Goal: Transaction & Acquisition: Subscribe to service/newsletter

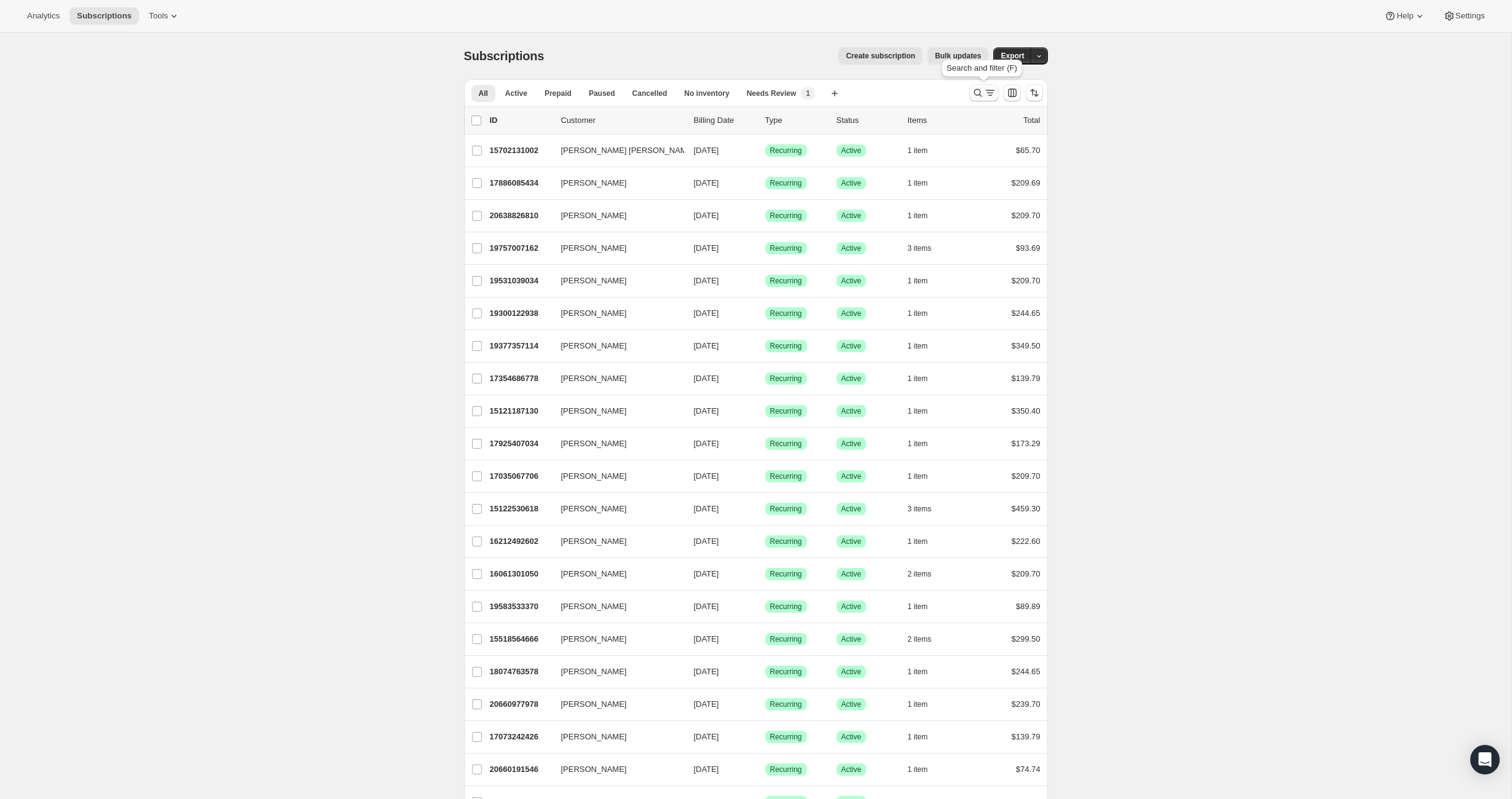
click at [976, 93] on icon "Search and filter results" at bounding box center [978, 93] width 12 height 12
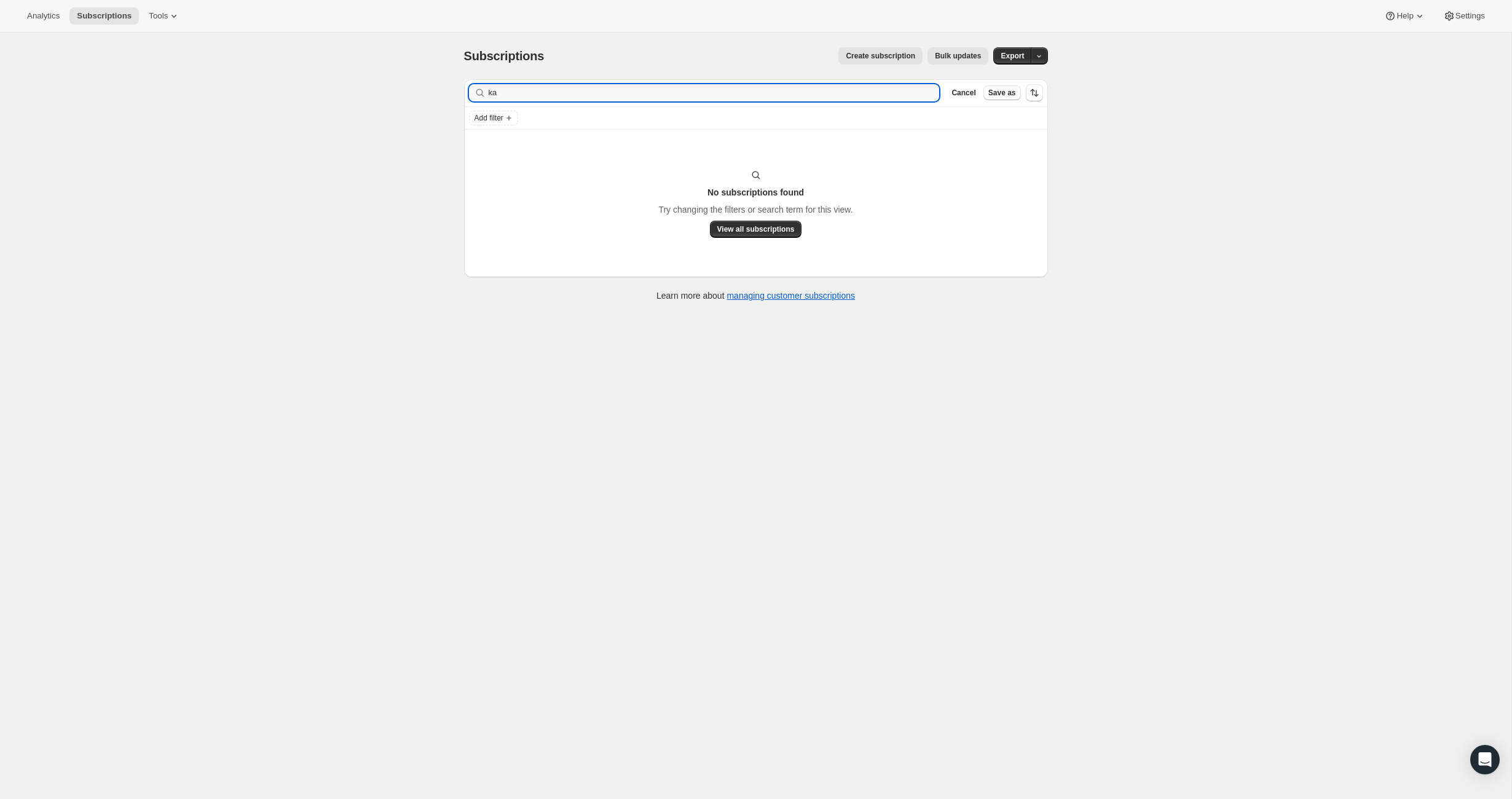
type input "k"
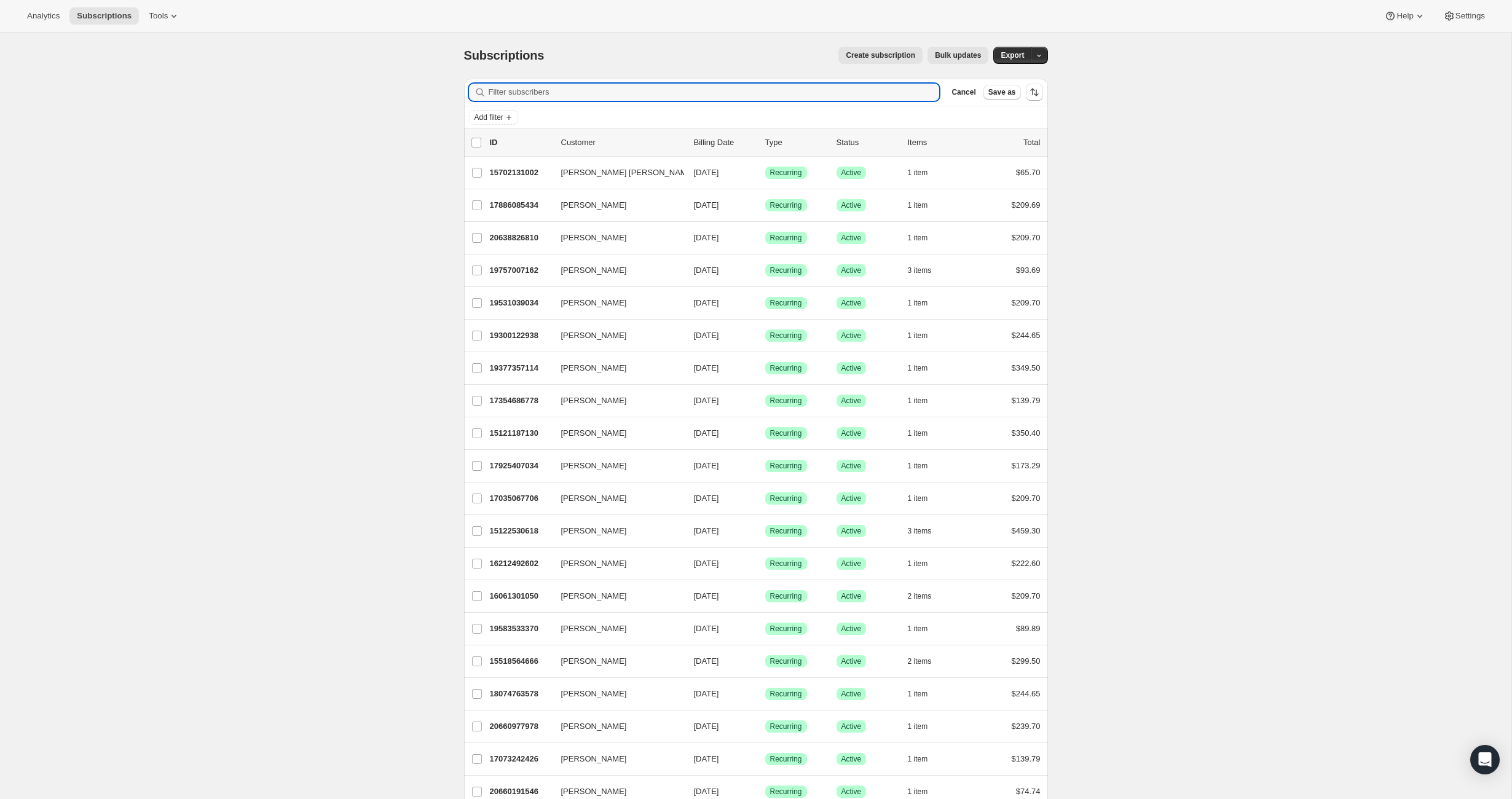
click at [850, 55] on span "Create subscription" at bounding box center [880, 55] width 69 height 10
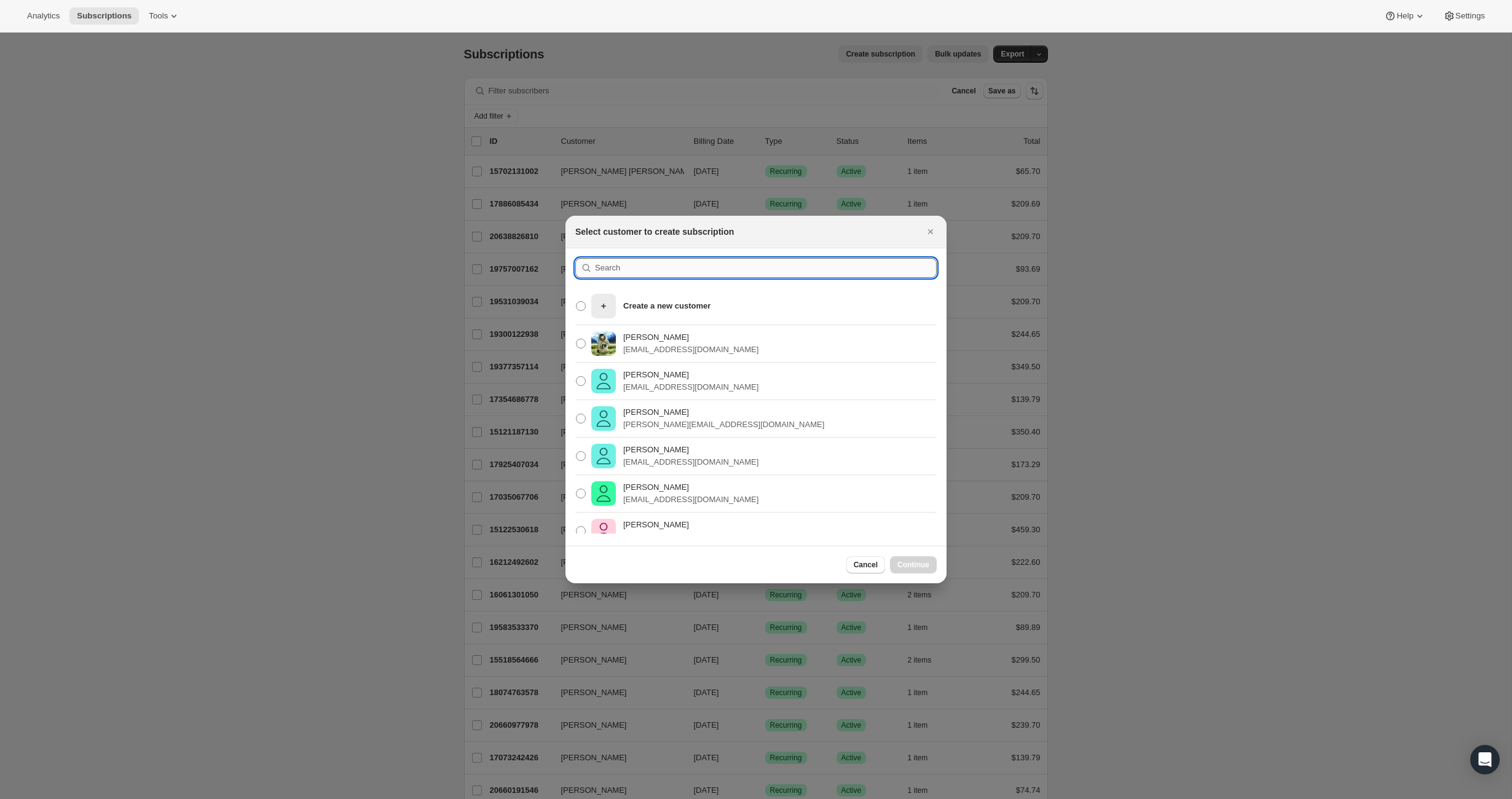
click at [641, 269] on input ":rc:" at bounding box center [765, 268] width 341 height 20
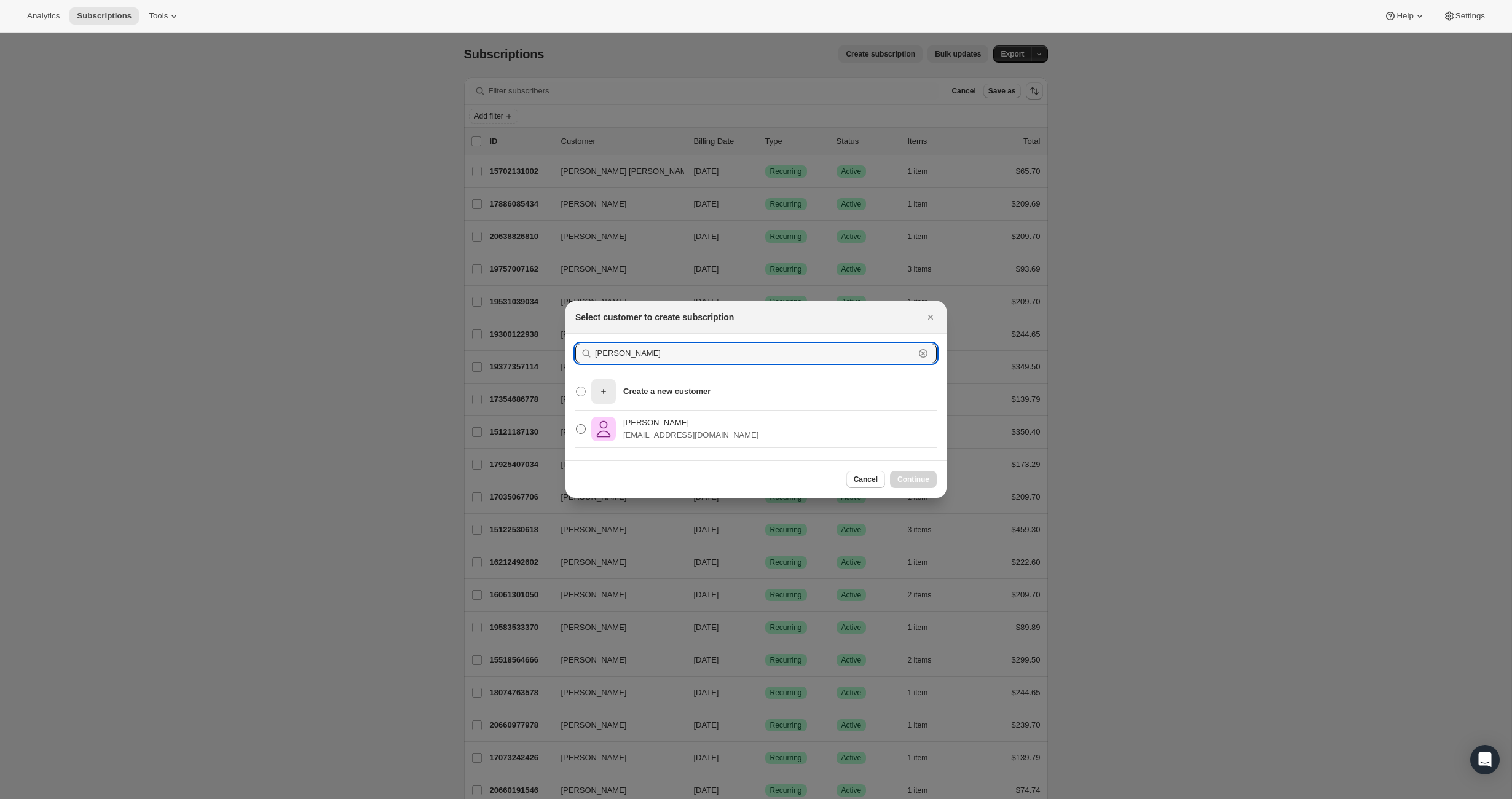
type input "[PERSON_NAME]"
click at [672, 436] on p "[EMAIL_ADDRESS][DOMAIN_NAME]" at bounding box center [691, 435] width 135 height 12
click at [577, 425] on input "[PERSON_NAME] [EMAIL_ADDRESS][DOMAIN_NAME]" at bounding box center [576, 424] width 1 height 1
radio input "true"
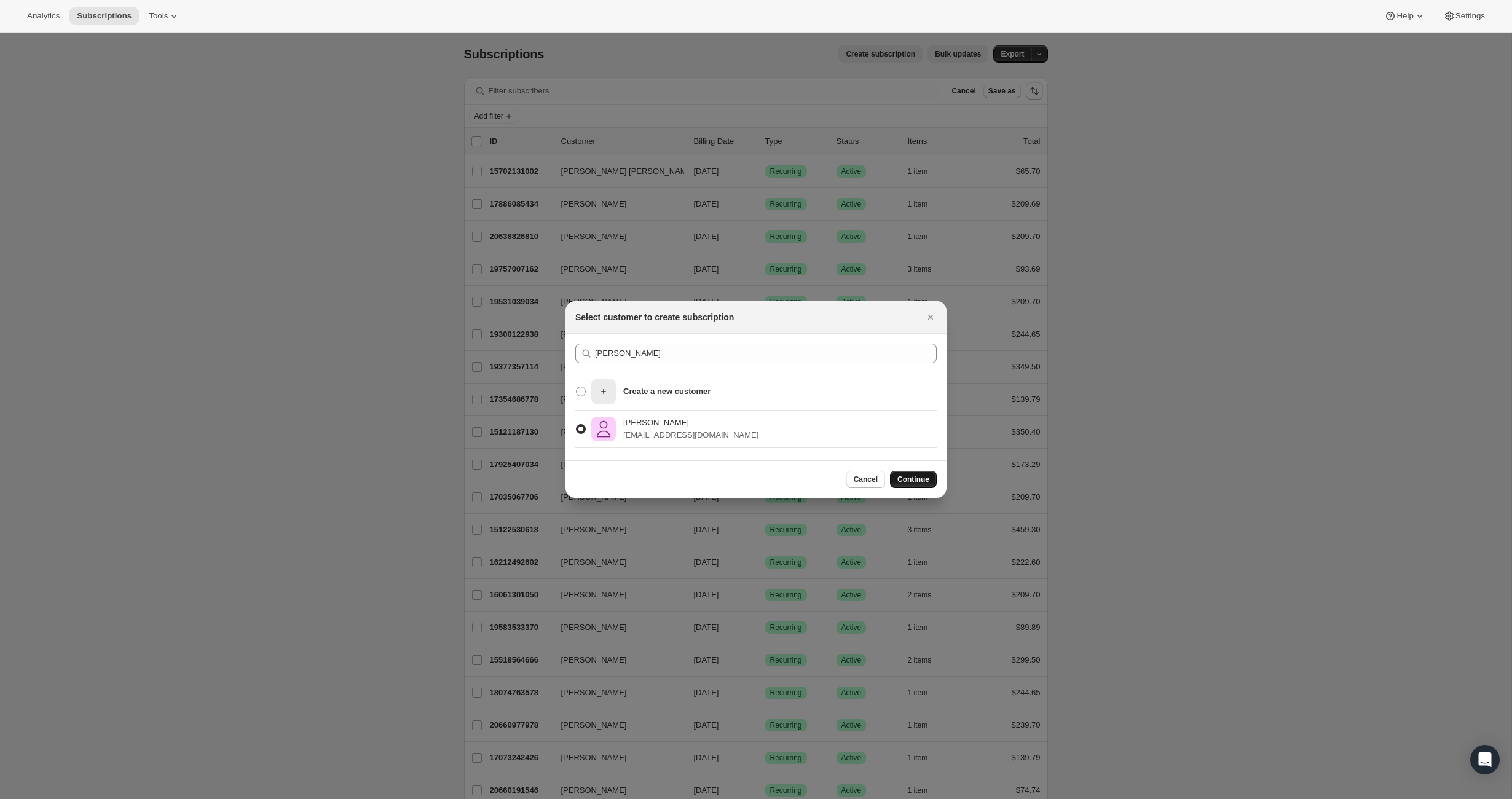
click at [899, 484] on button "Continue" at bounding box center [913, 480] width 47 height 17
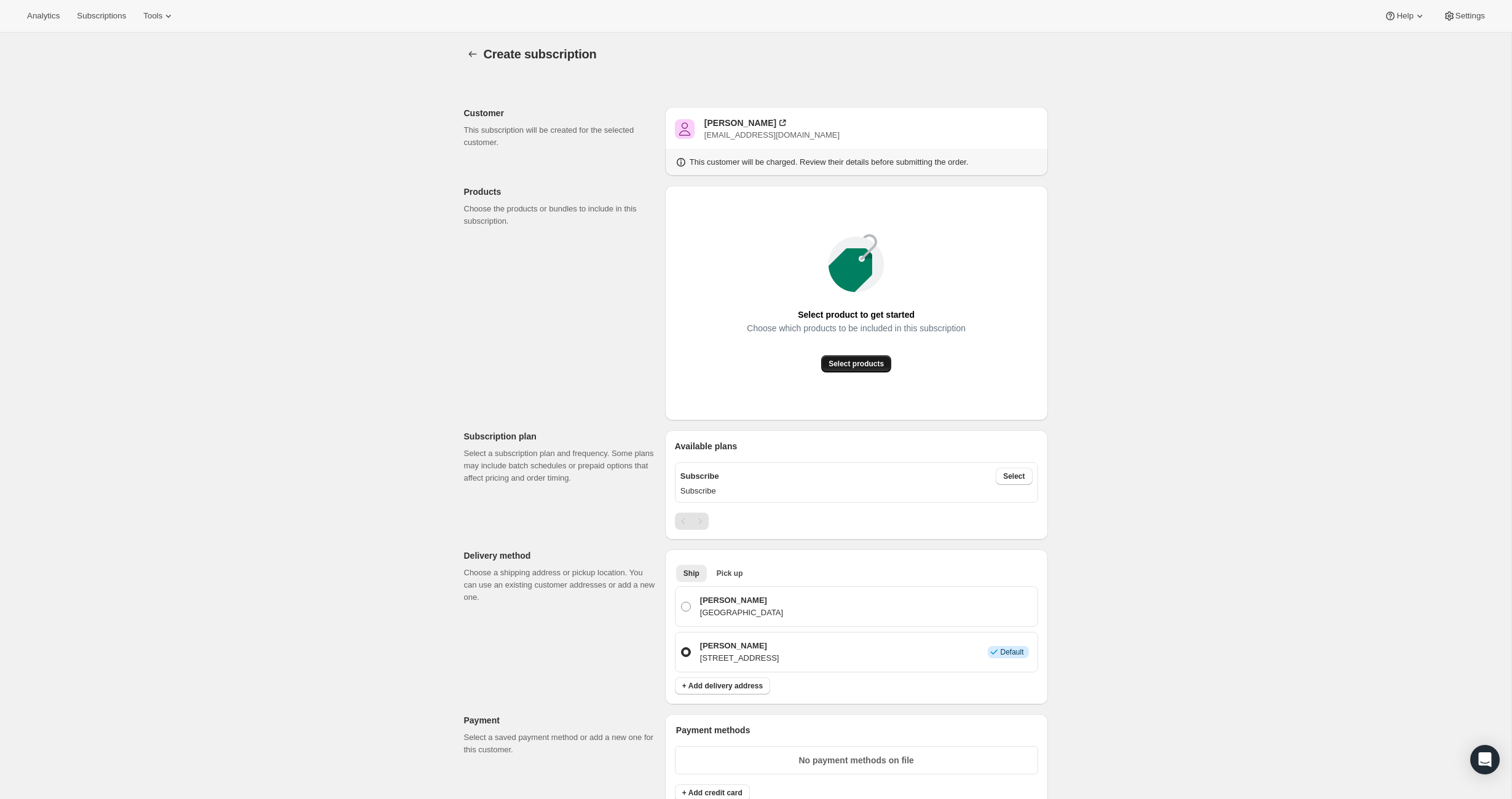
click at [860, 359] on span "Select products" at bounding box center [856, 364] width 55 height 10
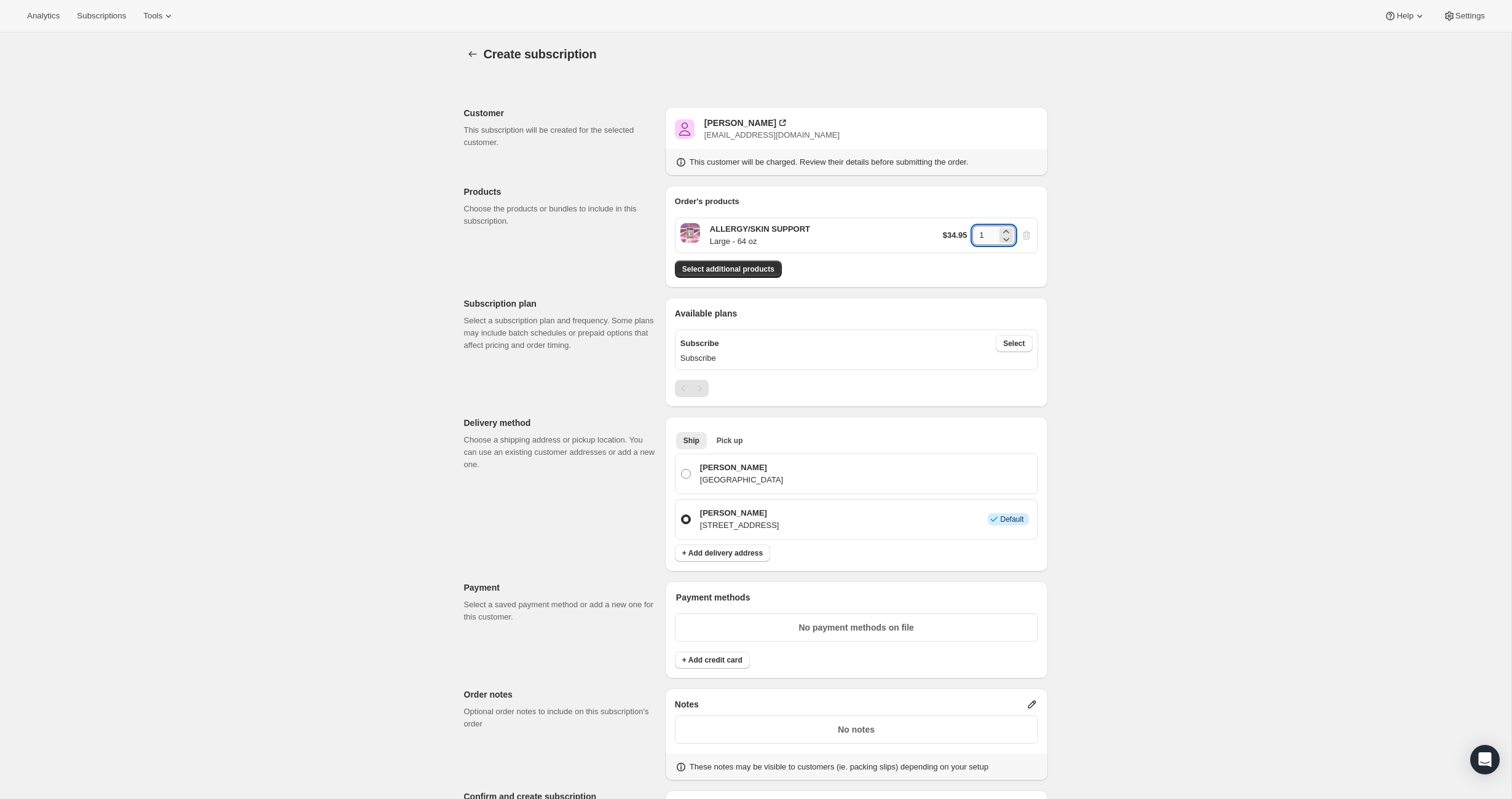
drag, startPoint x: 995, startPoint y: 235, endPoint x: 970, endPoint y: 235, distance: 25.0
click at [973, 235] on input "1" at bounding box center [984, 235] width 25 height 20
type input "6"
click at [1015, 347] on span "Select" at bounding box center [1014, 344] width 22 height 10
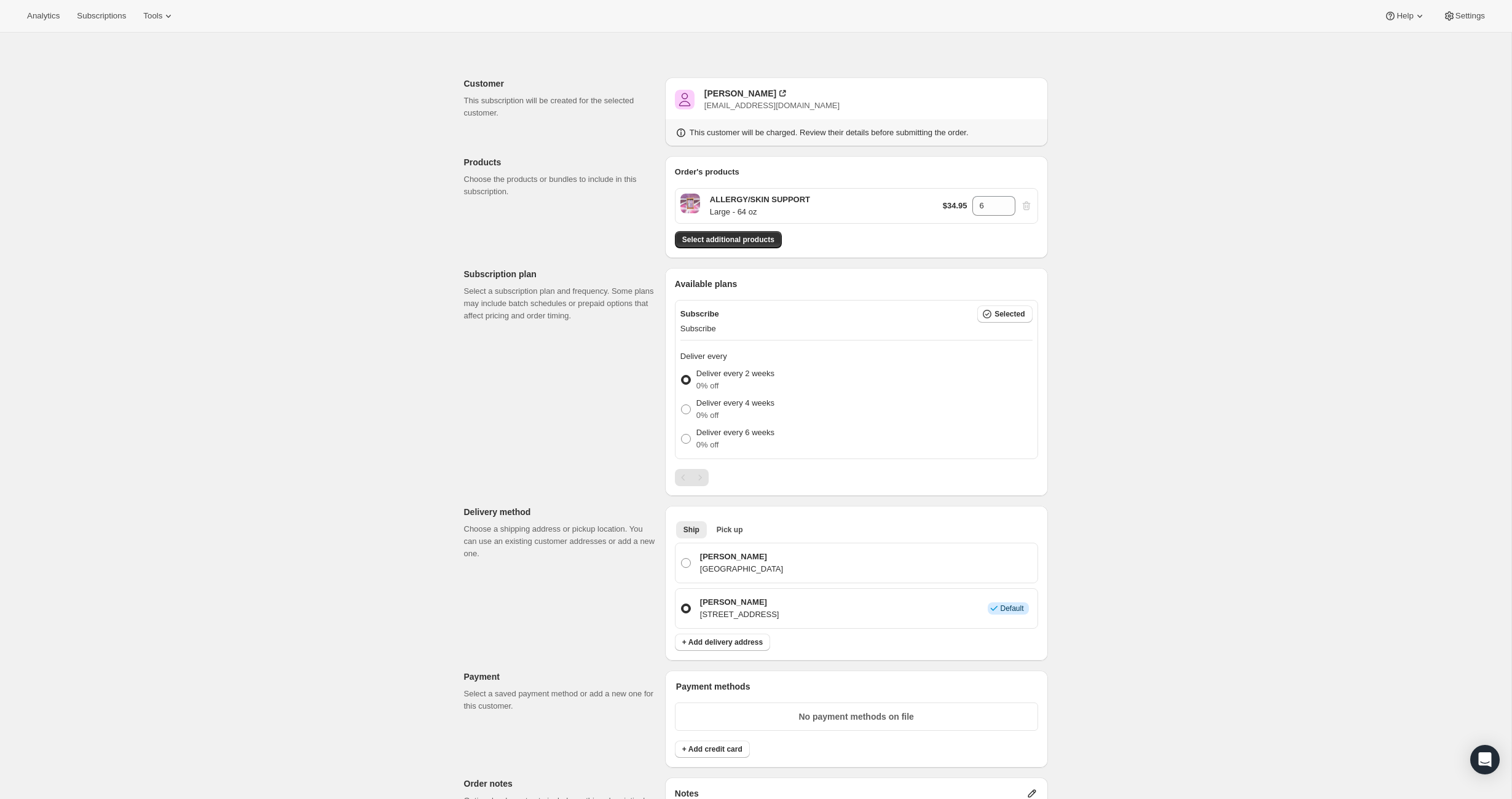
scroll to position [43, 0]
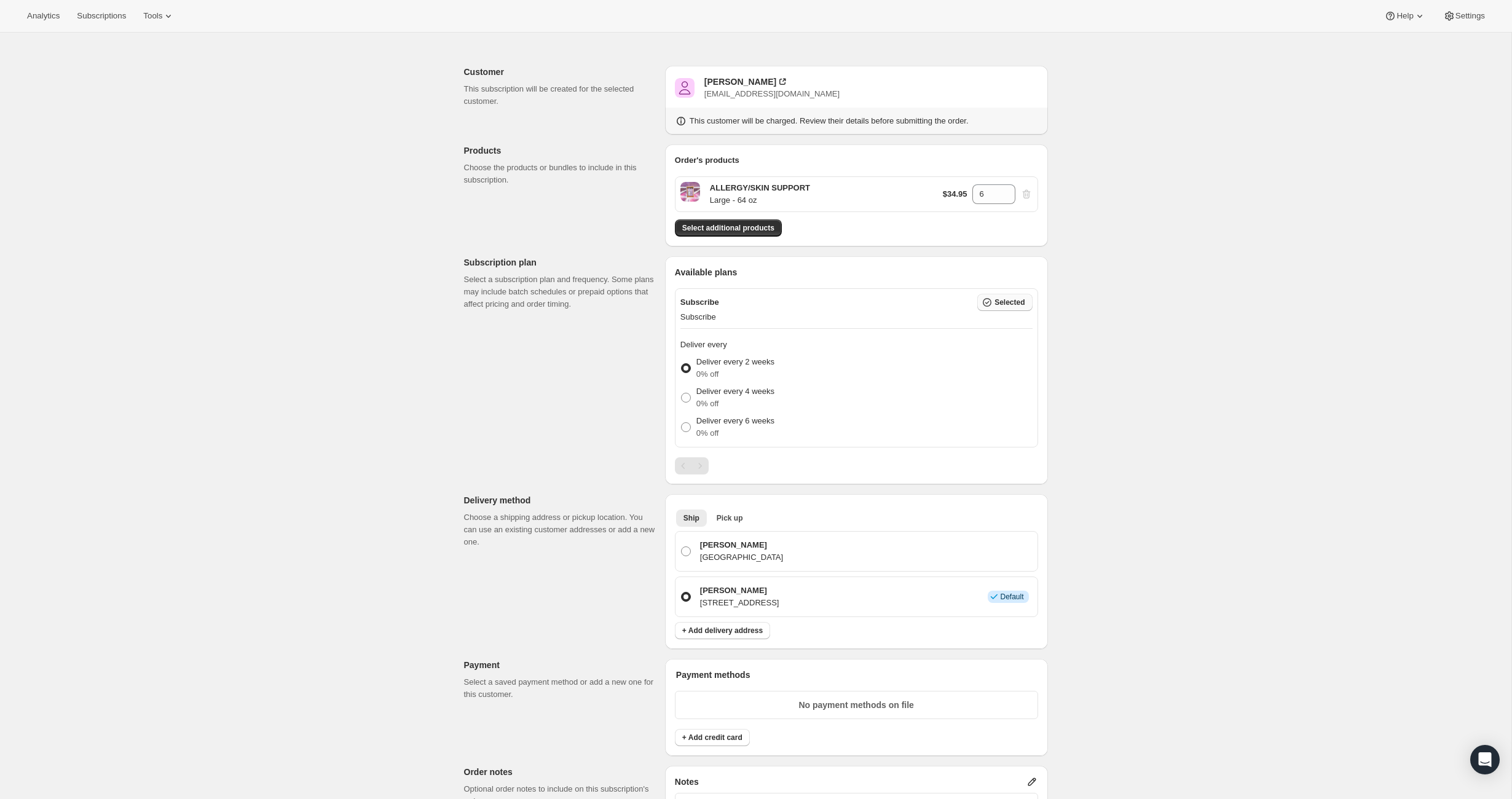
click at [996, 306] on span "Selected" at bounding box center [1009, 303] width 30 height 10
click at [1162, 431] on div "Create subscription. This page is ready Create subscription Customer This subsc…" at bounding box center [756, 611] width 1511 height 1243
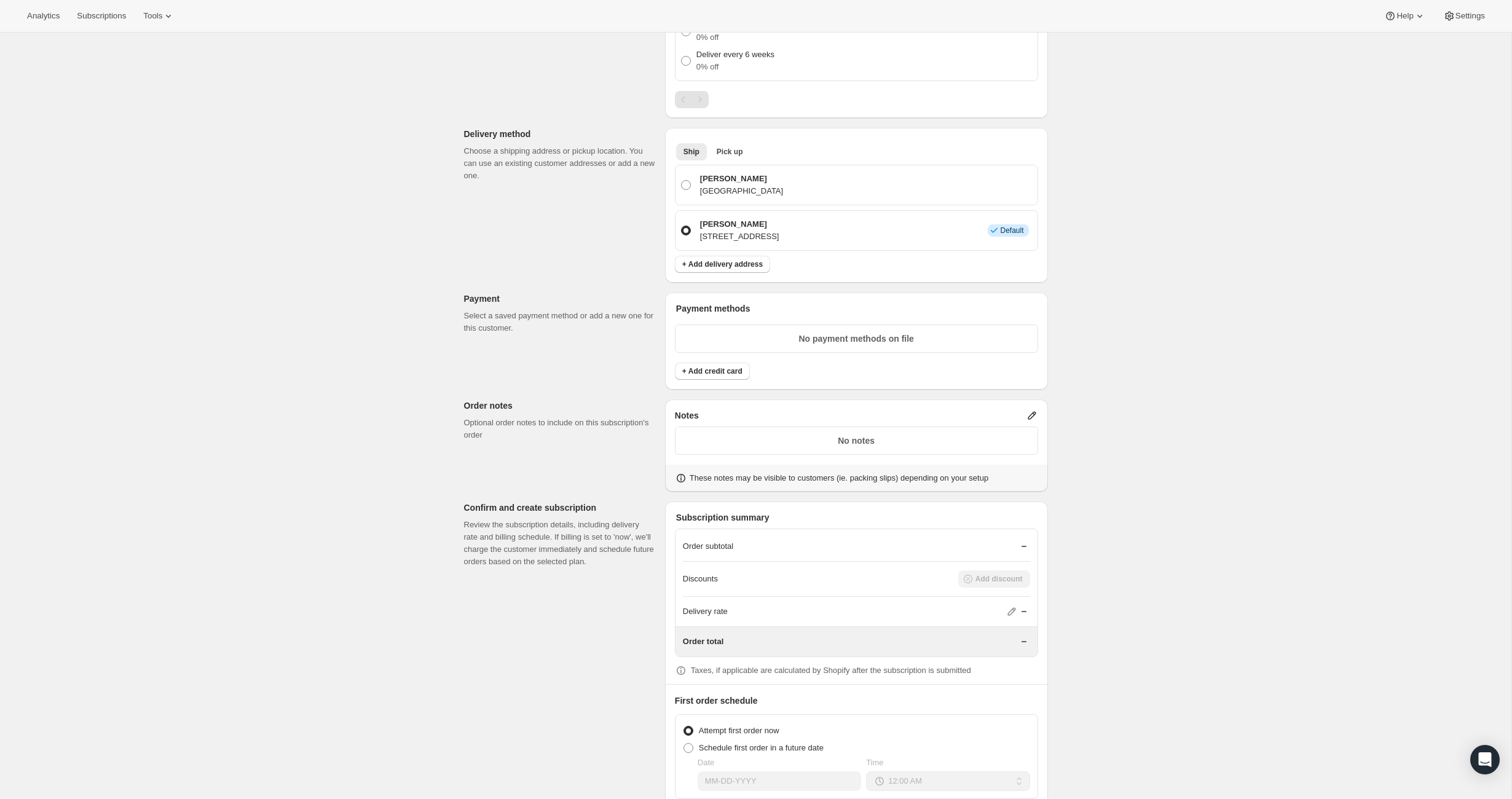
scroll to position [472, 0]
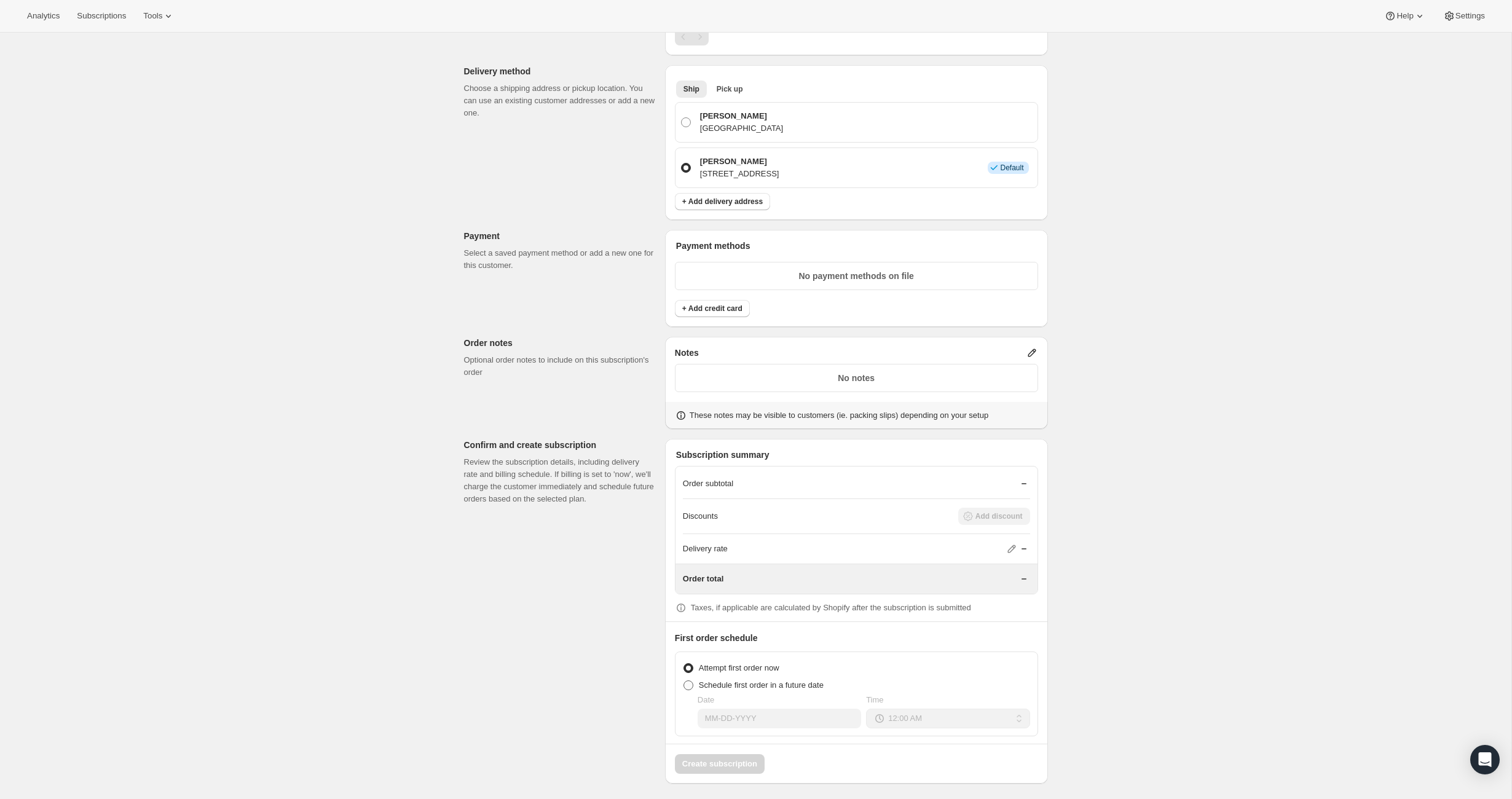
click at [689, 682] on span at bounding box center [689, 685] width 10 height 10
click at [684, 681] on input "Schedule first order in a future date" at bounding box center [684, 680] width 1 height 1
radio input "true"
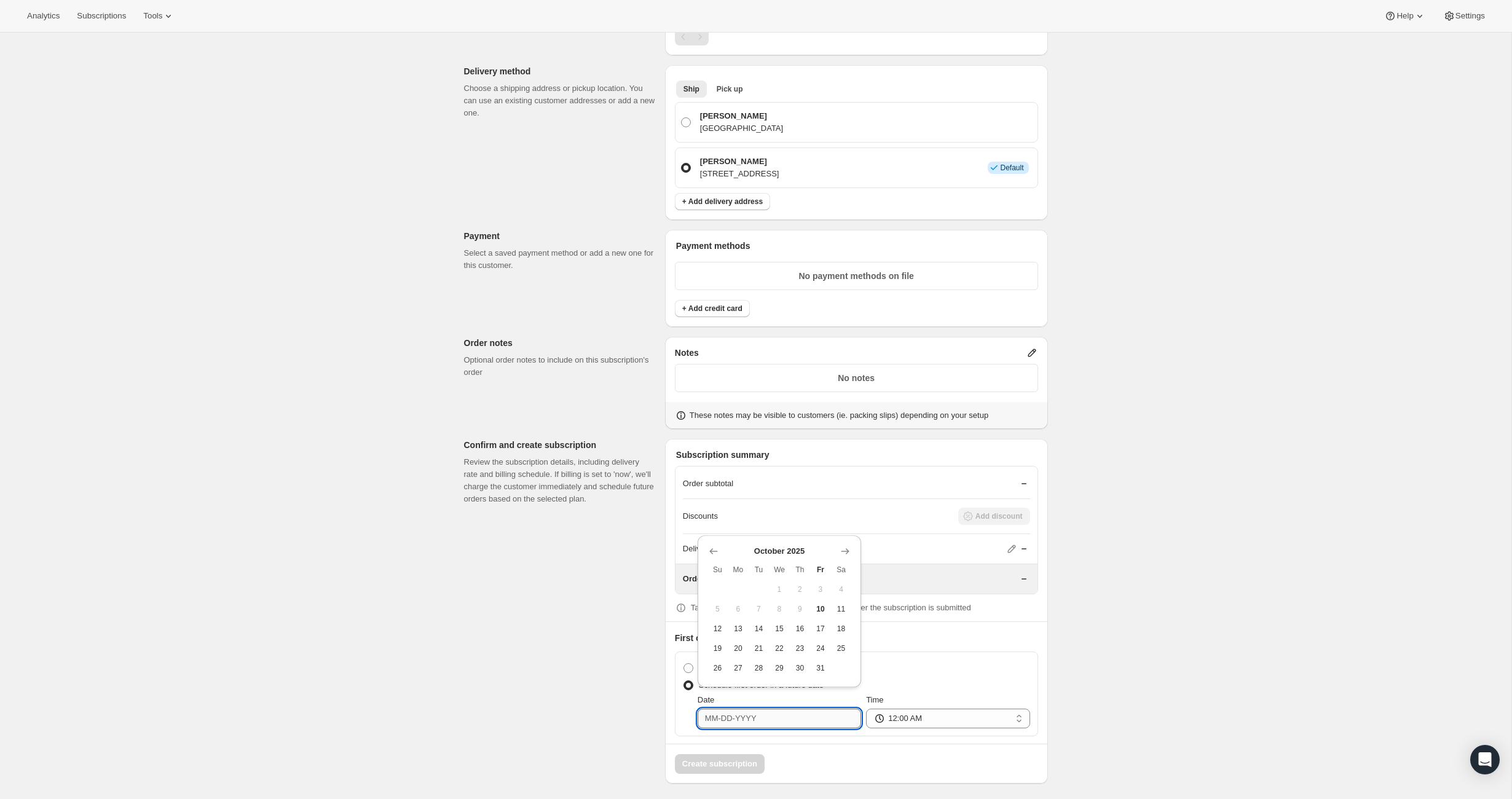
click at [723, 712] on input "Date" at bounding box center [779, 718] width 164 height 20
click at [845, 550] on icon "Show next month, November 2025" at bounding box center [844, 551] width 12 height 12
click at [735, 589] on span "3" at bounding box center [737, 590] width 11 height 10
type input "[DATE]"
click at [1019, 717] on select "12:00 AM 01:00 AM 02:00 AM 03:00 AM 04:00 AM 05:00 AM 06:00 AM 07:00 AM 08:00 A…" at bounding box center [947, 718] width 164 height 20
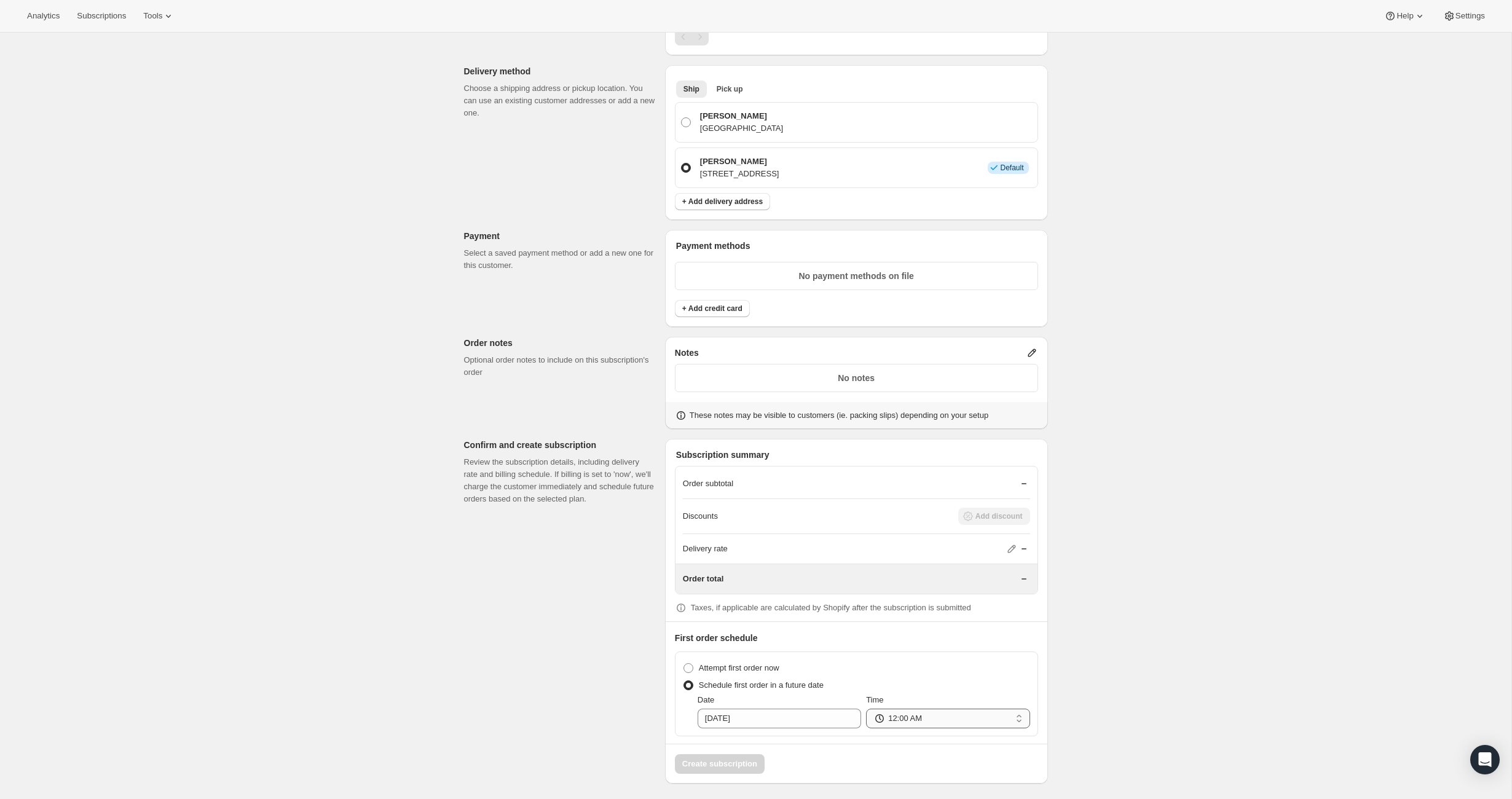
select select "10:00"
click at [866, 709] on select "12:00 AM 01:00 AM 02:00 AM 03:00 AM 04:00 AM 05:00 AM 06:00 AM 07:00 AM 08:00 A…" at bounding box center [947, 718] width 164 height 20
click at [1126, 624] on div "Create subscription. This page is ready Create subscription Customer This subsc…" at bounding box center [756, 181] width 1511 height 1243
click at [737, 310] on span "+ Add credit card" at bounding box center [712, 312] width 60 height 10
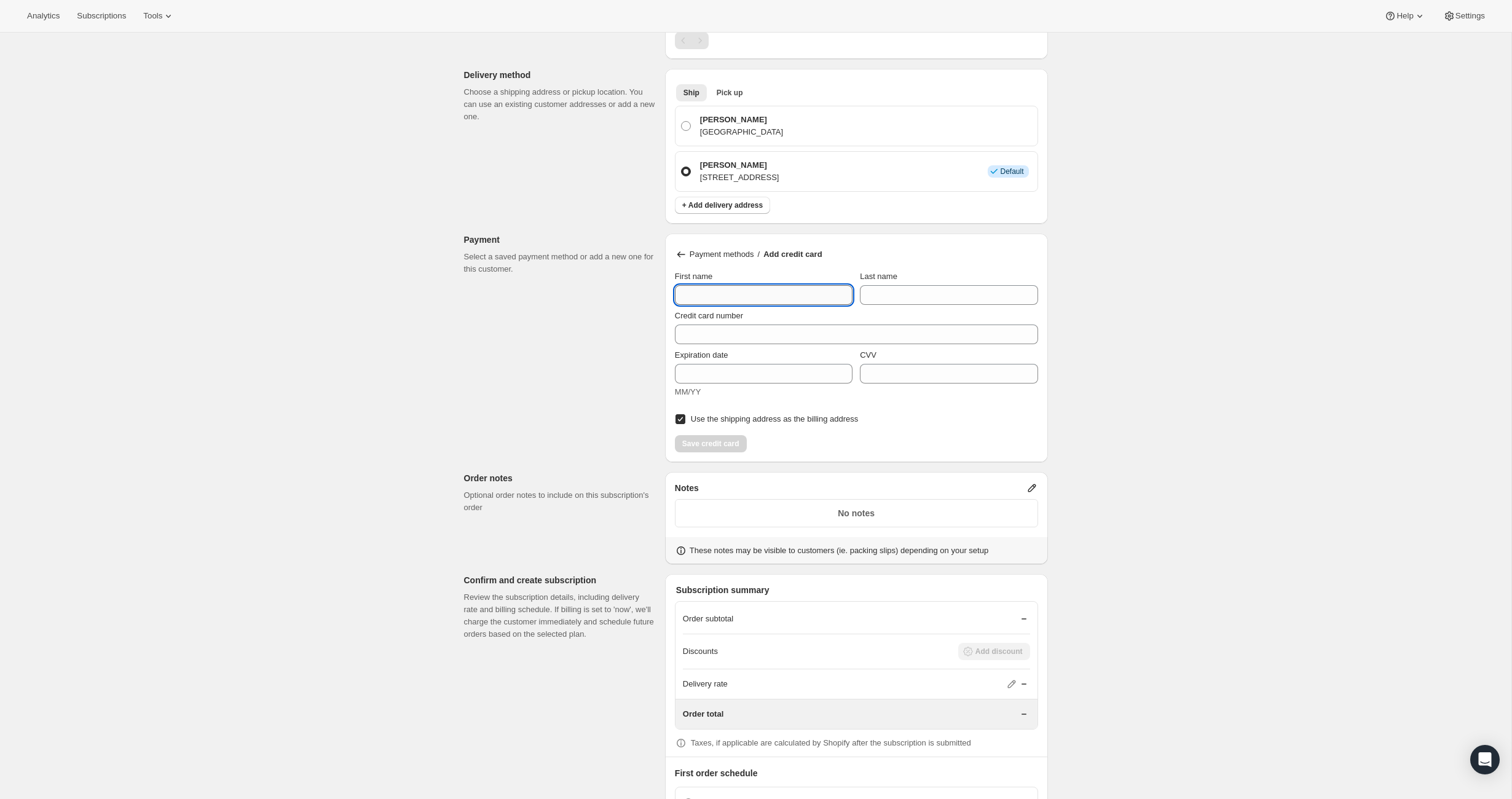
click at [731, 298] on input "First name" at bounding box center [764, 295] width 178 height 20
type input "[PERSON_NAME]"
click at [941, 298] on input "Last name" at bounding box center [949, 295] width 178 height 20
type input "[PERSON_NAME]"
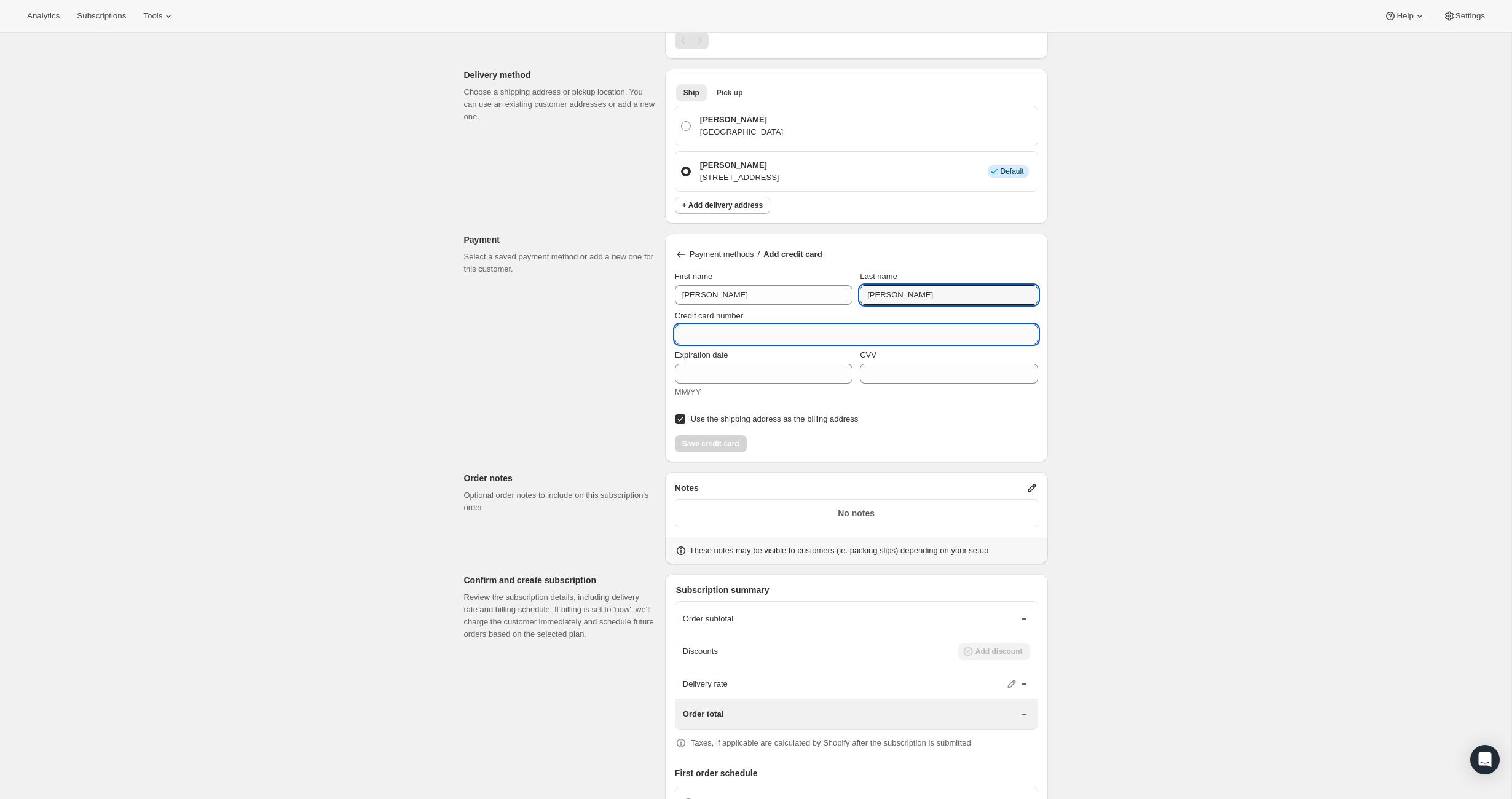
click at [796, 329] on input "Credit card number" at bounding box center [851, 334] width 353 height 20
type input "[CREDIT_CARD_NUMBER]"
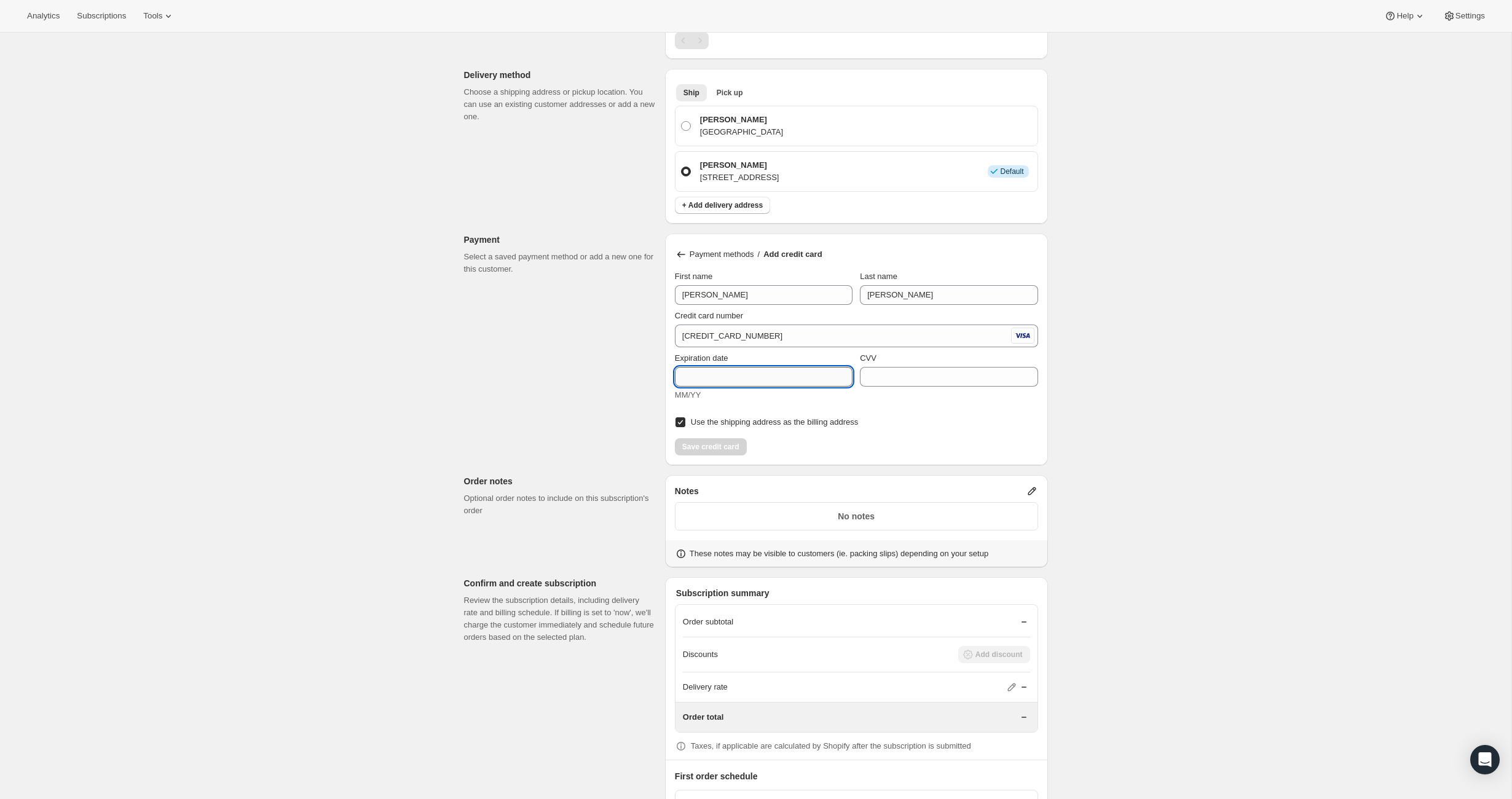
click at [694, 380] on input "Expiration date" at bounding box center [764, 377] width 178 height 20
type input "12/28"
click at [890, 375] on input "CVV" at bounding box center [949, 377] width 178 height 20
type input "792"
click at [735, 442] on span "Save credit card" at bounding box center [711, 447] width 58 height 10
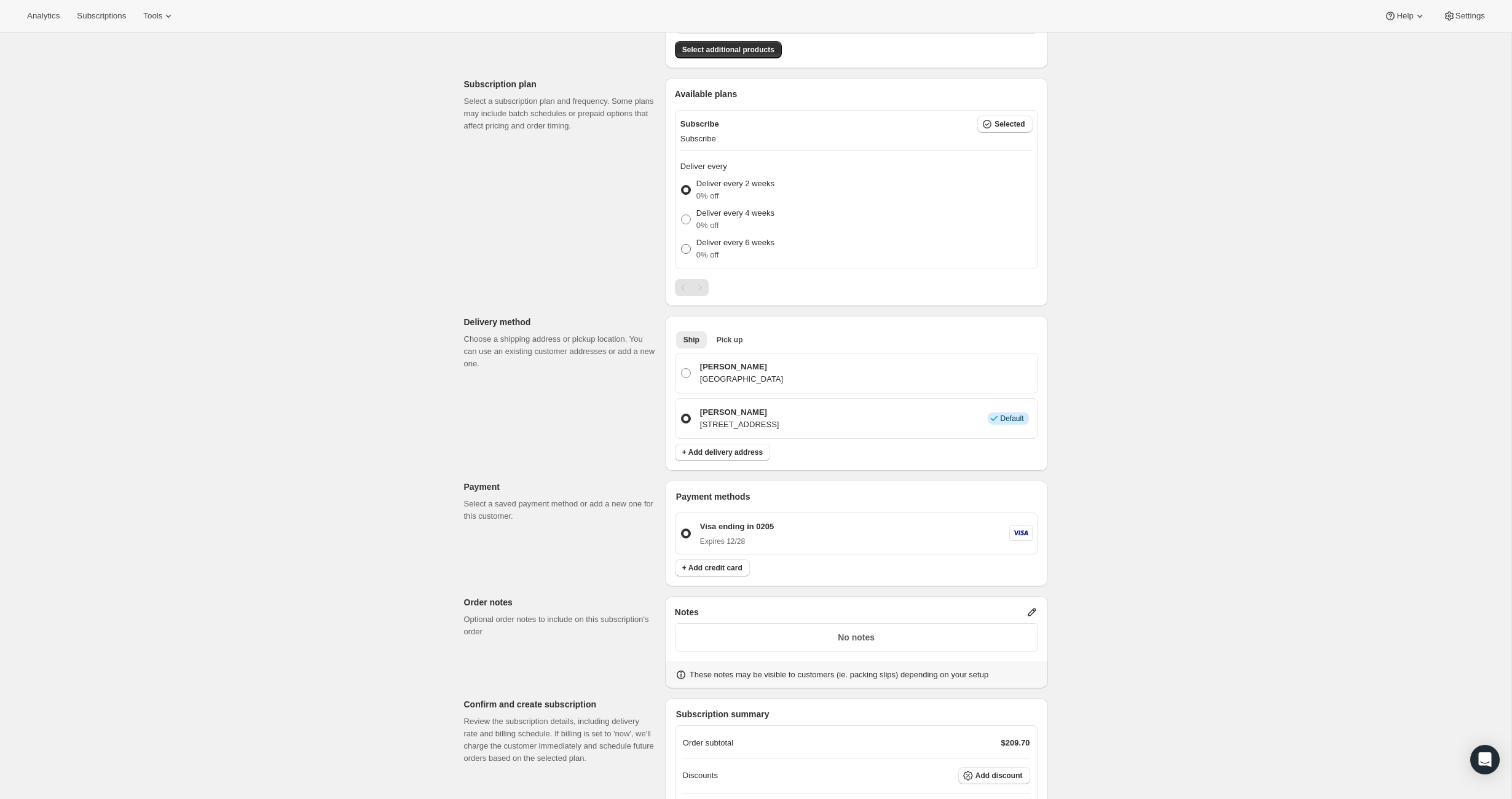
scroll to position [214, 0]
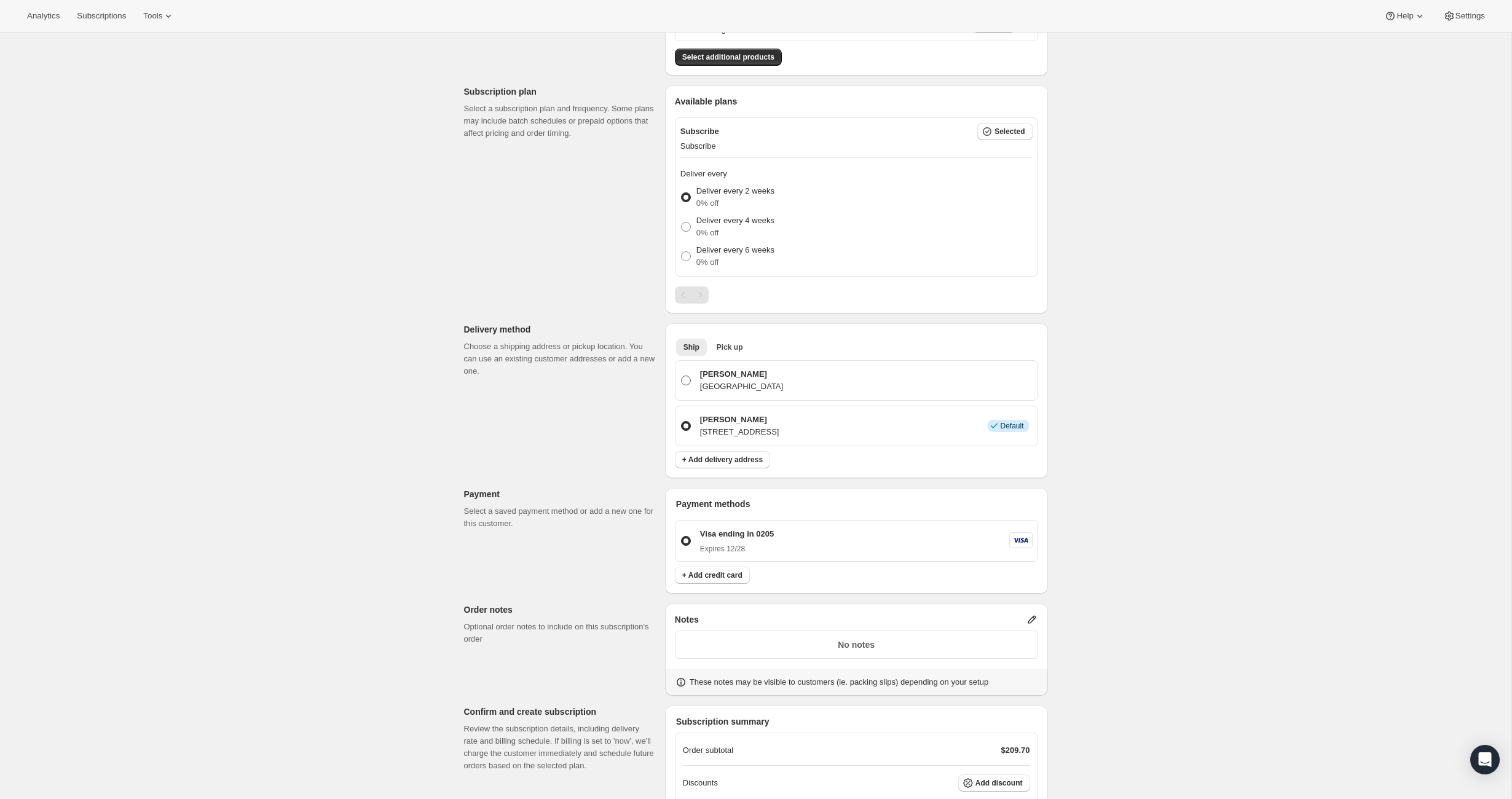
click at [741, 377] on p "[PERSON_NAME]" at bounding box center [741, 374] width 83 height 12
click at [681, 377] on input "[PERSON_NAME] [GEOGRAPHIC_DATA]" at bounding box center [681, 376] width 1 height 1
radio input "true"
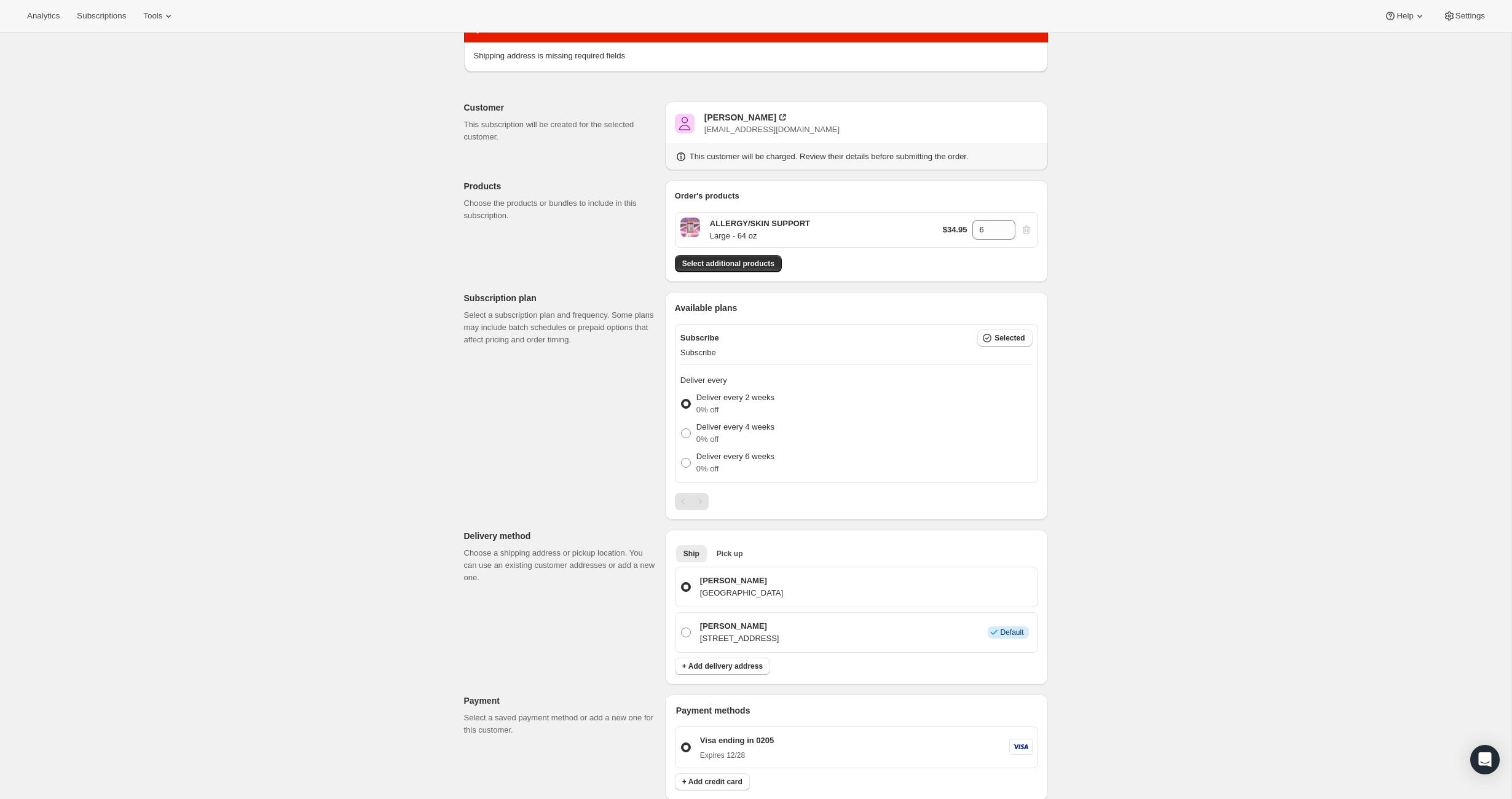
scroll to position [227, 0]
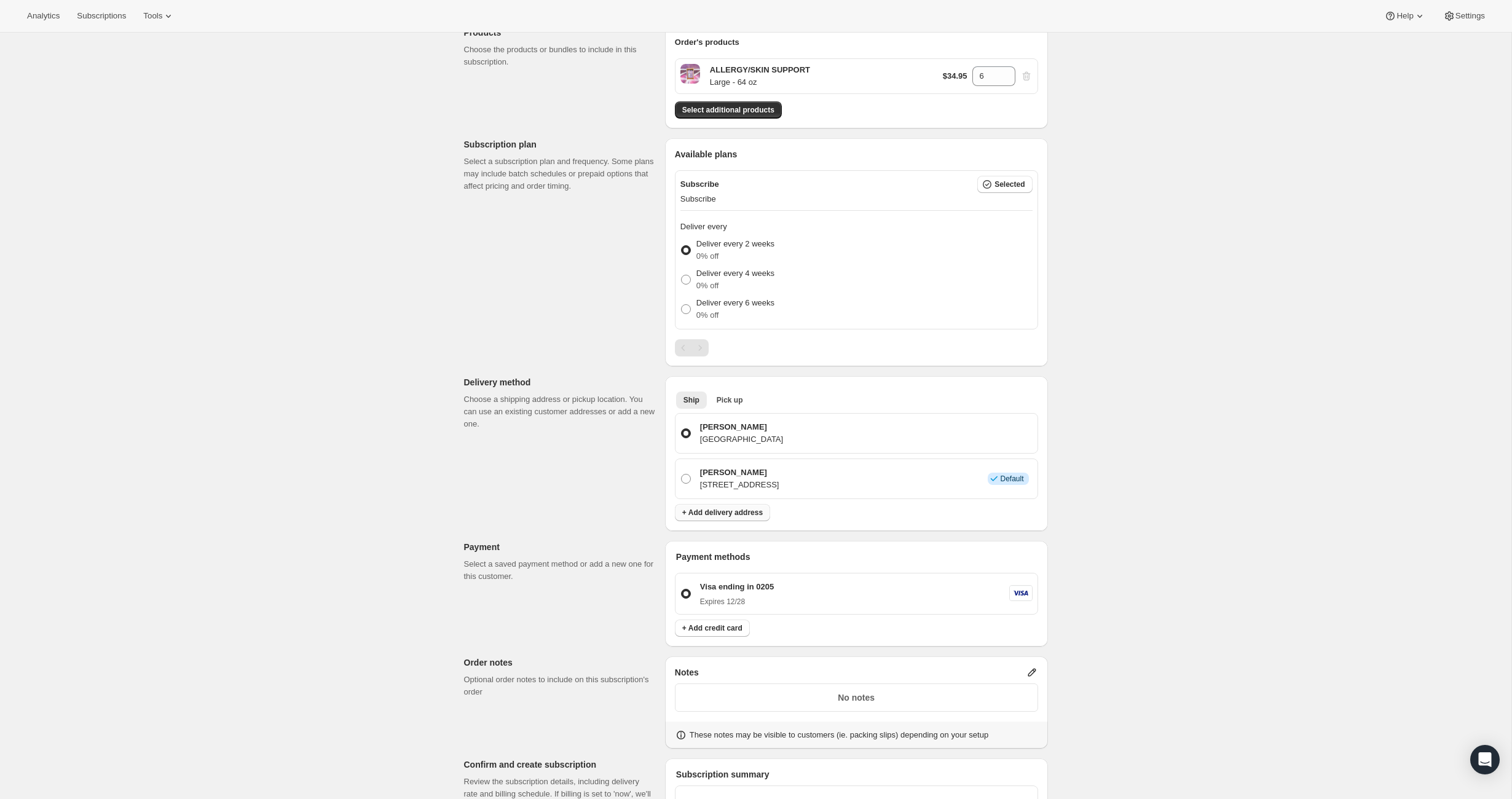
click at [719, 512] on span "+ Add delivery address" at bounding box center [722, 513] width 81 height 10
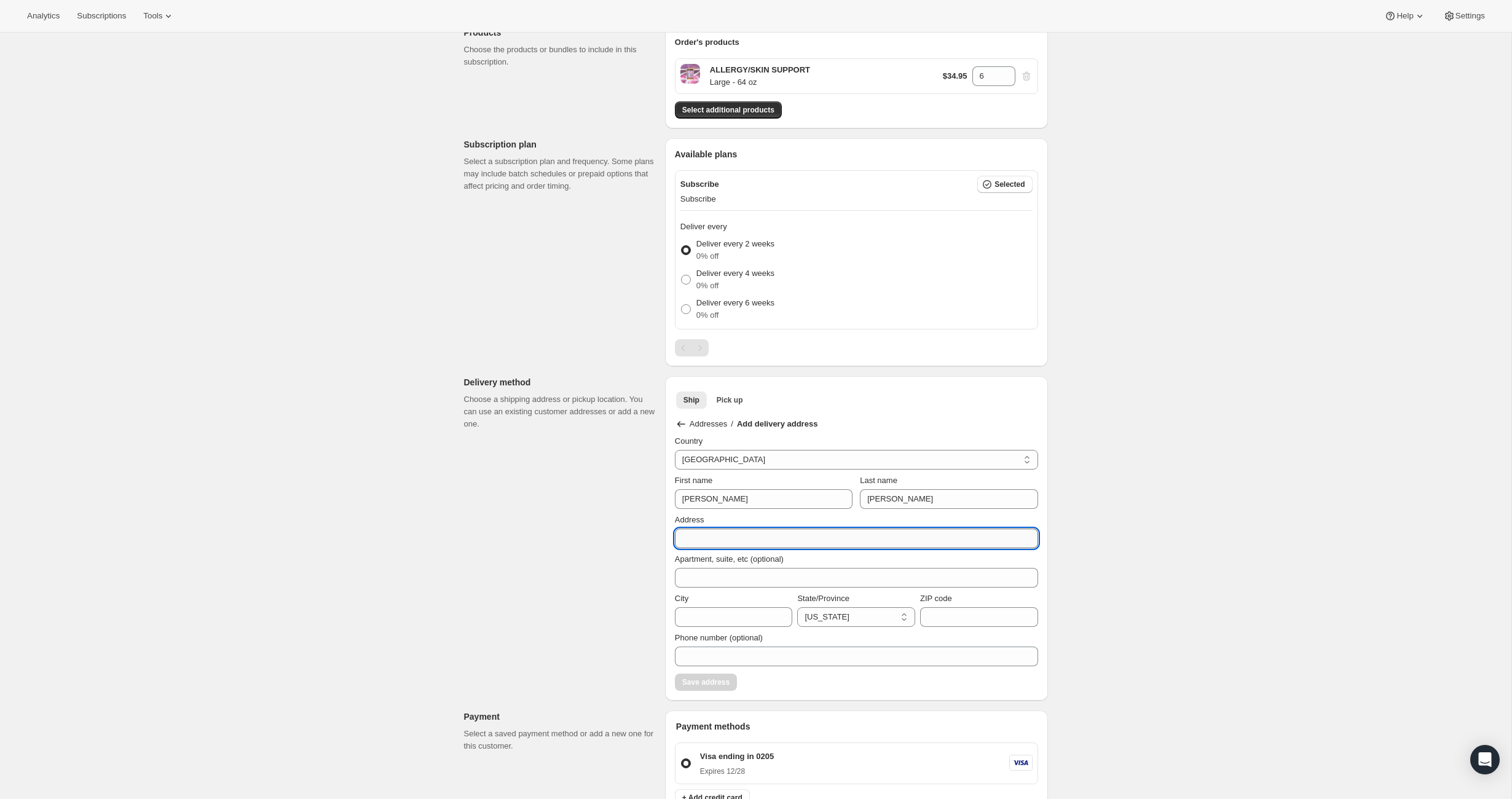
click at [722, 540] on input "Address" at bounding box center [856, 538] width 363 height 20
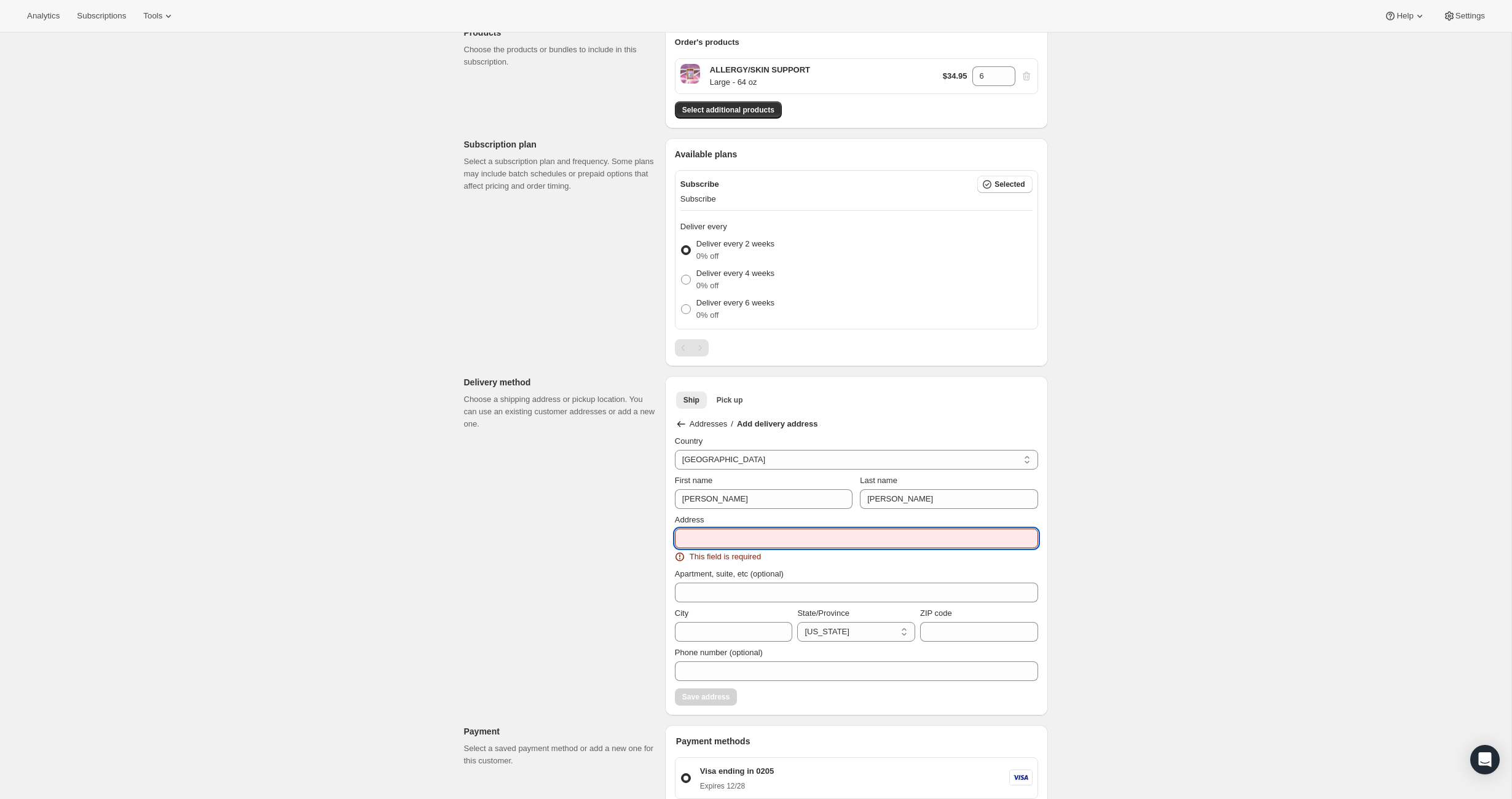
paste input "[STREET_ADDRESS]"
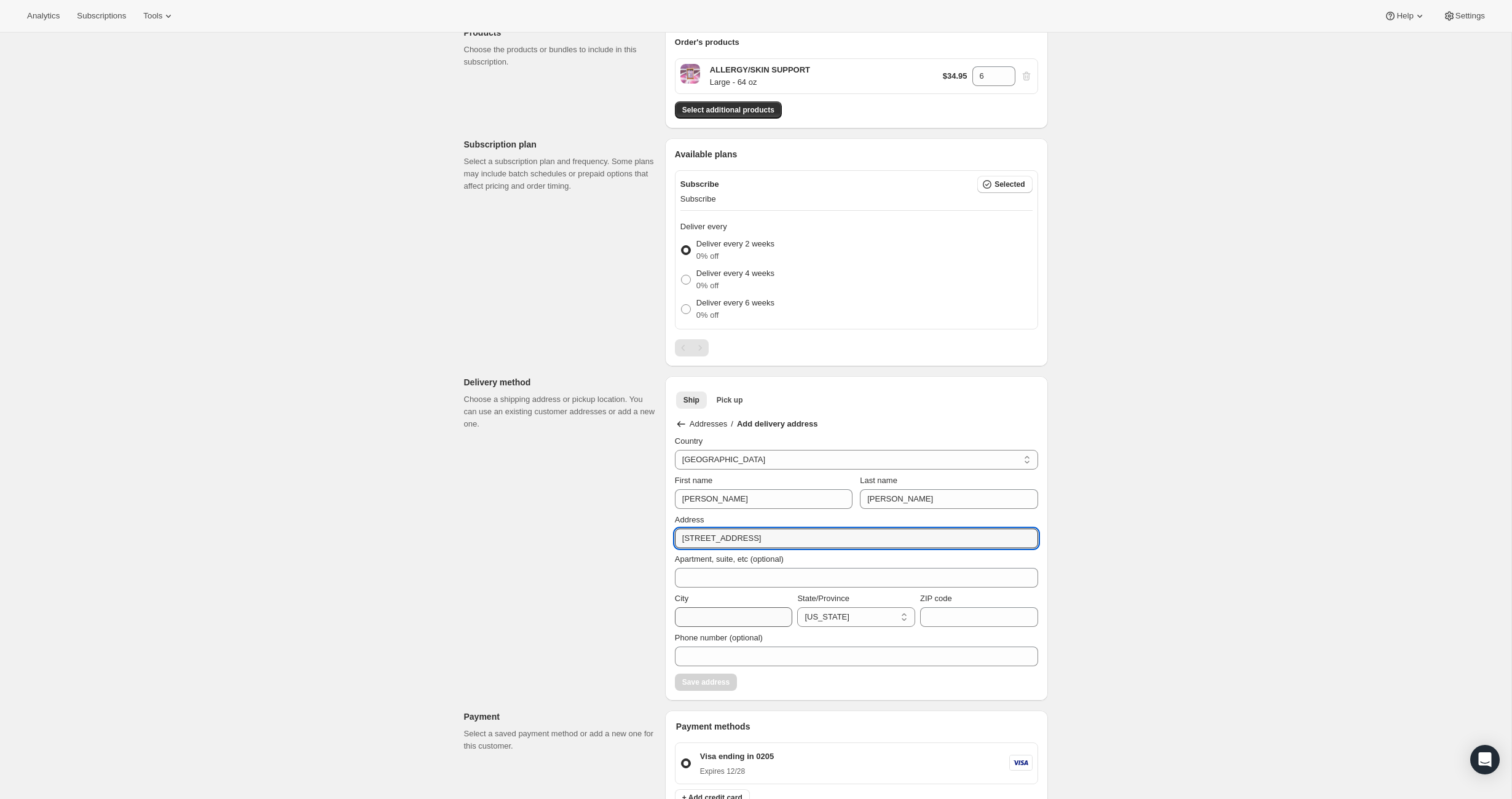
type input "[STREET_ADDRESS]"
click at [708, 615] on input "City" at bounding box center [734, 617] width 118 height 20
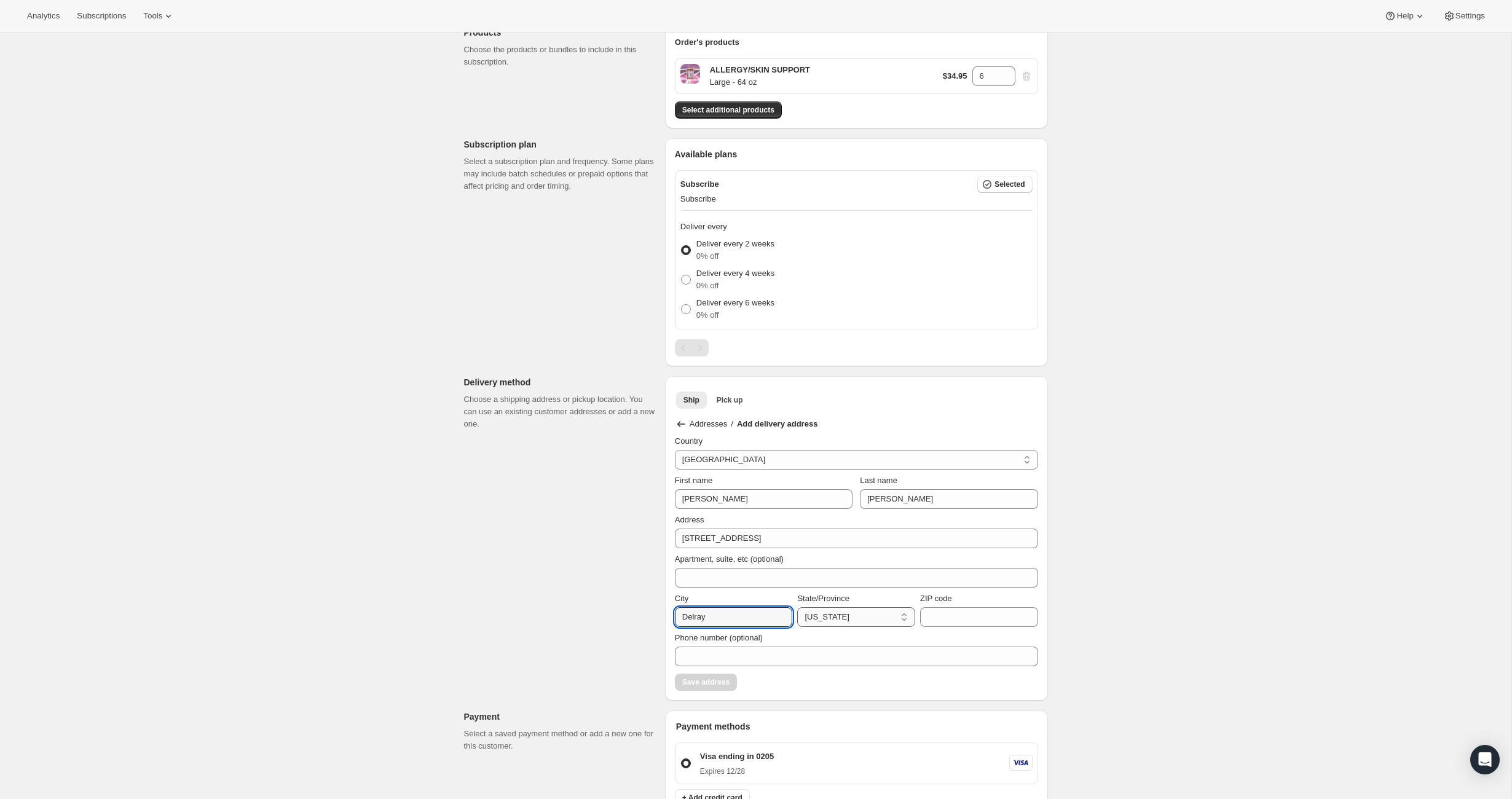
type input "Delray"
click at [869, 613] on select "[US_STATE] [US_STATE] [US_STATE] [US_STATE] [US_STATE] Armed Forces Americas Ar…" at bounding box center [856, 617] width 118 height 20
select select "FL"
click at [797, 607] on select "[US_STATE] [US_STATE] [US_STATE] [US_STATE] [US_STATE] Armed Forces Americas Ar…" at bounding box center [856, 617] width 118 height 20
click at [982, 615] on input "ZIP code" at bounding box center [979, 617] width 118 height 20
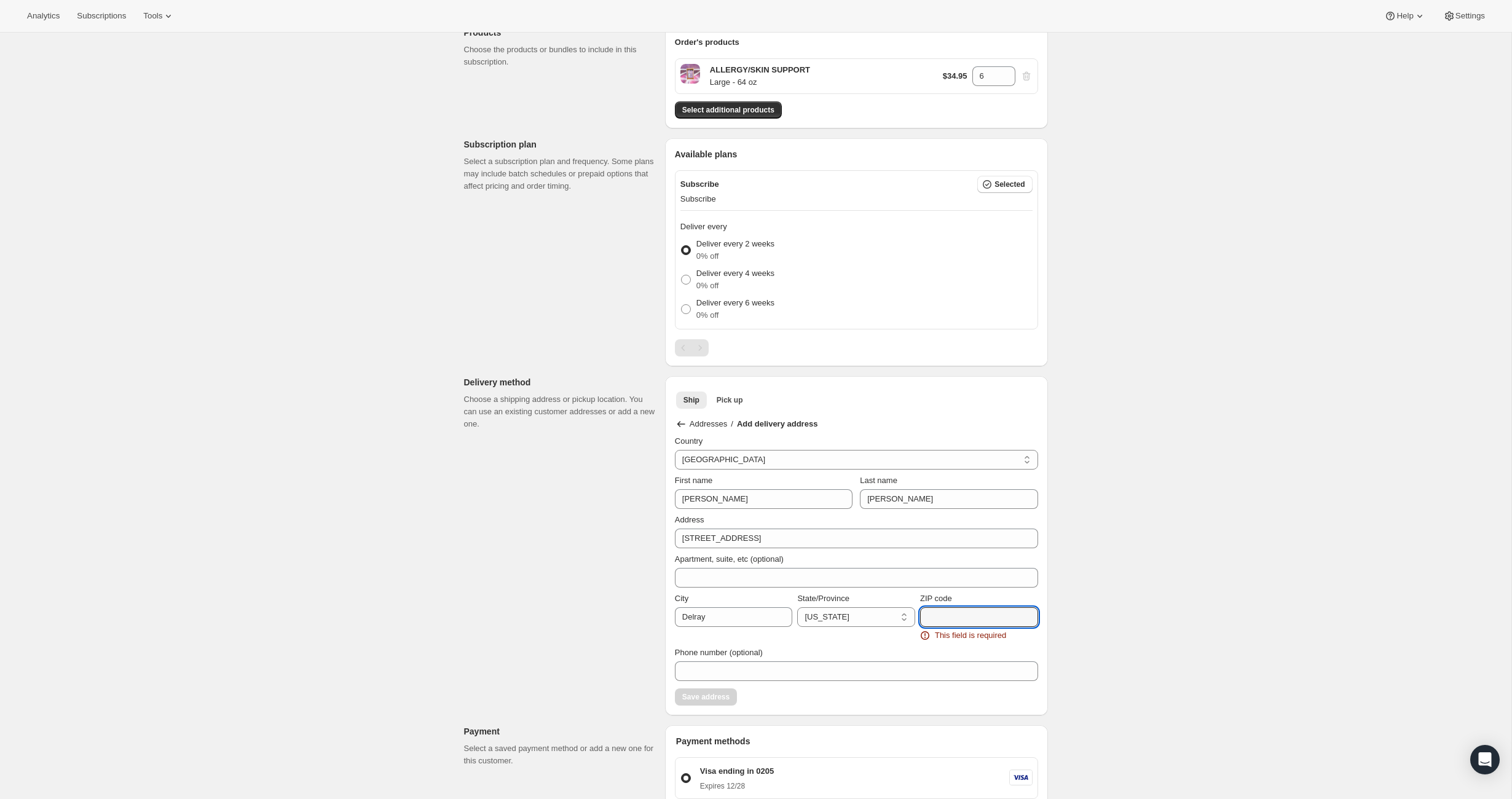
paste input "L 33446"
drag, startPoint x: 934, startPoint y: 618, endPoint x: 922, endPoint y: 618, distance: 12.0
click at [922, 618] on input "L 33446" at bounding box center [979, 617] width 118 height 20
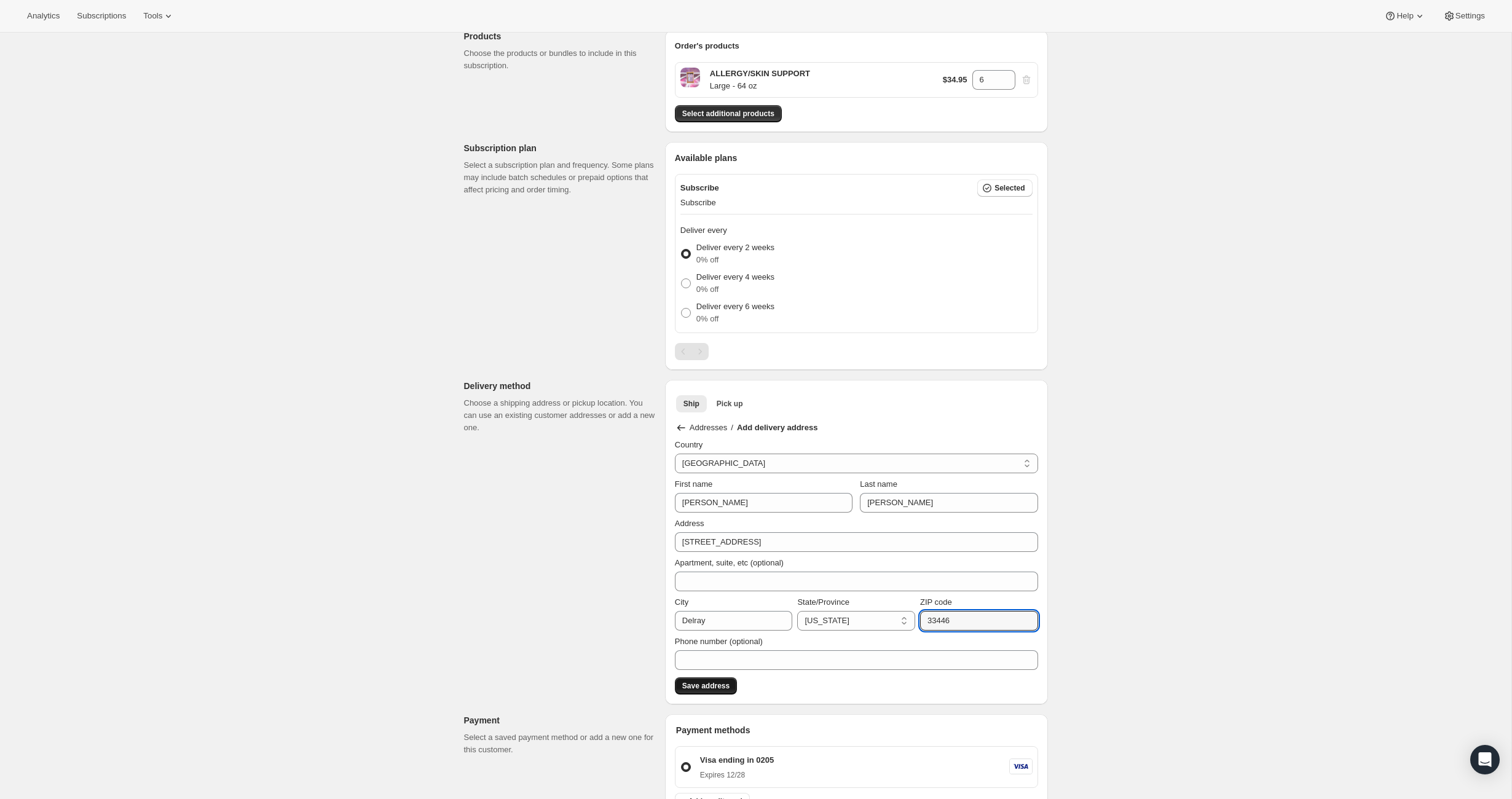
type input "33446"
click at [711, 681] on span "Save address" at bounding box center [705, 686] width 47 height 10
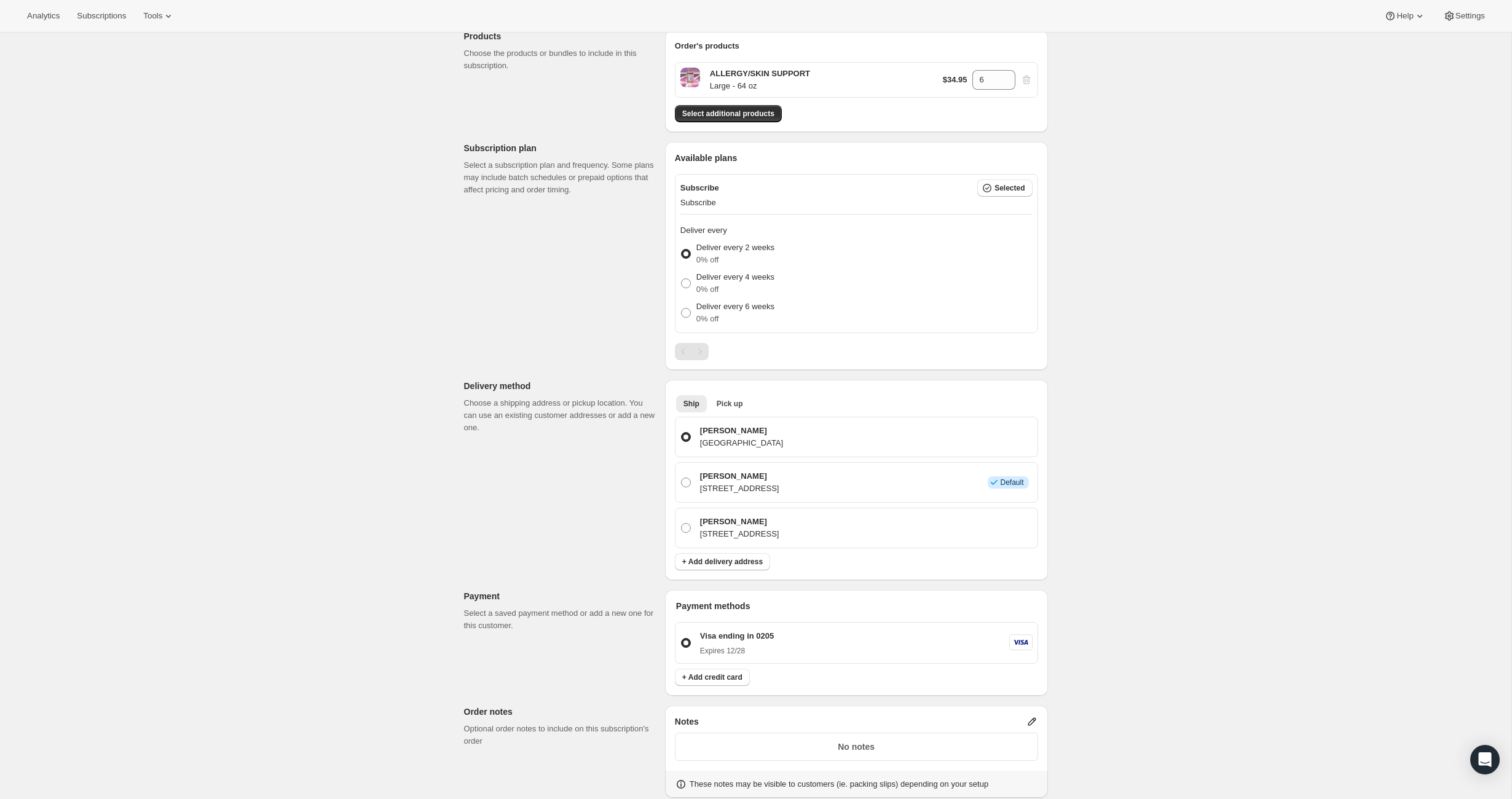
scroll to position [222, 0]
click at [743, 527] on p "[PERSON_NAME]" at bounding box center [739, 524] width 79 height 12
click at [681, 526] on input "[PERSON_NAME] [STREET_ADDRESS]" at bounding box center [681, 525] width 1 height 1
radio input "true"
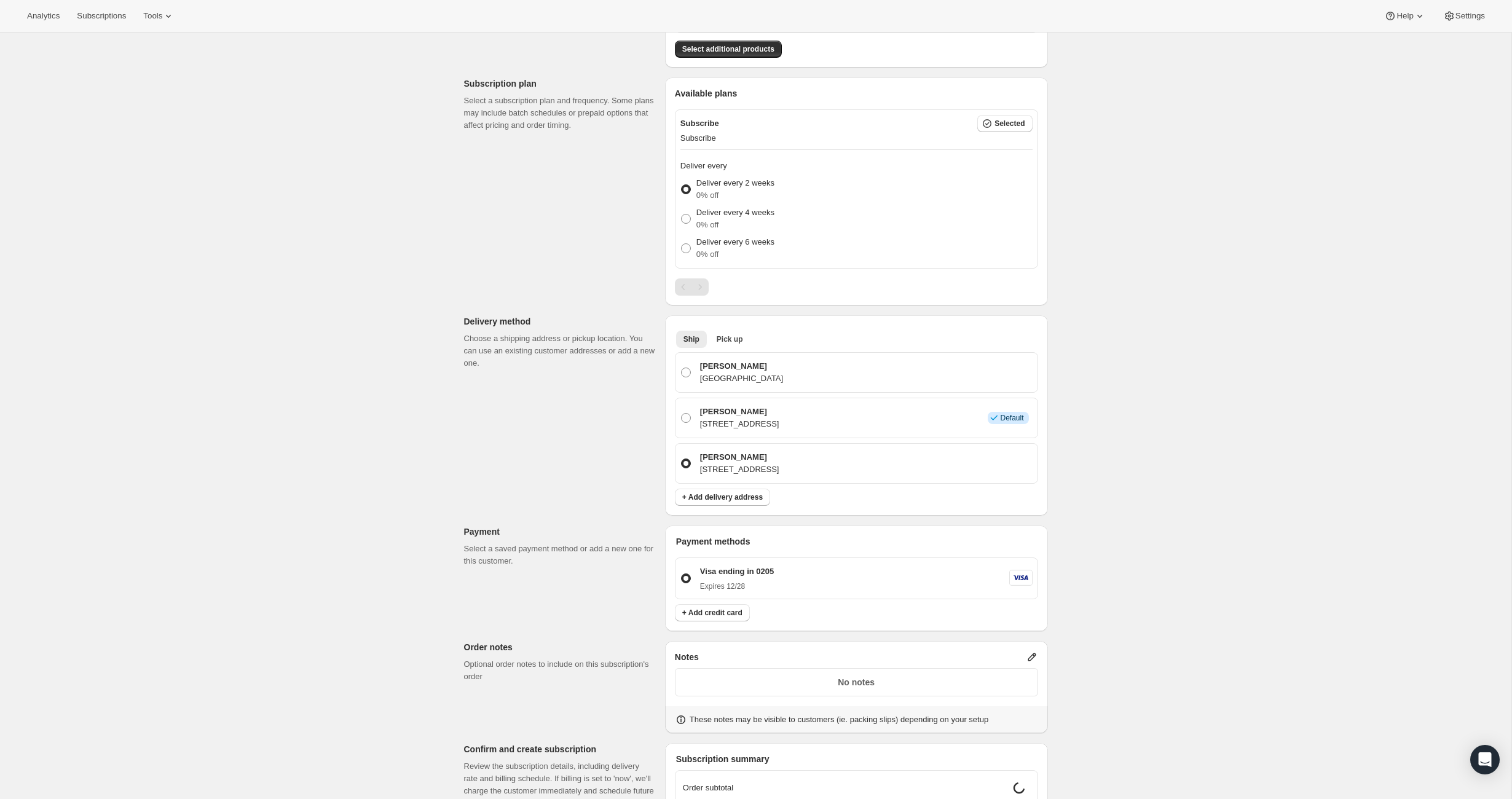
scroll to position [156, 0]
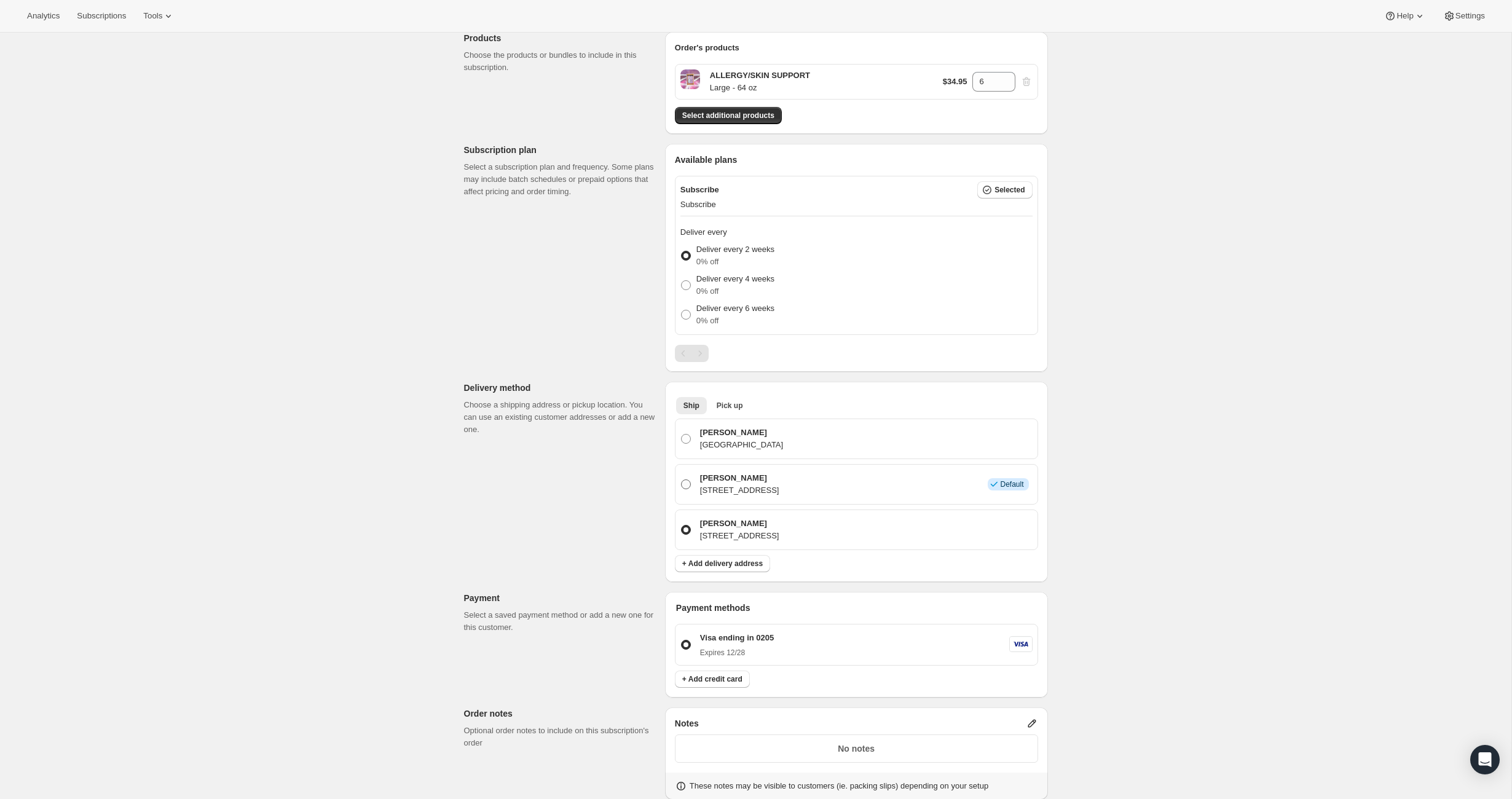
click at [779, 479] on p "[PERSON_NAME]" at bounding box center [739, 478] width 79 height 12
click at [681, 479] on input "[PERSON_NAME] [STREET_ADDRESS] Info Default" at bounding box center [681, 479] width 1 height 1
radio input "true"
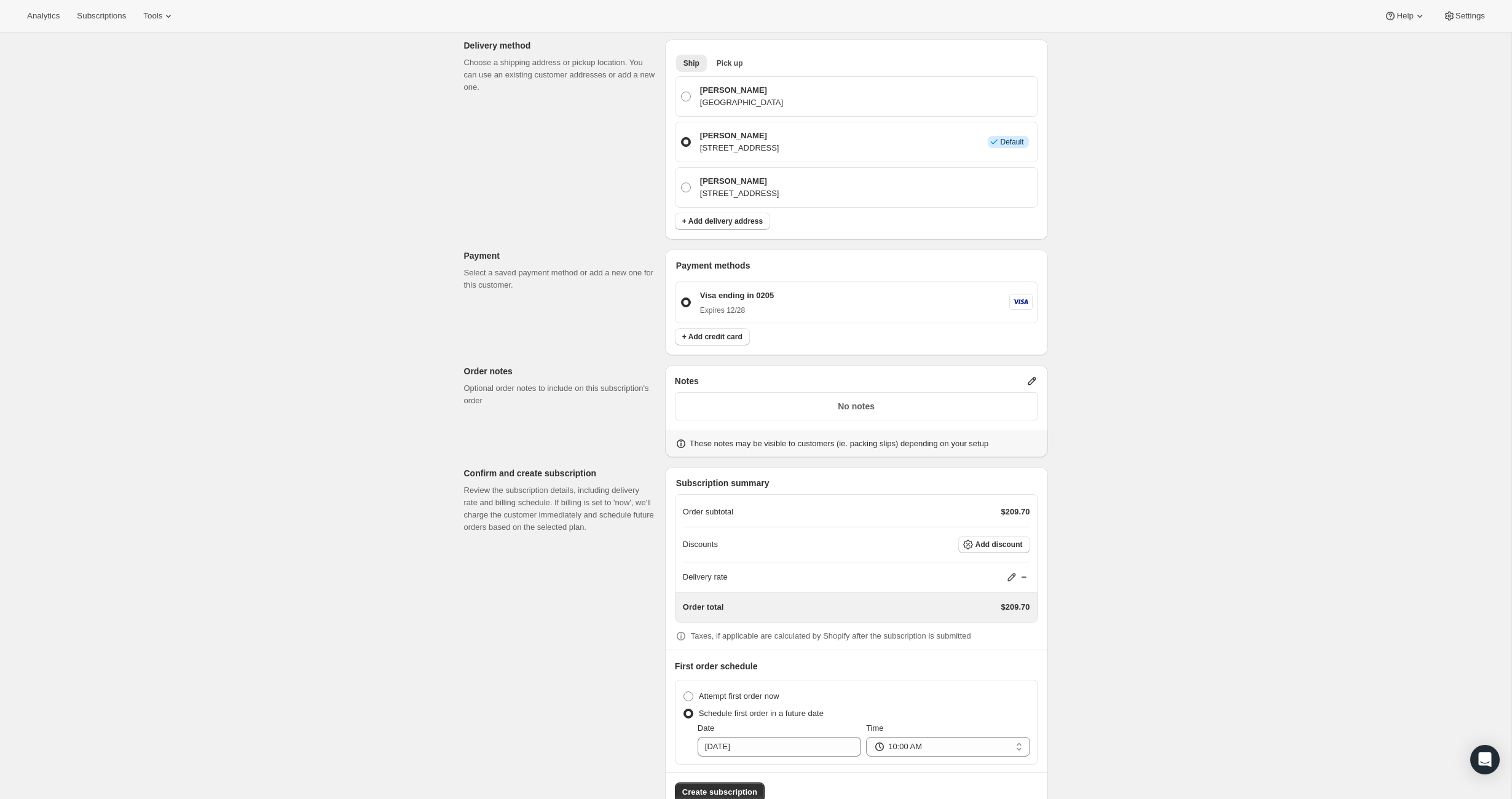
scroll to position [526, 0]
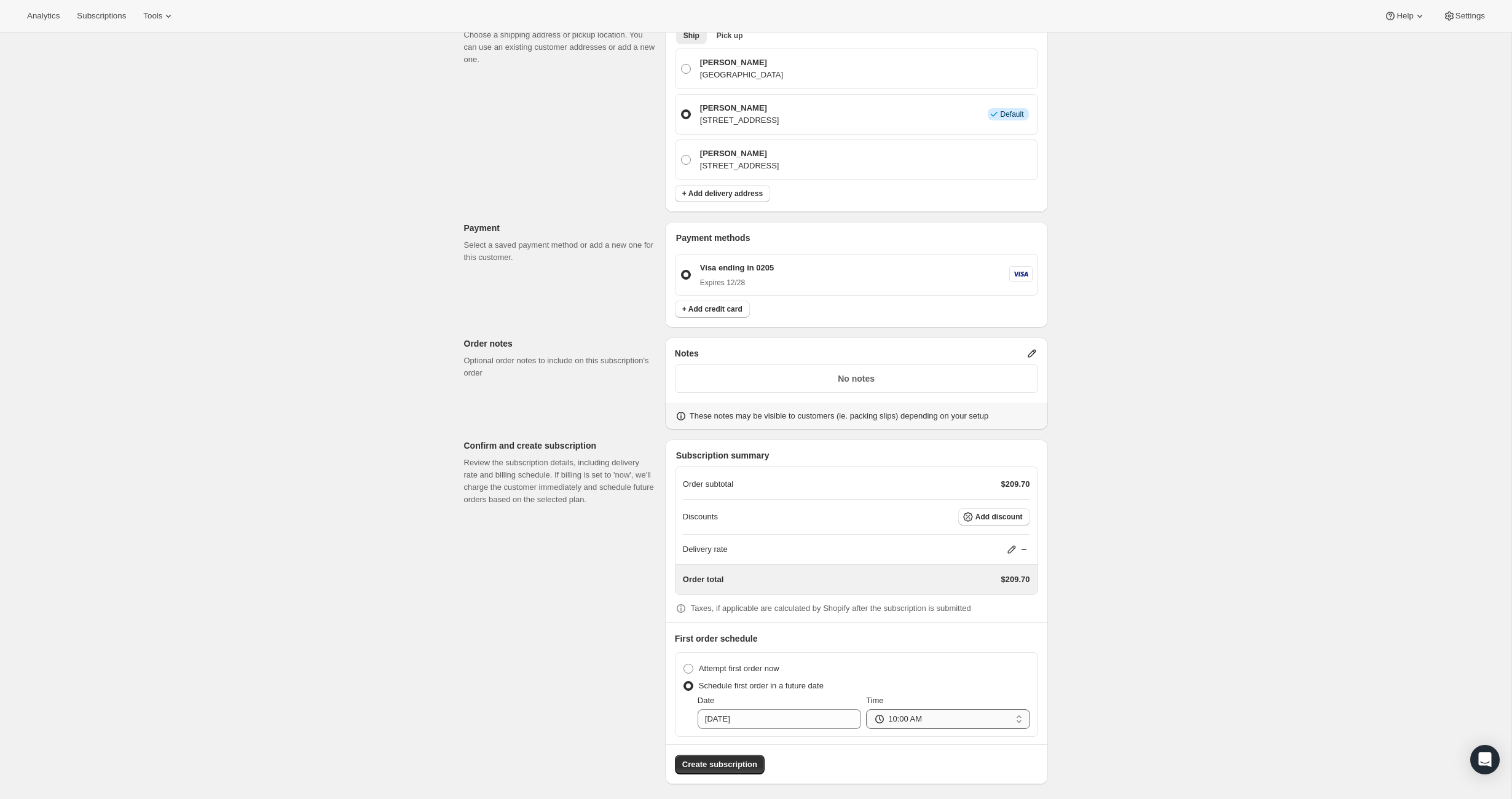
click at [997, 716] on select "12:00 AM 01:00 AM 02:00 AM 03:00 AM 04:00 AM 05:00 AM 06:00 AM 07:00 AM 08:00 A…" at bounding box center [947, 719] width 164 height 20
select select "11:00"
click at [866, 709] on select "12:00 AM 01:00 AM 02:00 AM 03:00 AM 04:00 AM 05:00 AM 06:00 AM 07:00 AM 08:00 A…" at bounding box center [947, 719] width 164 height 20
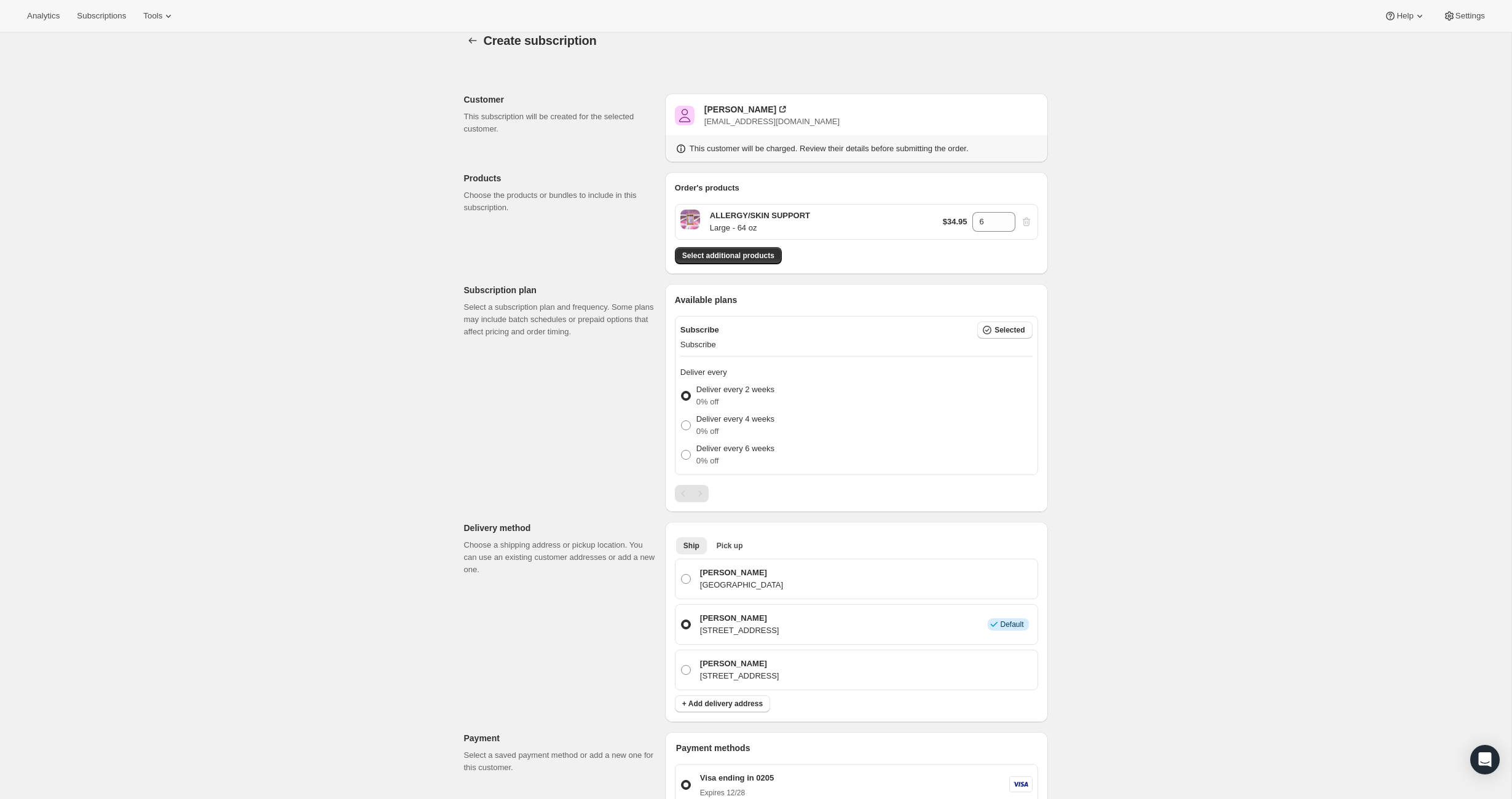
scroll to position [130, 0]
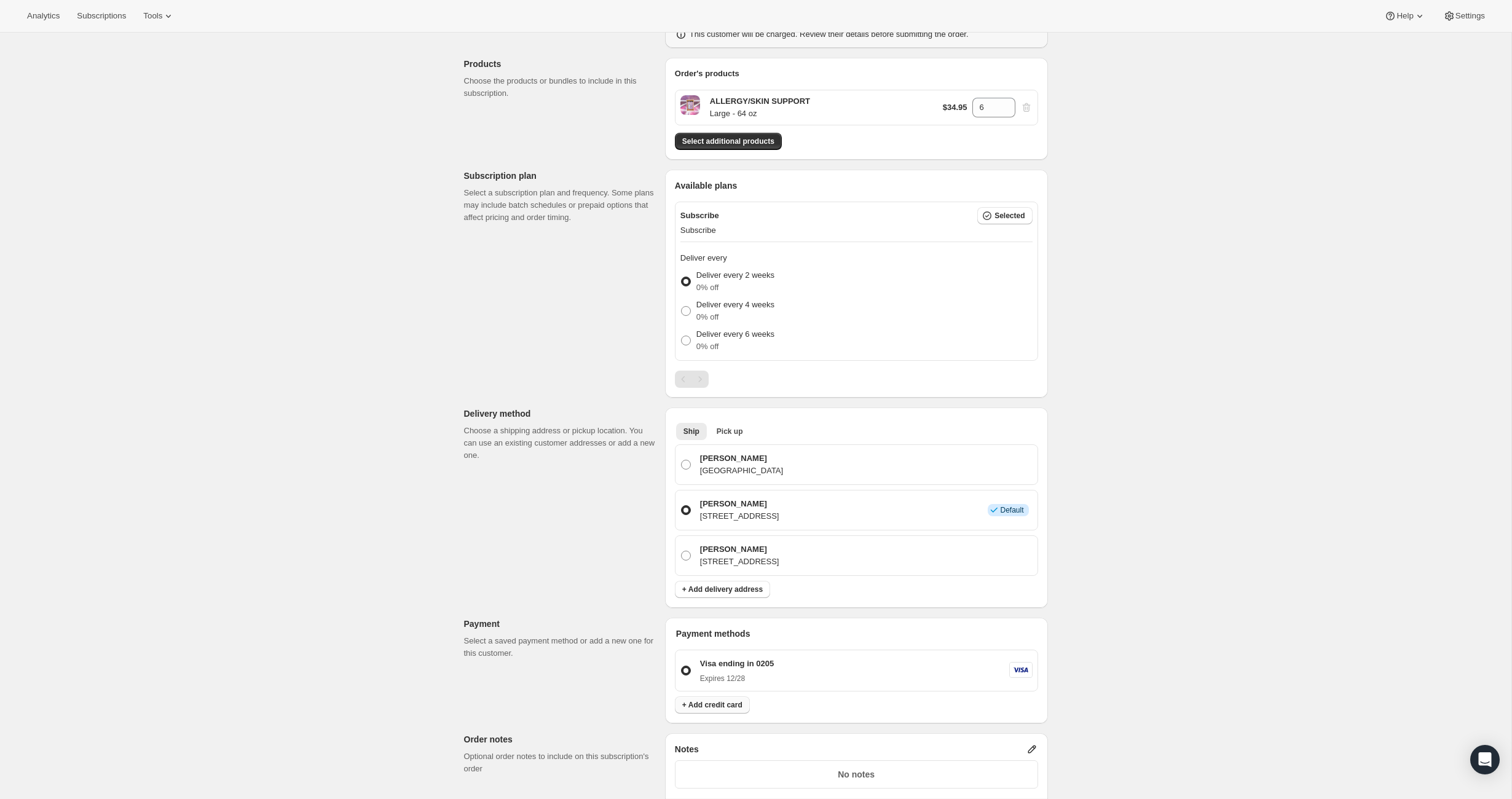
click at [721, 707] on span "+ Add credit card" at bounding box center [712, 705] width 60 height 10
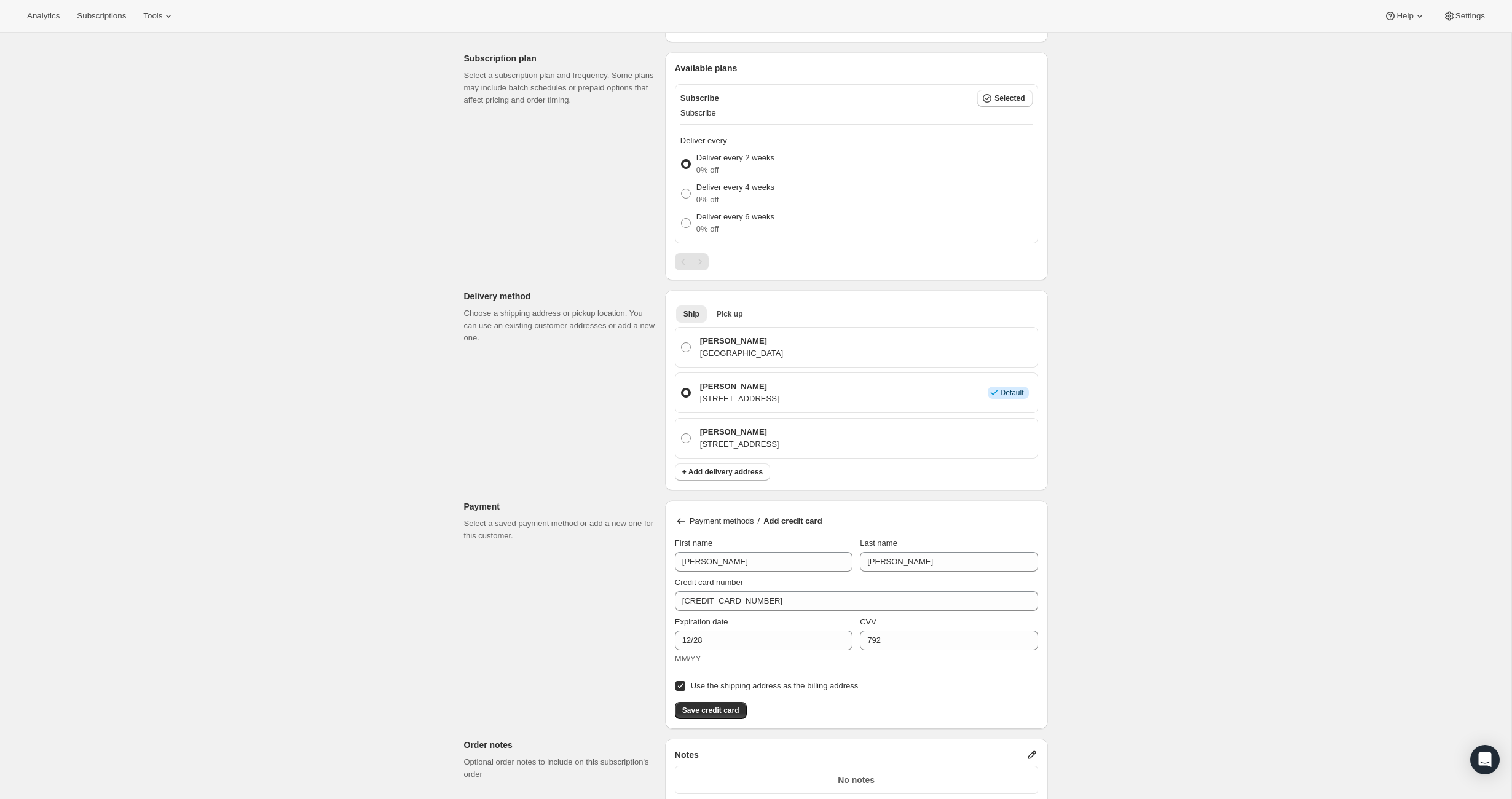
scroll to position [246, 0]
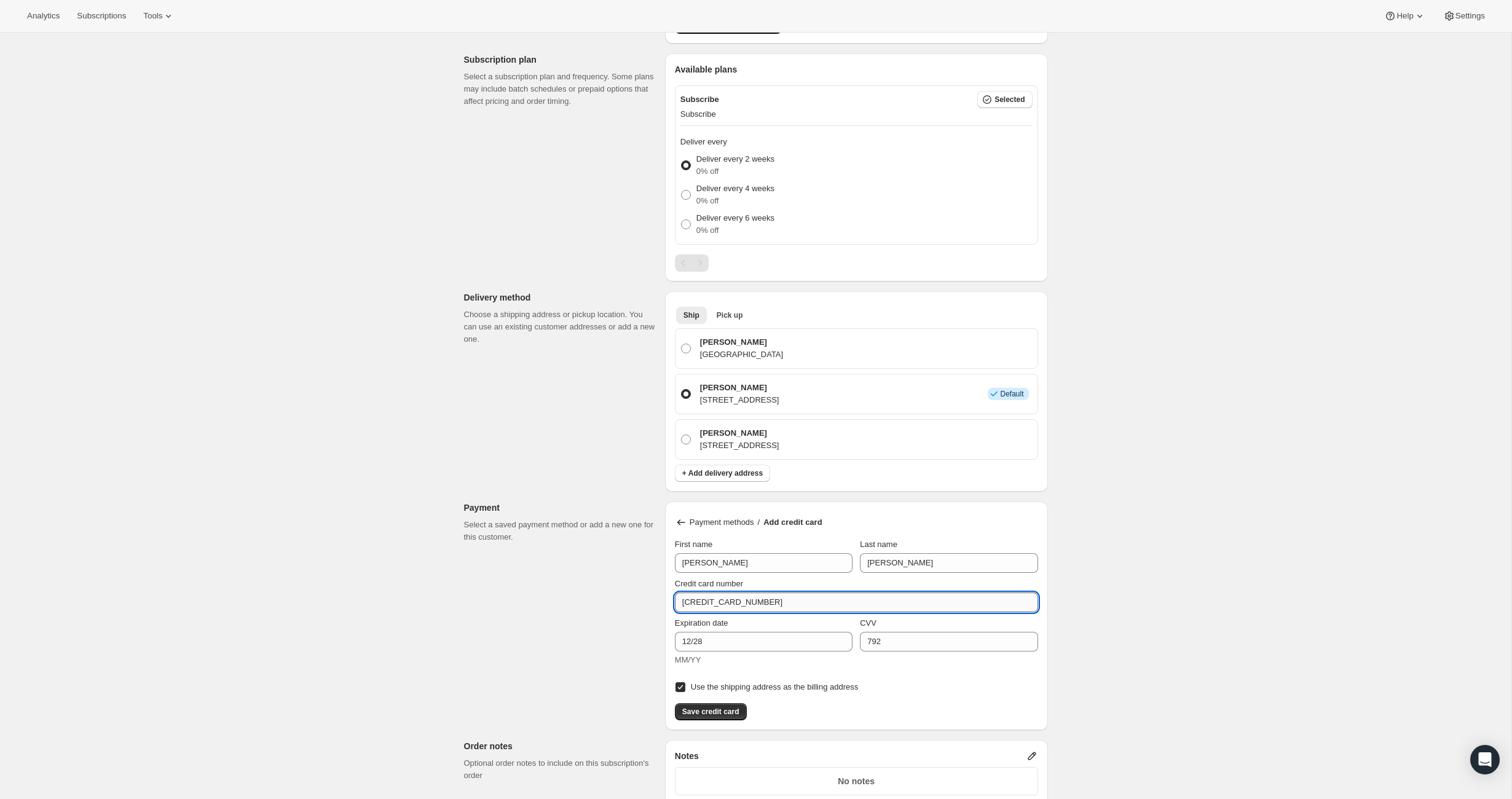
drag, startPoint x: 783, startPoint y: 599, endPoint x: 677, endPoint y: 598, distance: 106.0
click at [677, 598] on input "[CREDIT_CARD_NUMBER]" at bounding box center [851, 602] width 353 height 20
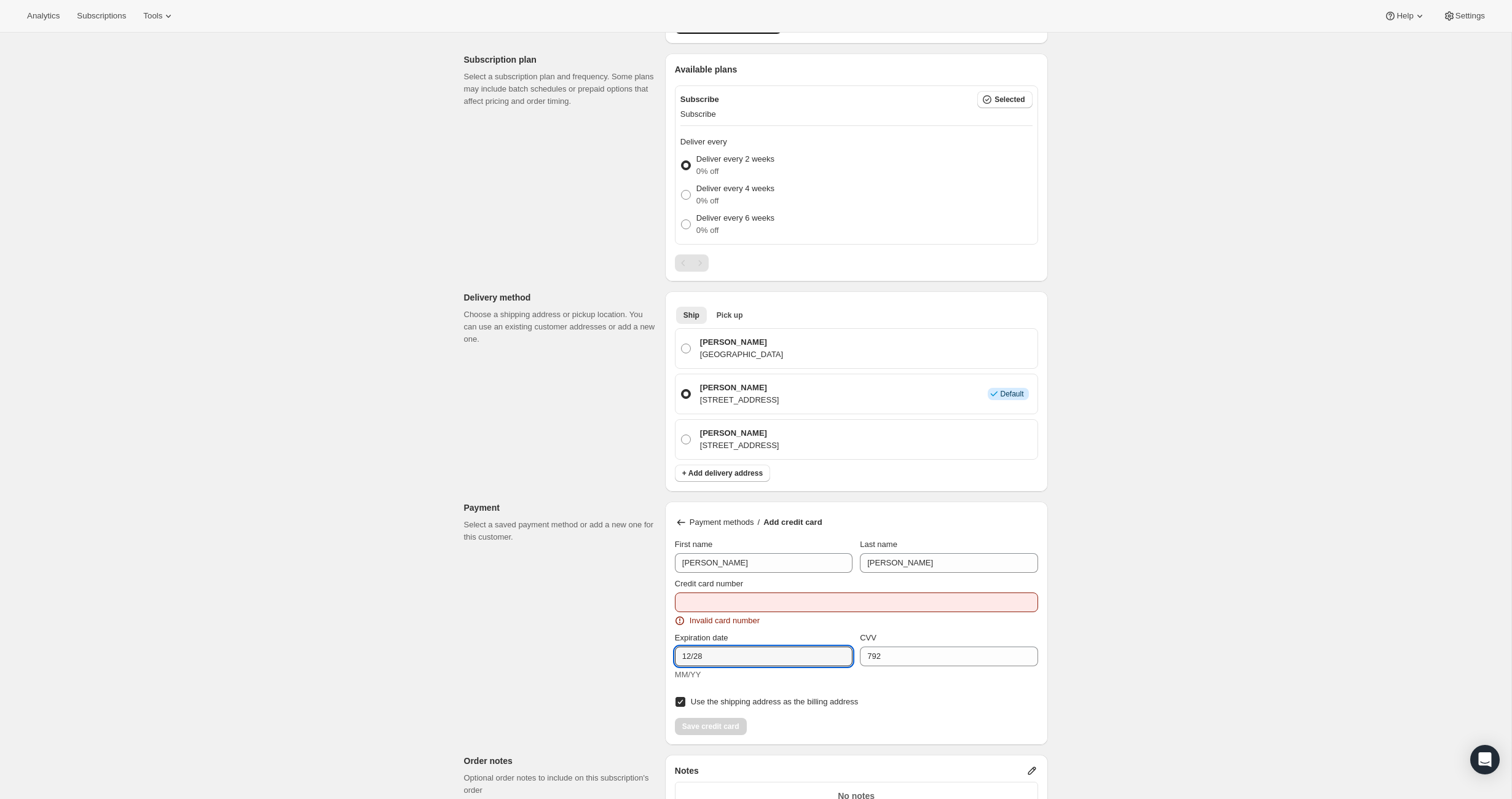
drag, startPoint x: 718, startPoint y: 661, endPoint x: 657, endPoint y: 657, distance: 61.1
click at [657, 657] on div "Customer This subscription will be created for the selected customer. [PERSON_N…" at bounding box center [751, 517] width 593 height 1369
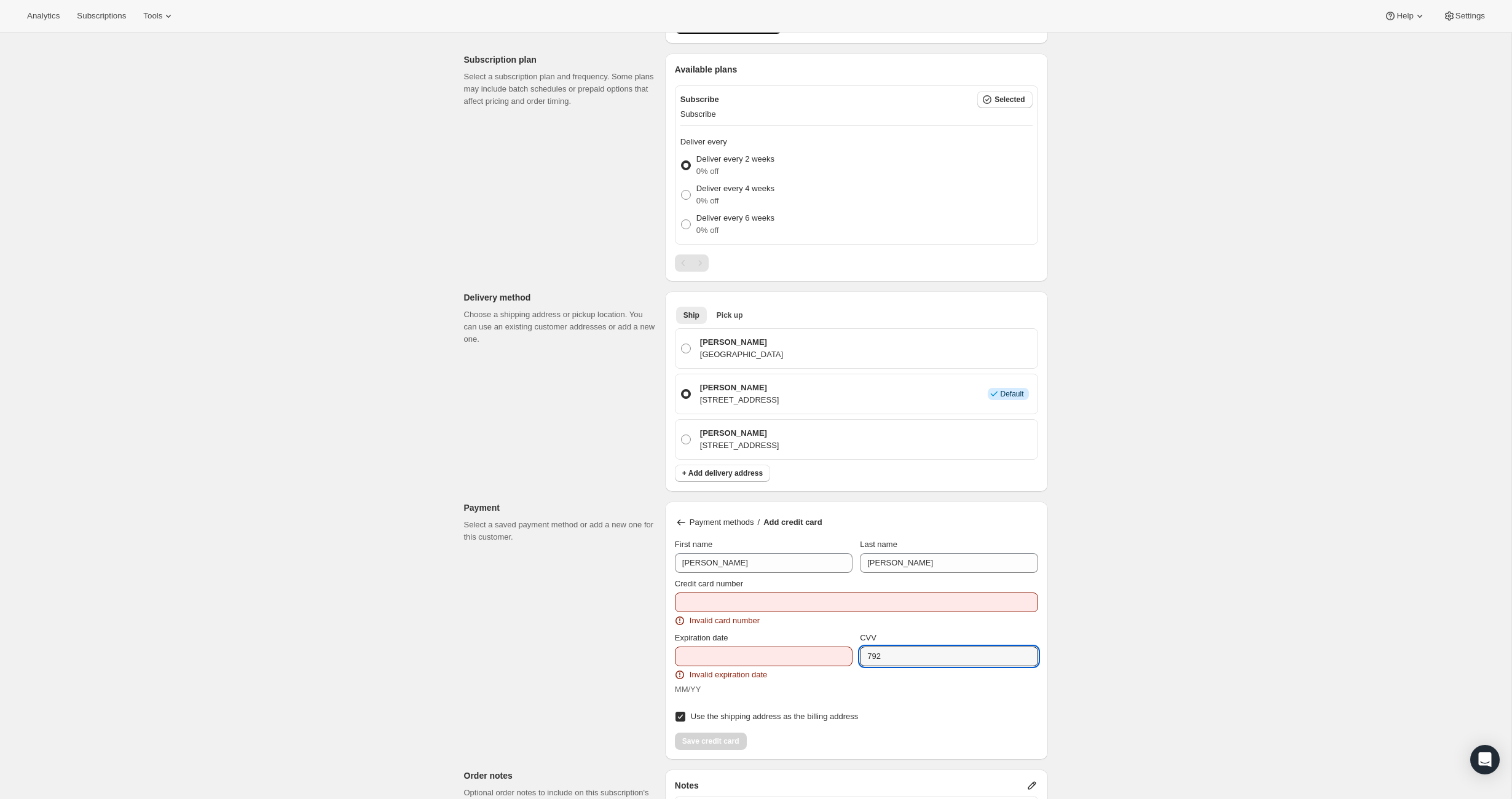
drag, startPoint x: 895, startPoint y: 654, endPoint x: 855, endPoint y: 653, distance: 40.0
click at [855, 653] on div "Expiration date Invalid expiration date MM/YY CVV [CREDIT_CARD_DATA]" at bounding box center [856, 664] width 363 height 64
drag, startPoint x: 720, startPoint y: 562, endPoint x: 672, endPoint y: 556, distance: 48.4
click at [672, 556] on div "Payment methods / Add credit card First name [PERSON_NAME] Last name [PERSON_NA…" at bounding box center [856, 631] width 383 height 259
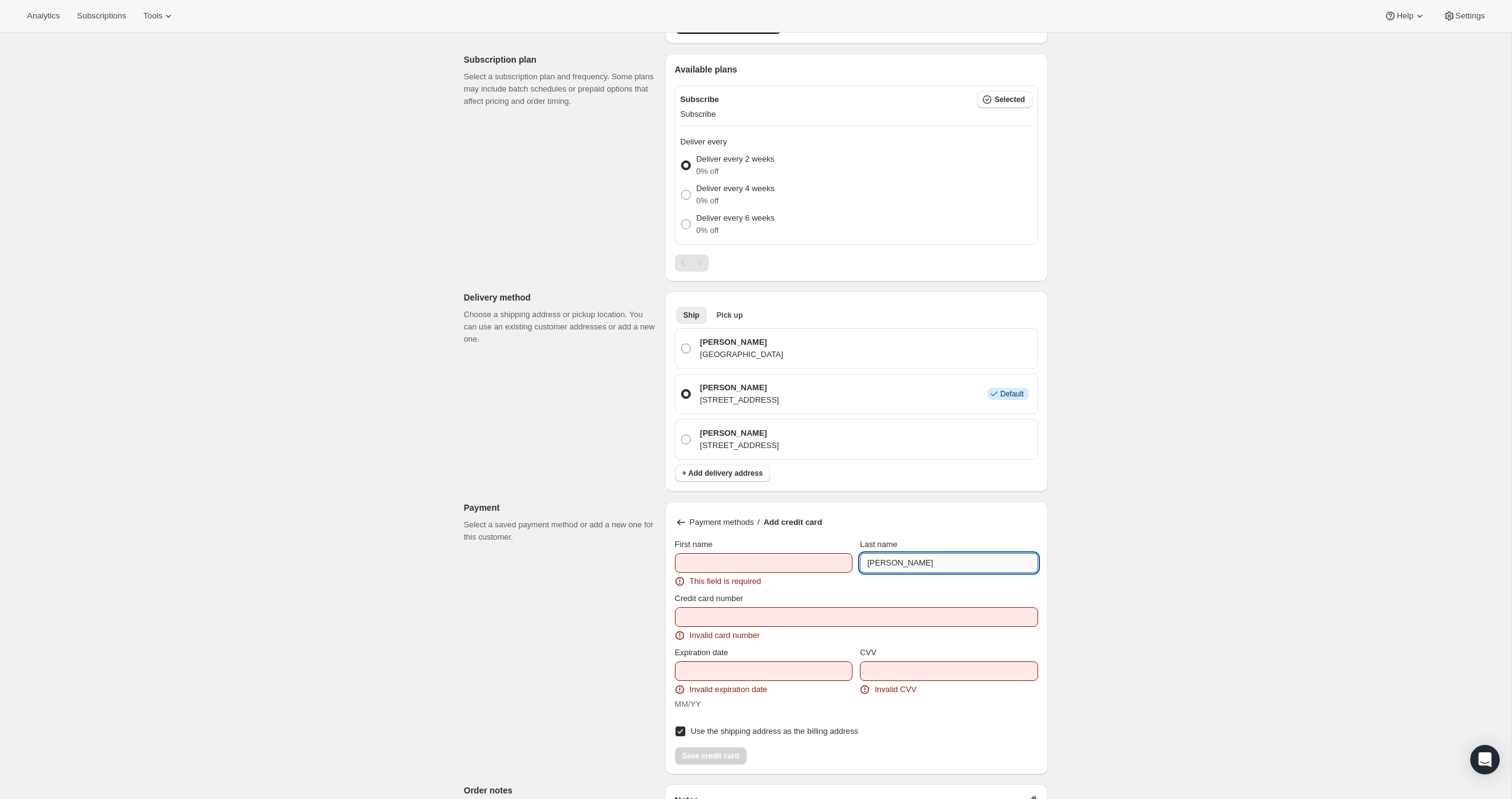
drag, startPoint x: 885, startPoint y: 567, endPoint x: 865, endPoint y: 566, distance: 20.0
click at [865, 566] on input "[PERSON_NAME]" at bounding box center [949, 563] width 178 height 20
click at [815, 556] on input "First name" at bounding box center [764, 563] width 178 height 20
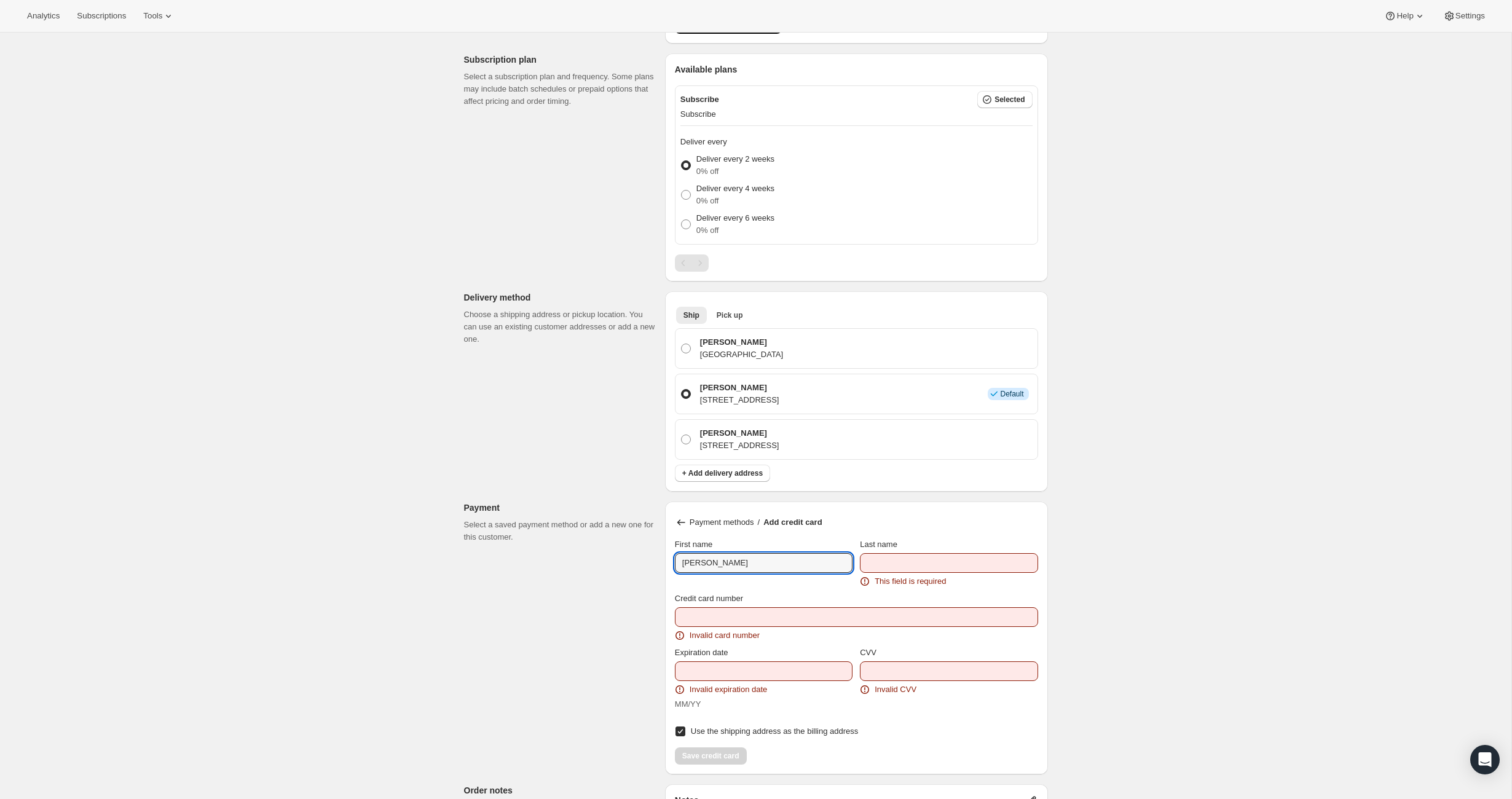
type input "[PERSON_NAME]"
click at [949, 560] on input "Last name" at bounding box center [949, 563] width 178 height 20
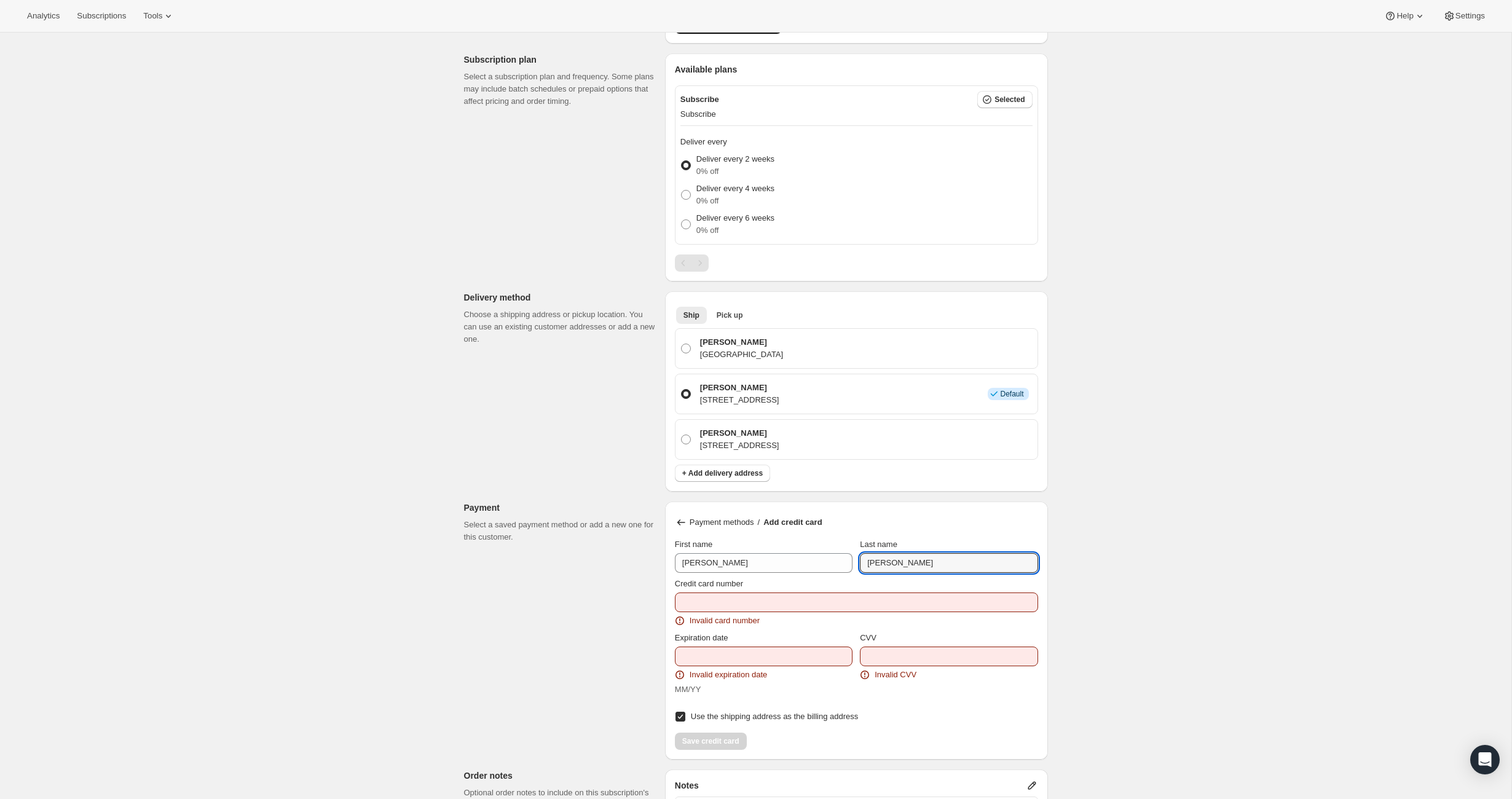
type input "[PERSON_NAME]"
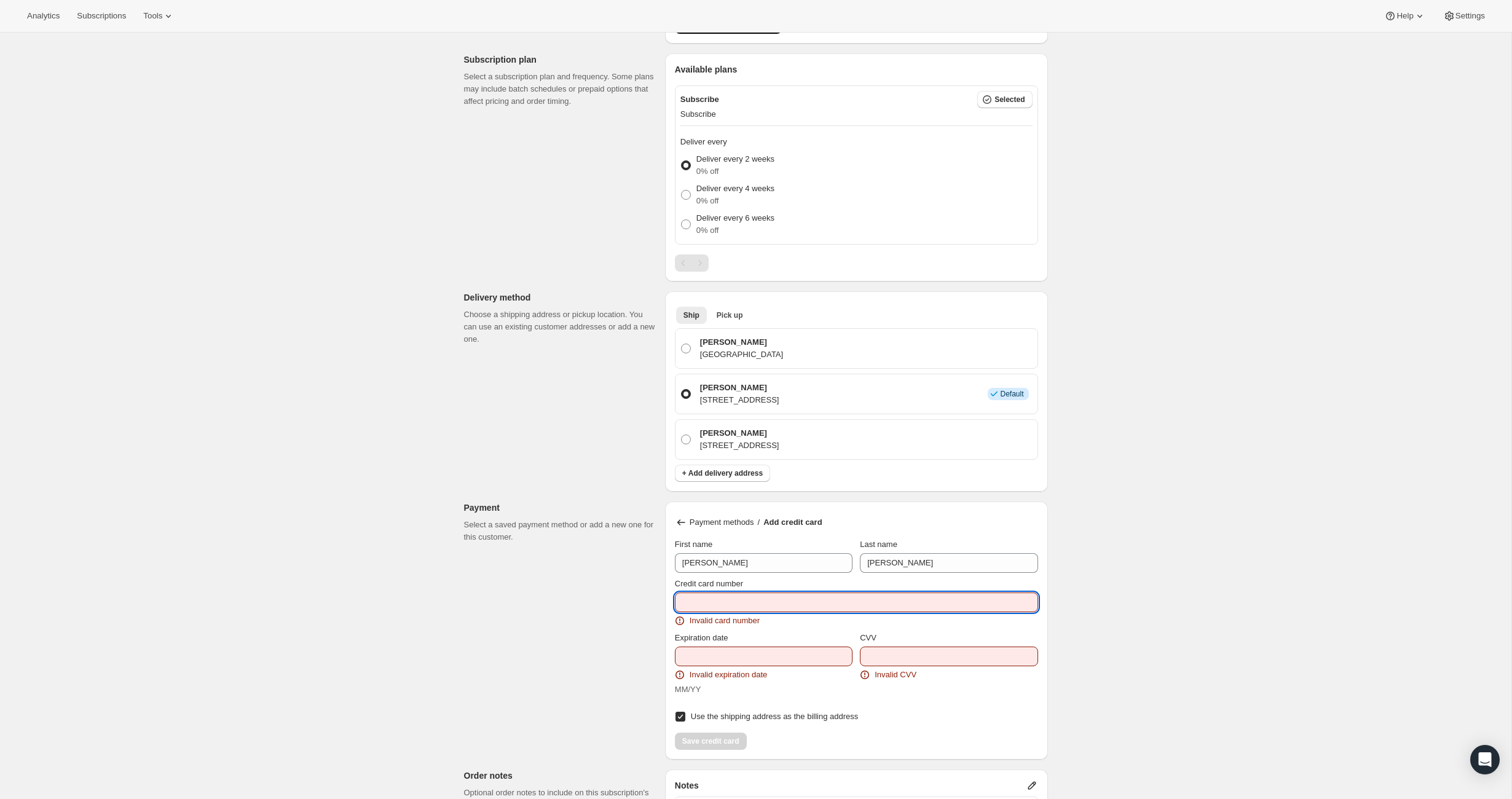
click at [761, 602] on input "Credit card number" at bounding box center [851, 602] width 353 height 20
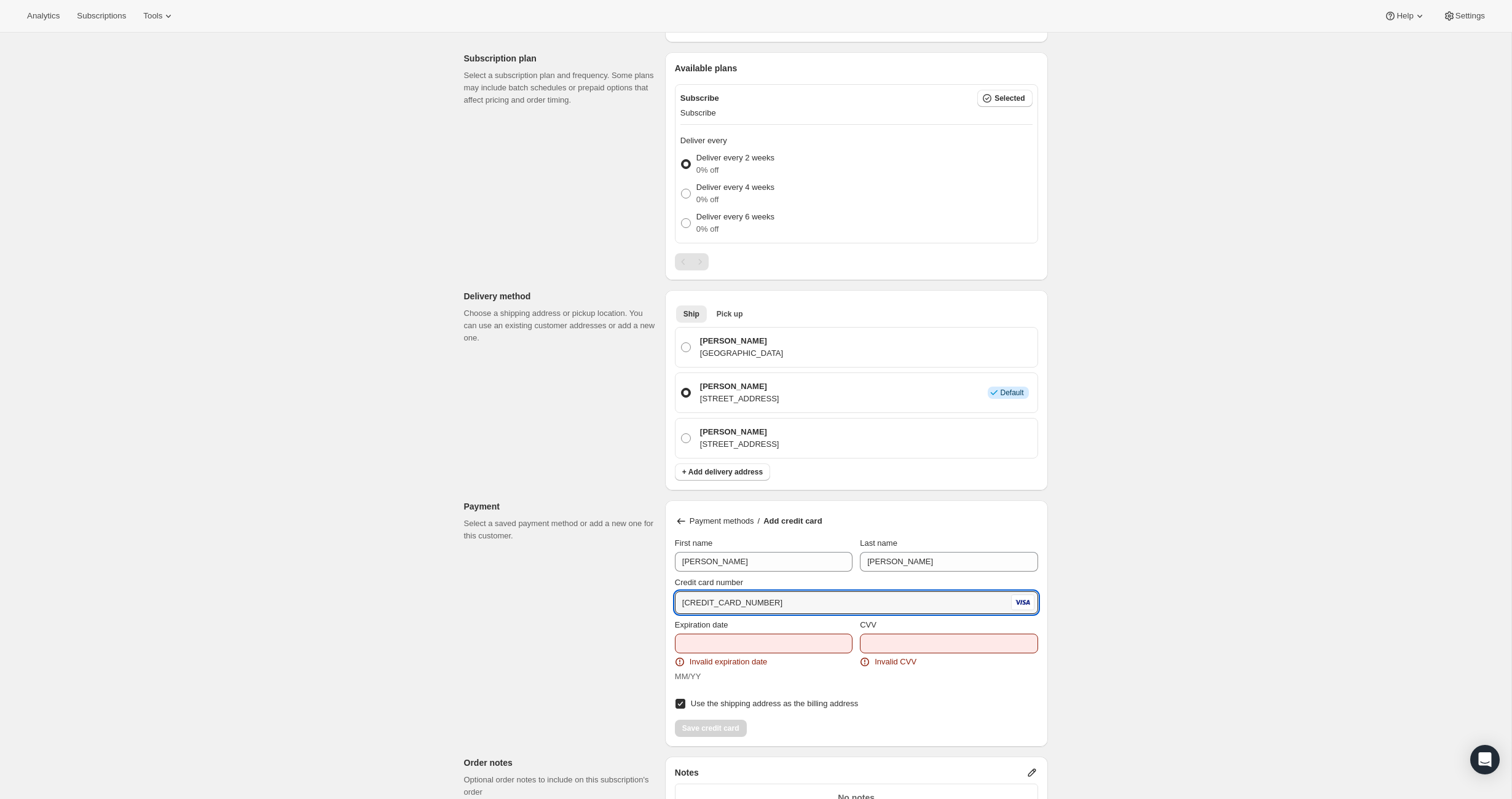
type input "[CREDIT_CARD_NUMBER]"
click at [758, 639] on input "Expiration date" at bounding box center [764, 643] width 178 height 20
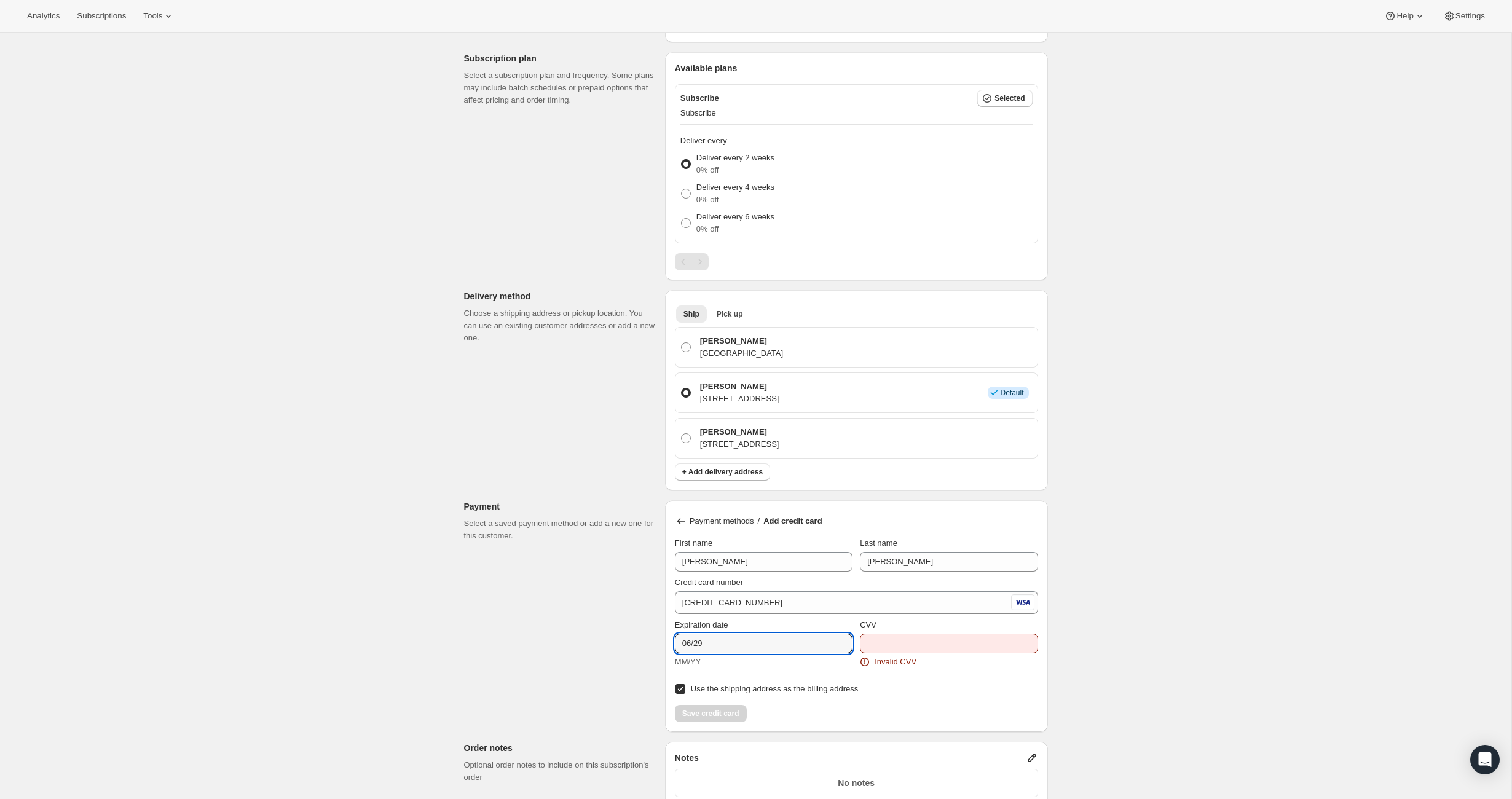
type input "06/29"
click at [890, 645] on input "CVV" at bounding box center [949, 643] width 178 height 20
type input "234"
click at [720, 709] on span "Save credit card" at bounding box center [711, 714] width 58 height 10
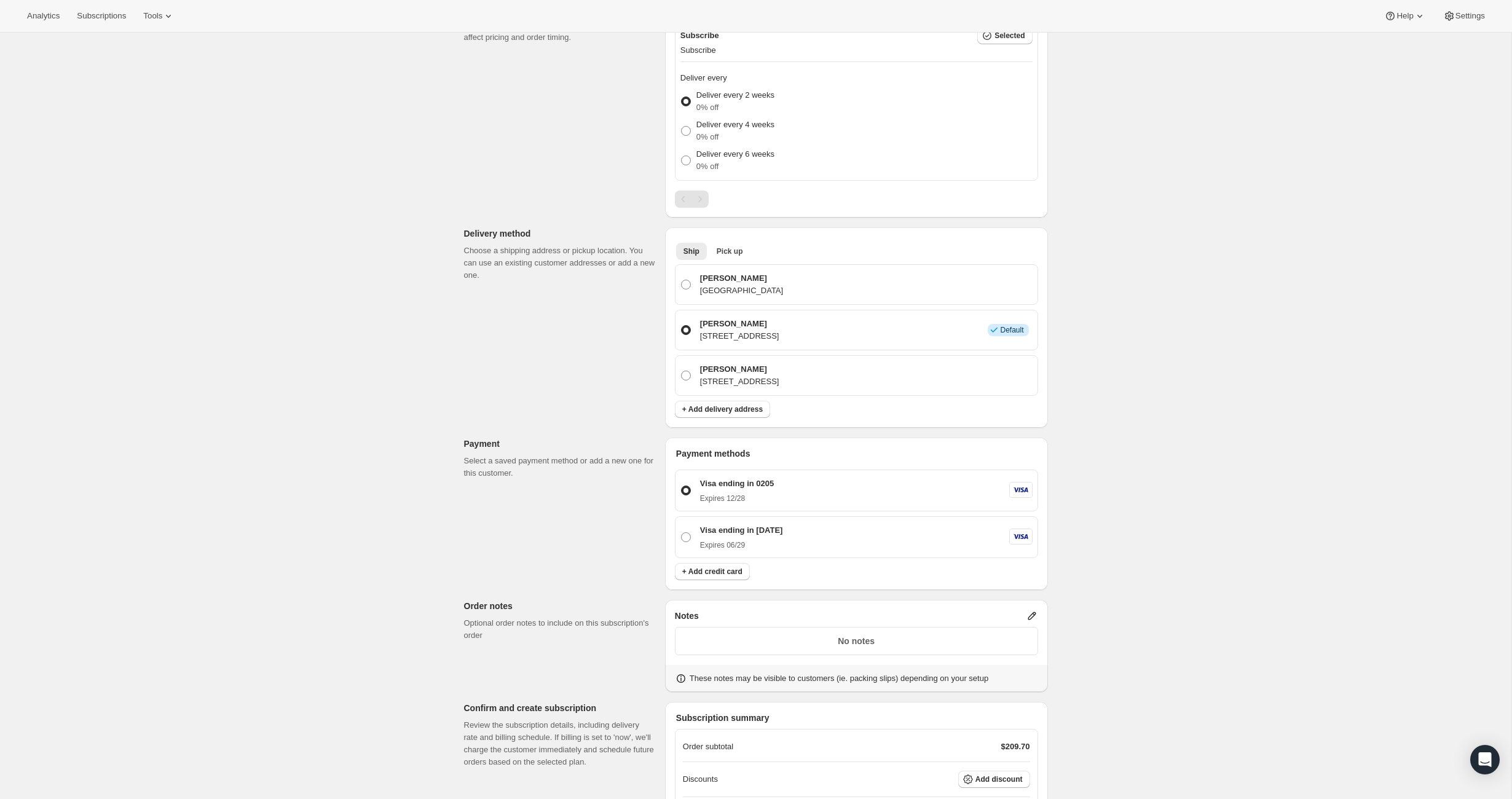
scroll to position [321, 0]
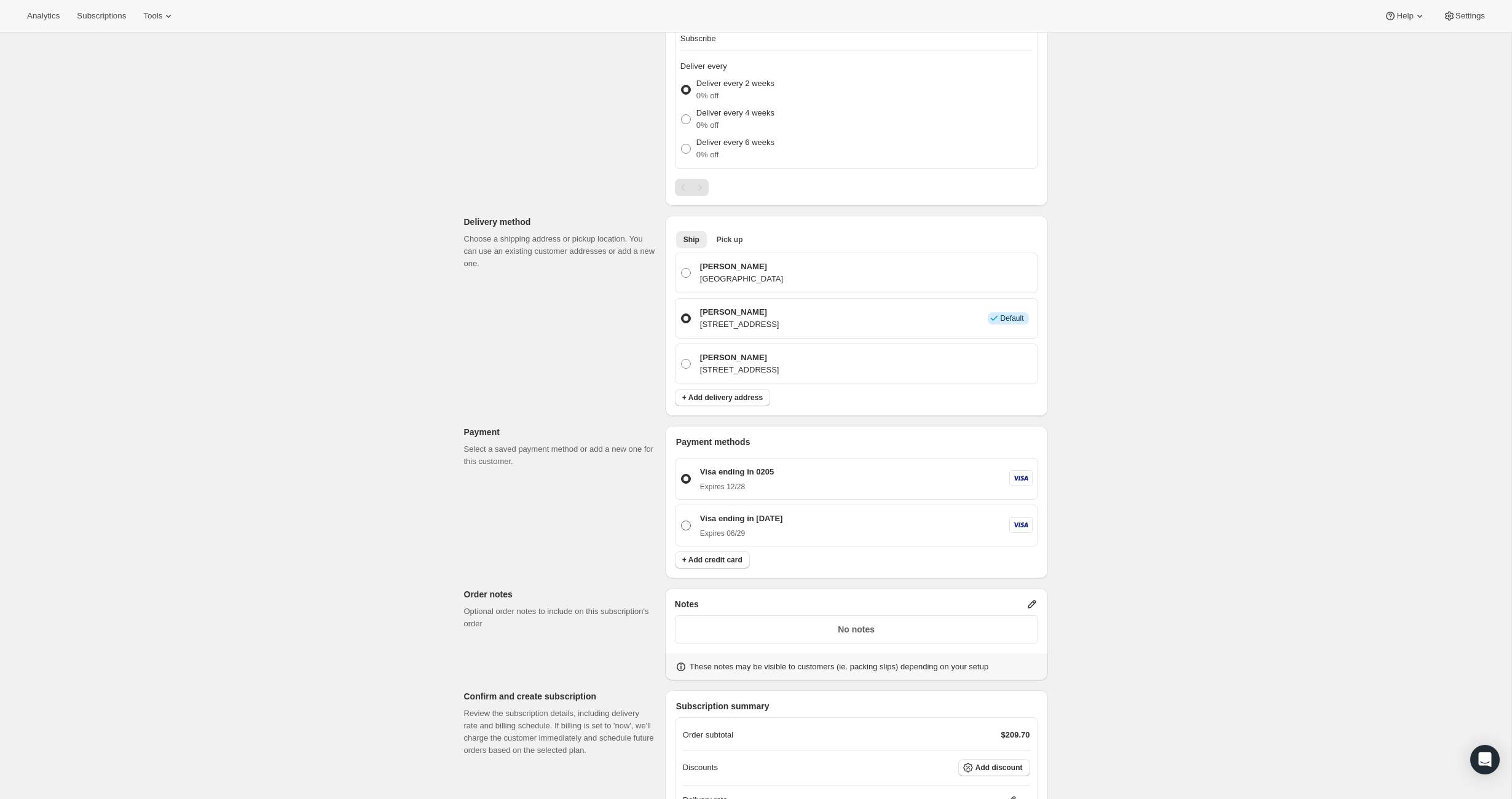
click at [931, 529] on div "Visa ending in [DATE] Expires [CREDIT_CARD_DATA]" at bounding box center [864, 525] width 336 height 25
click at [681, 521] on input "Visa ending in [DATE] Expires [CREDIT_CARD_DATA]" at bounding box center [681, 521] width 1 height 1
radio input "true"
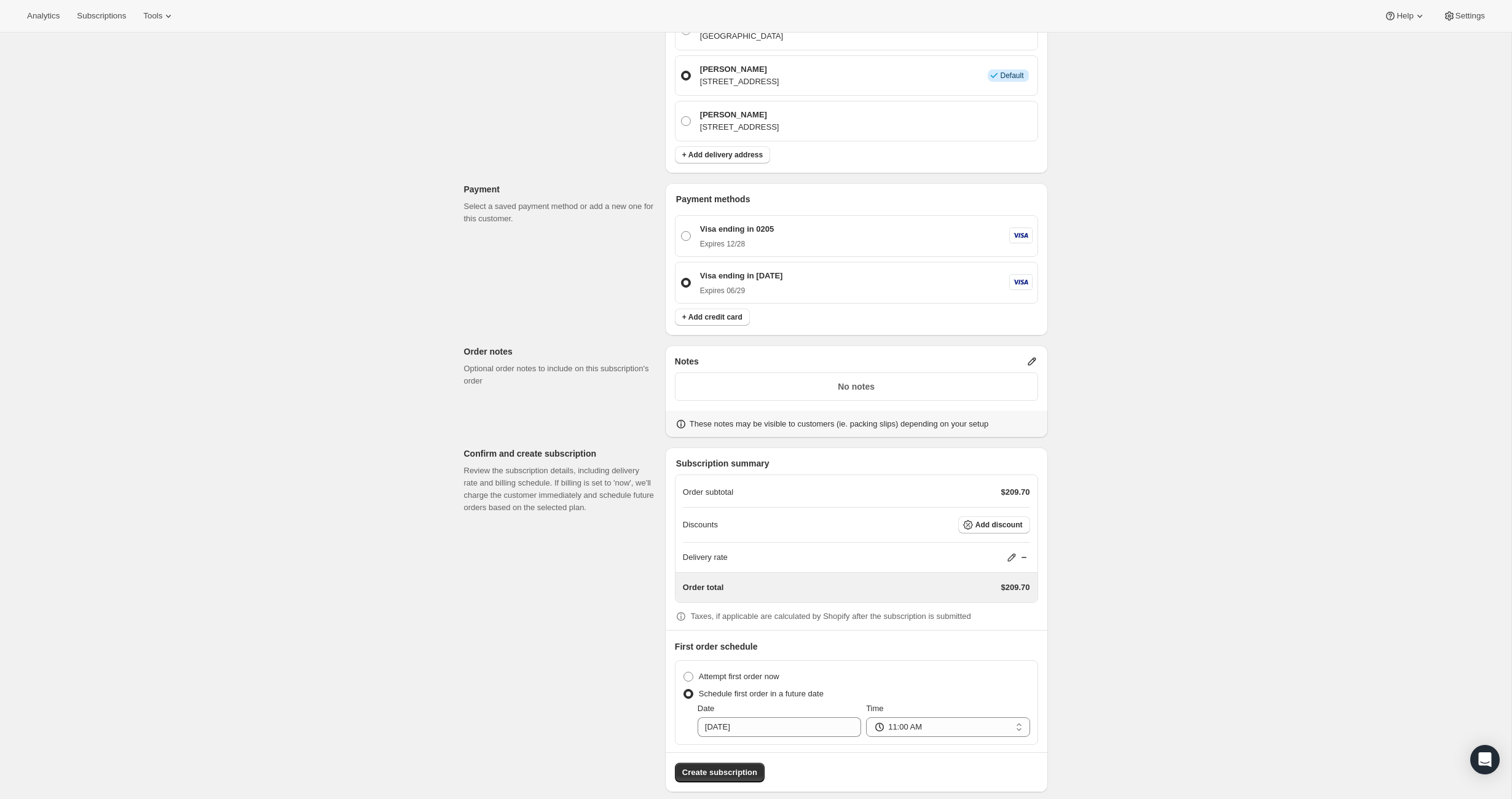
scroll to position [572, 0]
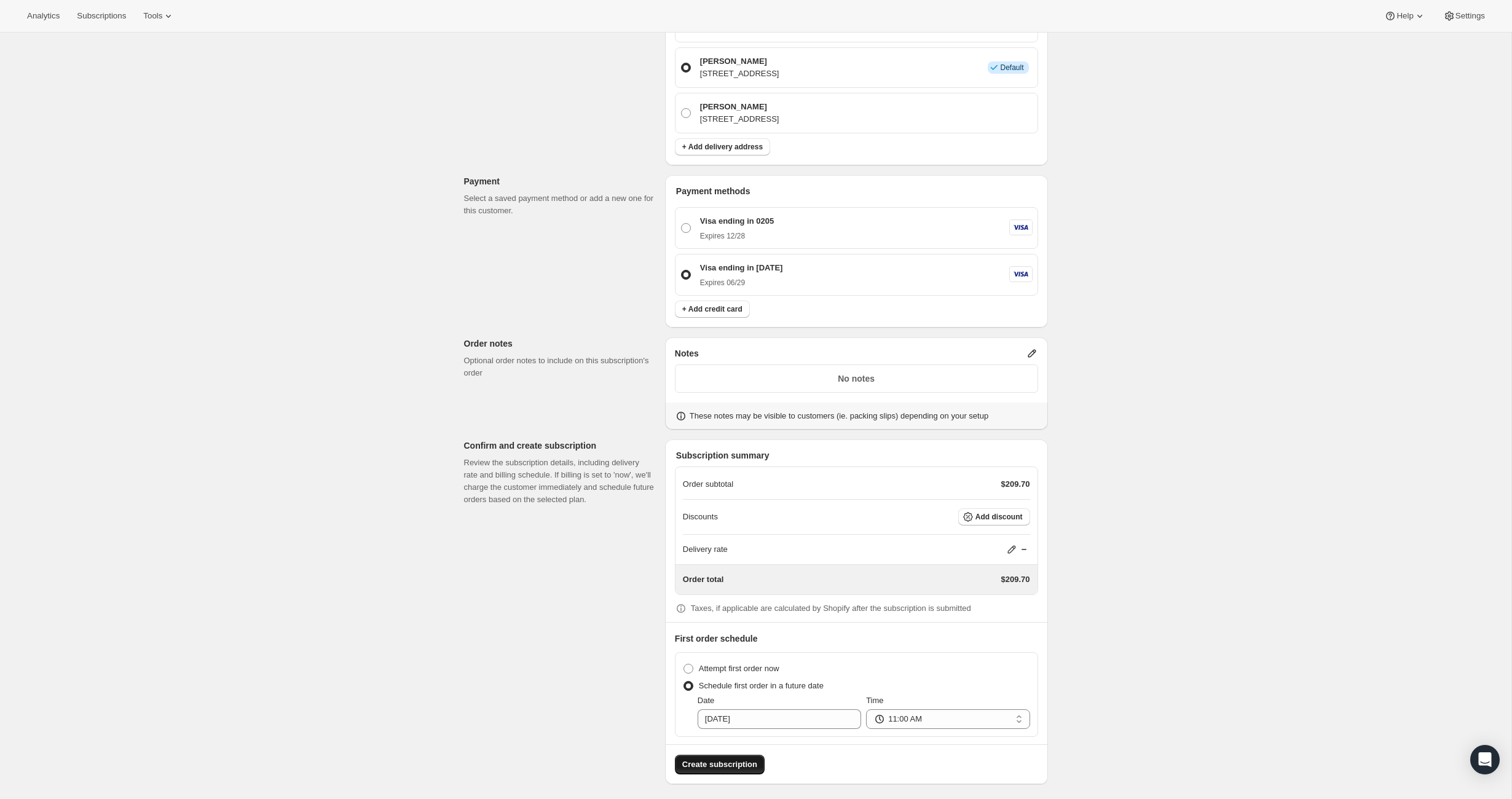
click at [737, 761] on span "Create subscription" at bounding box center [719, 765] width 75 height 12
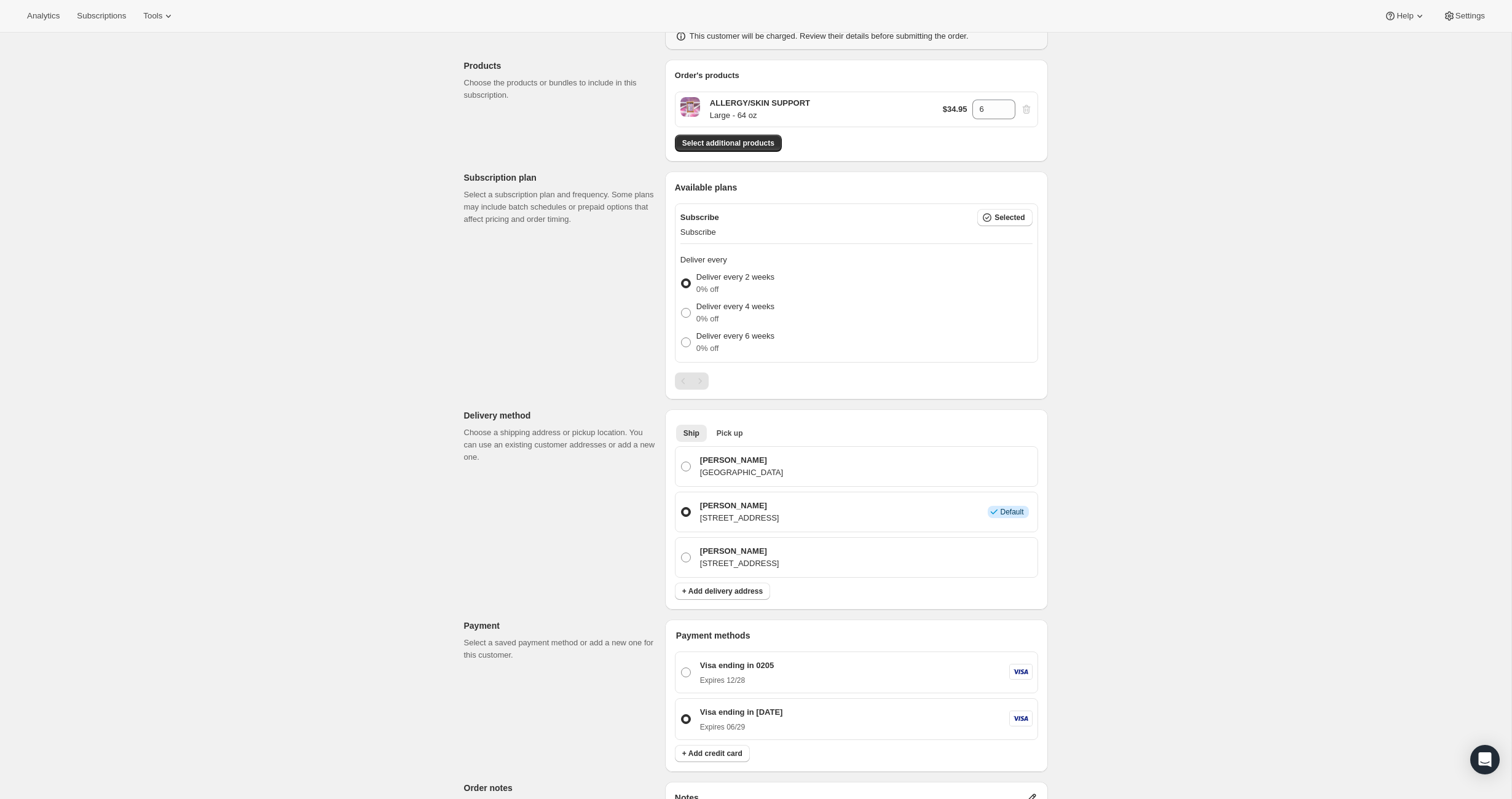
scroll to position [201, 0]
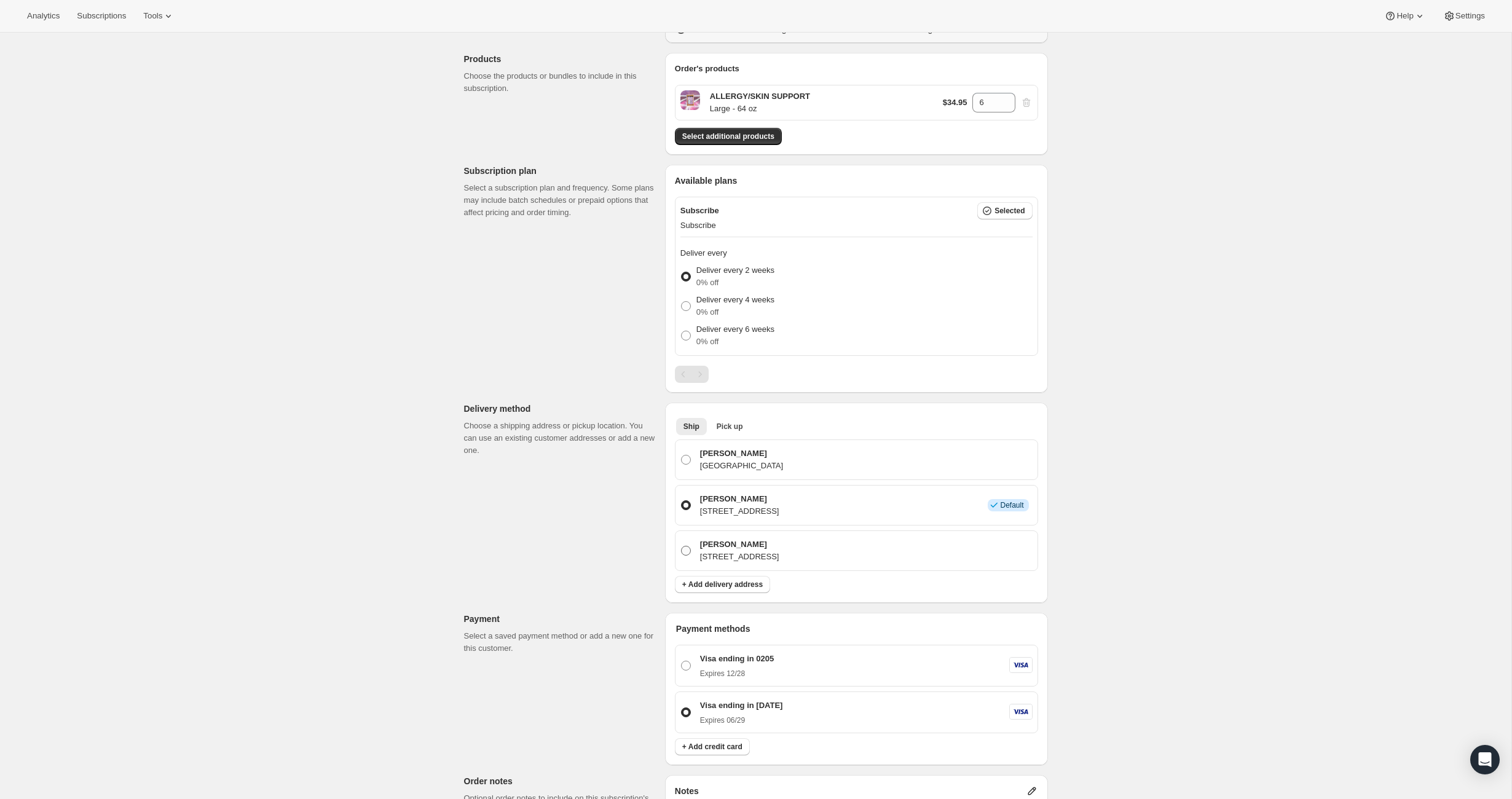
click at [779, 551] on p "[STREET_ADDRESS]" at bounding box center [739, 556] width 79 height 12
click at [681, 546] on input "[PERSON_NAME] [STREET_ADDRESS]" at bounding box center [681, 546] width 1 height 1
radio input "true"
click at [741, 583] on span "+ Add delivery address" at bounding box center [722, 585] width 81 height 10
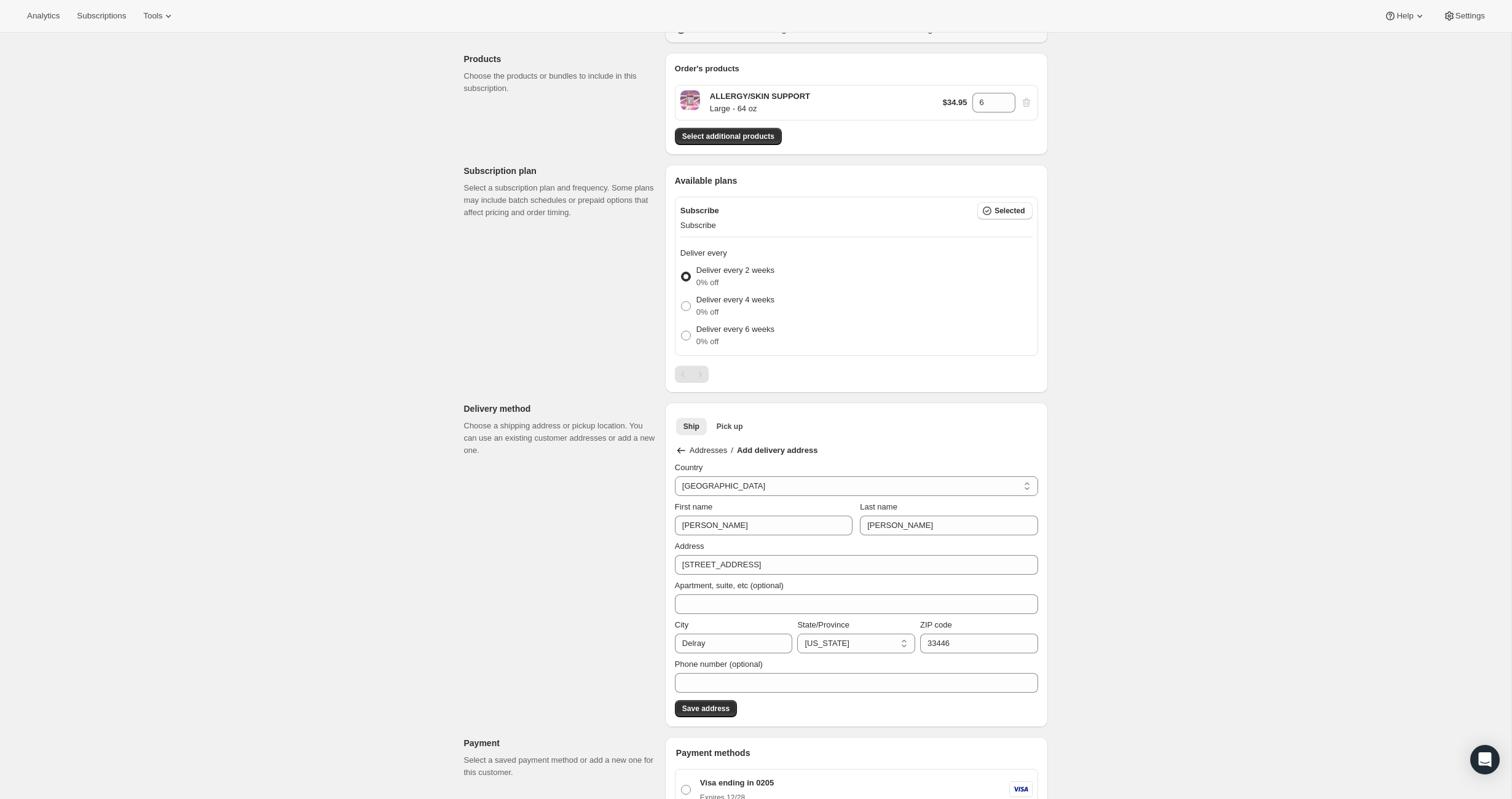
select select "AL"
click at [727, 683] on input "Phone number (optional)" at bounding box center [856, 682] width 363 height 20
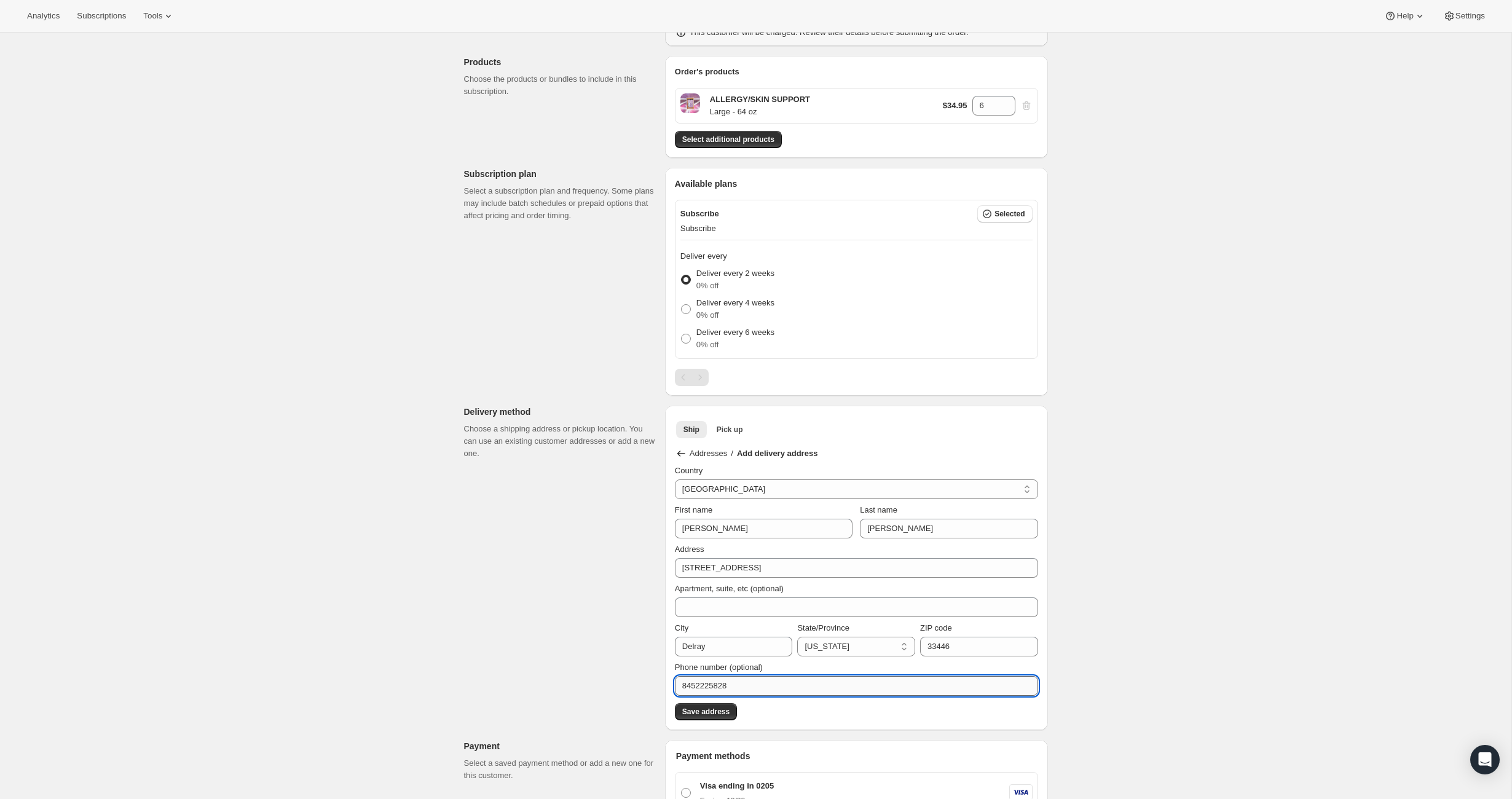
click at [694, 686] on input "8452225828" at bounding box center [856, 686] width 363 height 20
type input "[PHONE_NUMBER]"
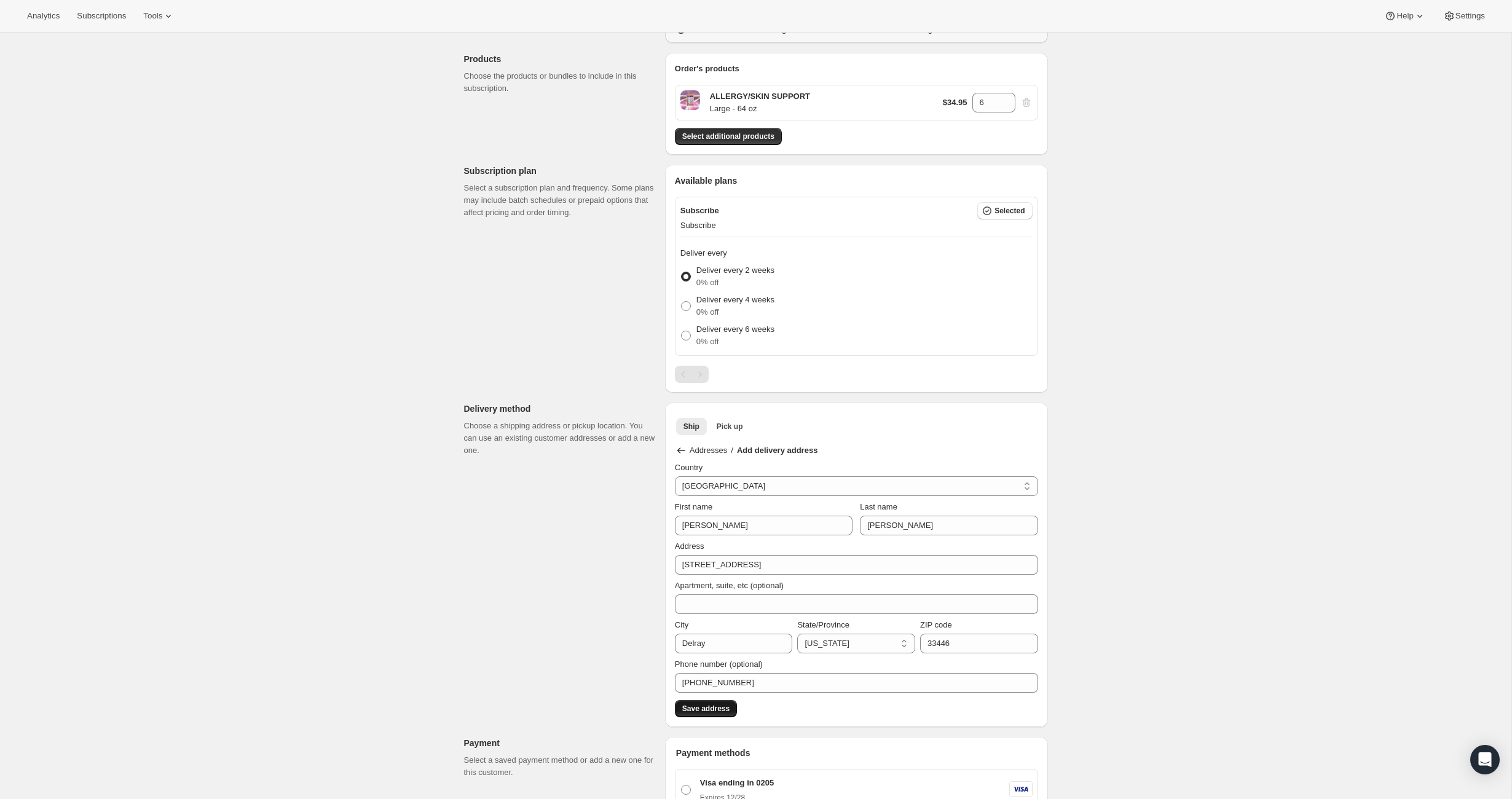
click at [723, 707] on span "Save address" at bounding box center [705, 709] width 47 height 10
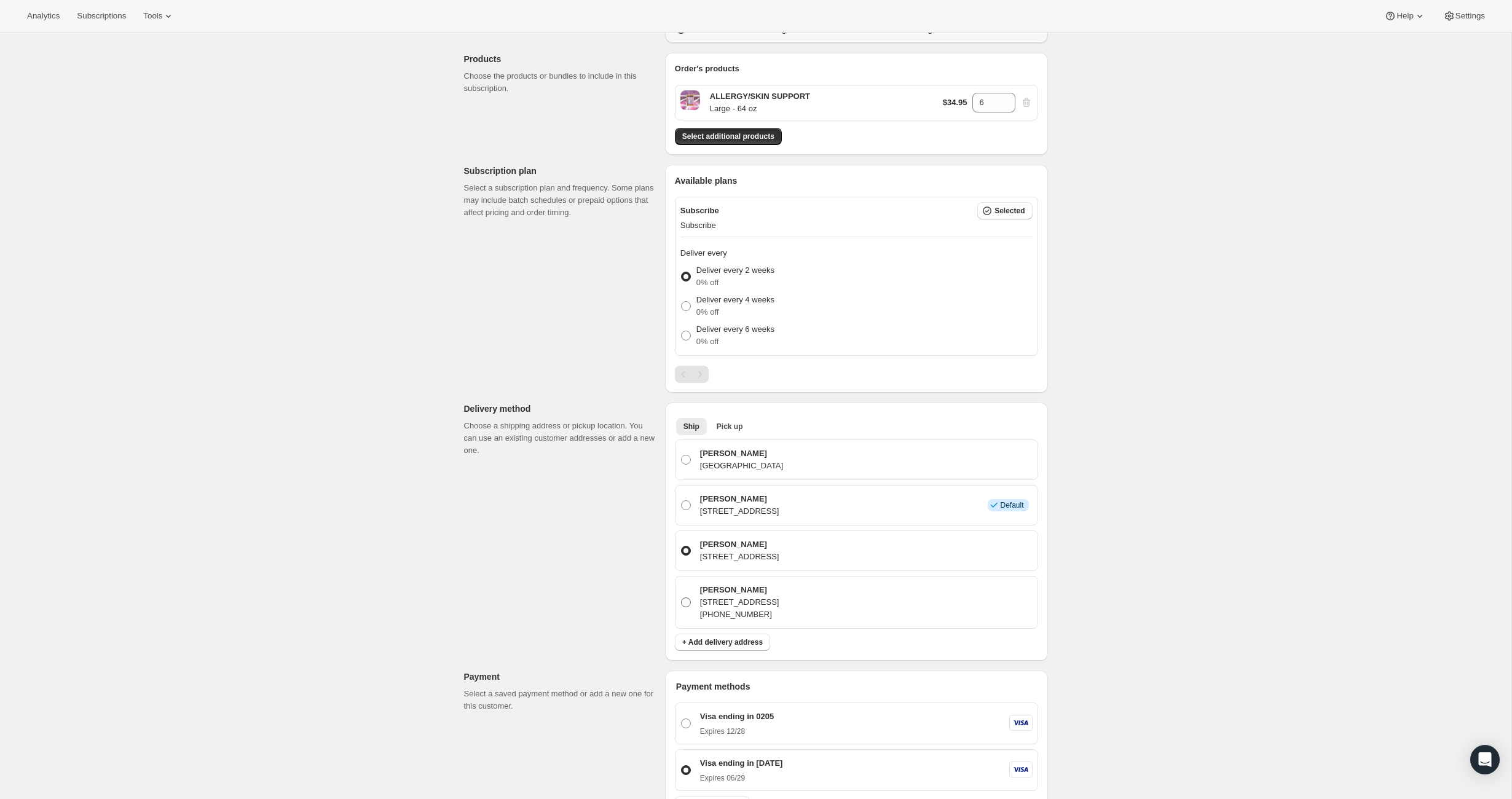
click at [687, 605] on span at bounding box center [686, 603] width 10 height 10
click at [681, 598] on input "[PERSON_NAME] [STREET_ADDRESS] [PHONE_NUMBER]" at bounding box center [681, 598] width 1 height 1
radio input "true"
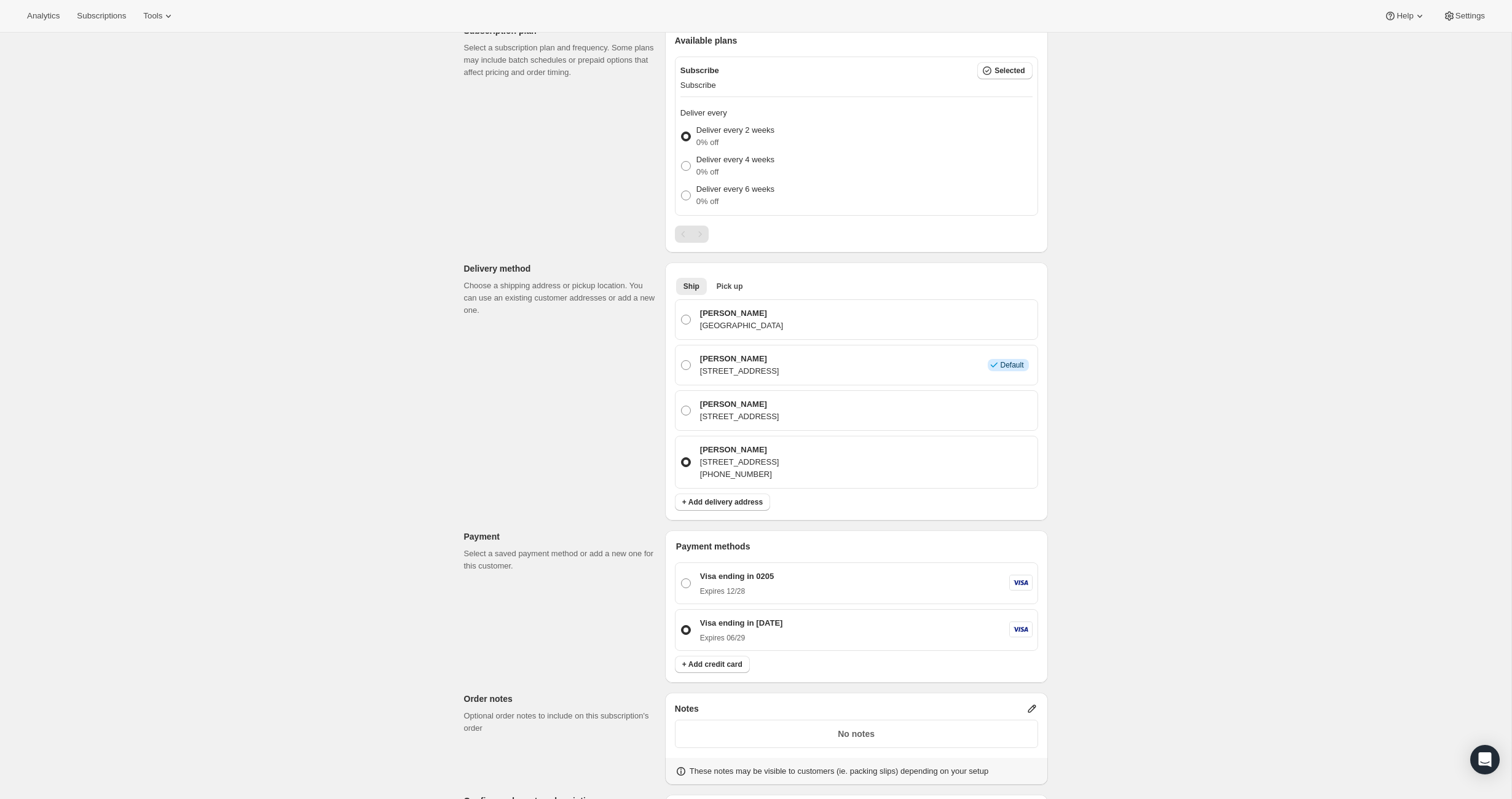
scroll to position [345, 0]
click at [725, 452] on p "[STREET_ADDRESS]" at bounding box center [739, 457] width 79 height 12
click at [681, 453] on input "[PERSON_NAME] [STREET_ADDRESS] [PHONE_NUMBER]" at bounding box center [681, 453] width 1 height 1
click at [743, 500] on span "+ Add delivery address" at bounding box center [722, 500] width 81 height 10
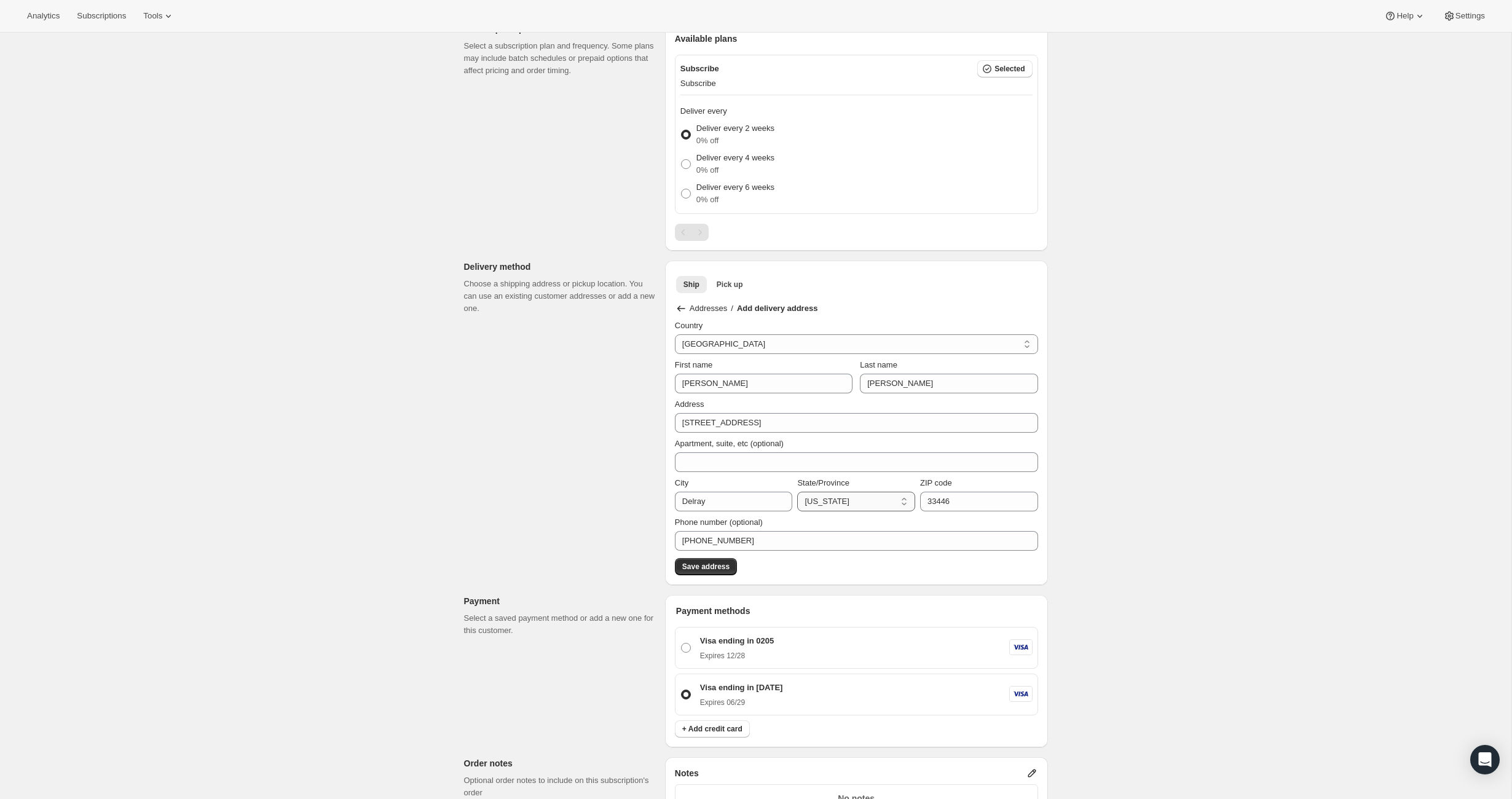
click at [867, 502] on select "[US_STATE] [US_STATE] [US_STATE] [US_STATE] [US_STATE] Armed Forces Americas Ar…" at bounding box center [856, 501] width 118 height 20
select select "FL"
click at [797, 492] on select "[US_STATE] [US_STATE] [US_STATE] [US_STATE] [US_STATE] Armed Forces Americas Ar…" at bounding box center [856, 501] width 118 height 20
click at [727, 564] on span "Save address" at bounding box center [705, 567] width 47 height 10
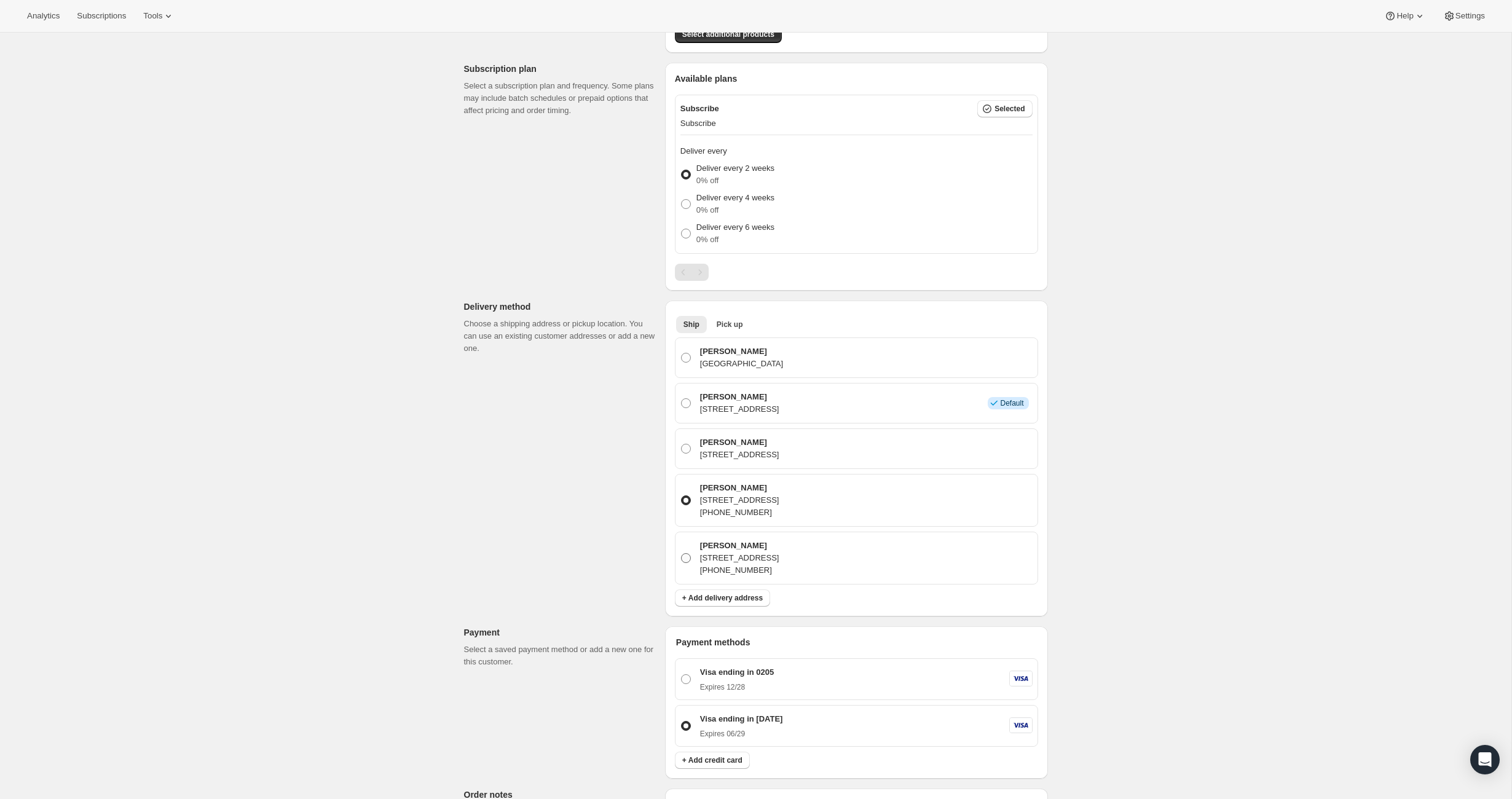
click at [779, 552] on p "[STREET_ADDRESS]" at bounding box center [739, 558] width 79 height 12
click at [681, 554] on input "[PERSON_NAME] [STREET_ADDRESS] [PHONE_NUMBER]" at bounding box center [681, 554] width 1 height 1
radio input "true"
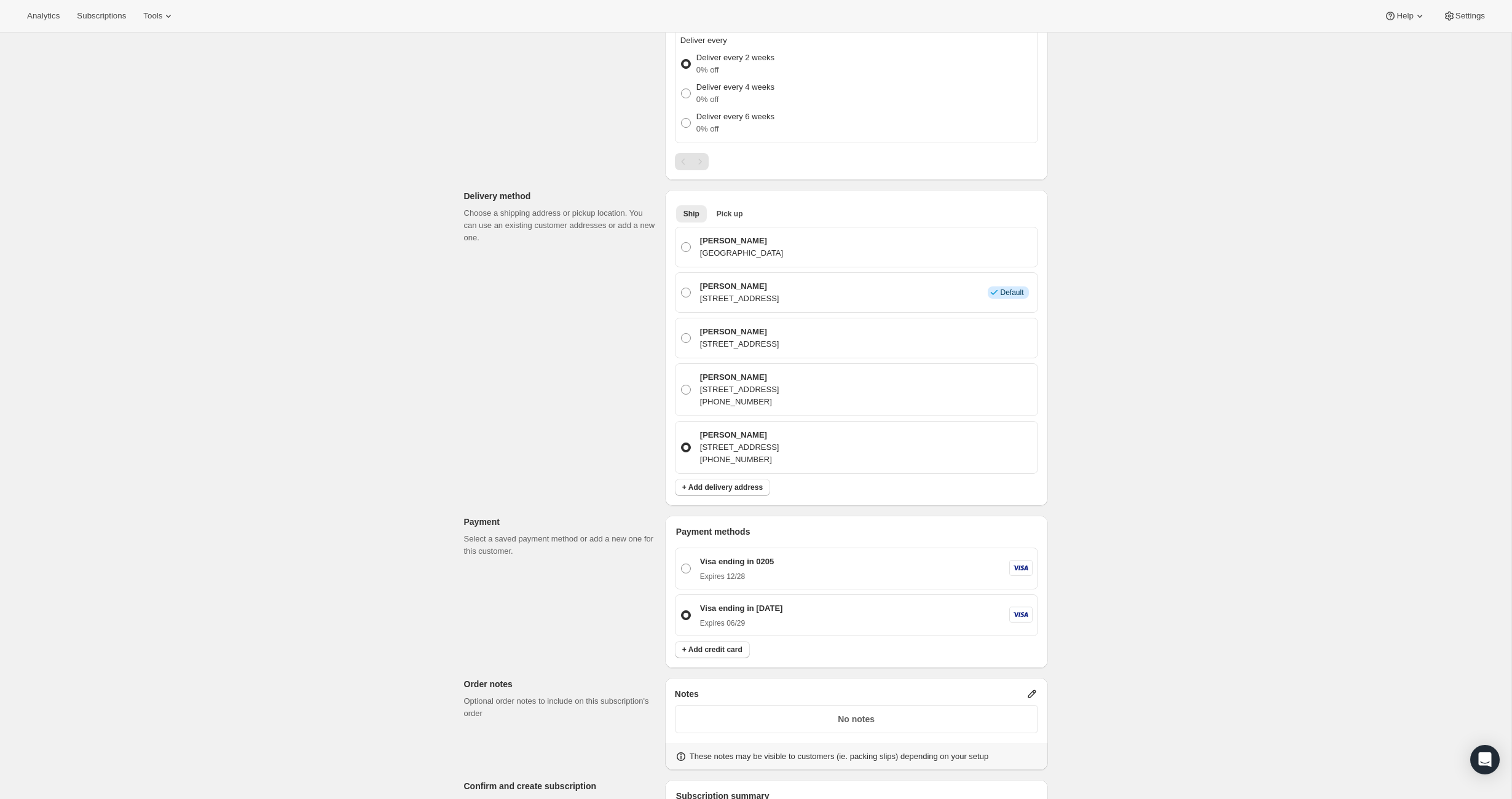
scroll to position [688, 0]
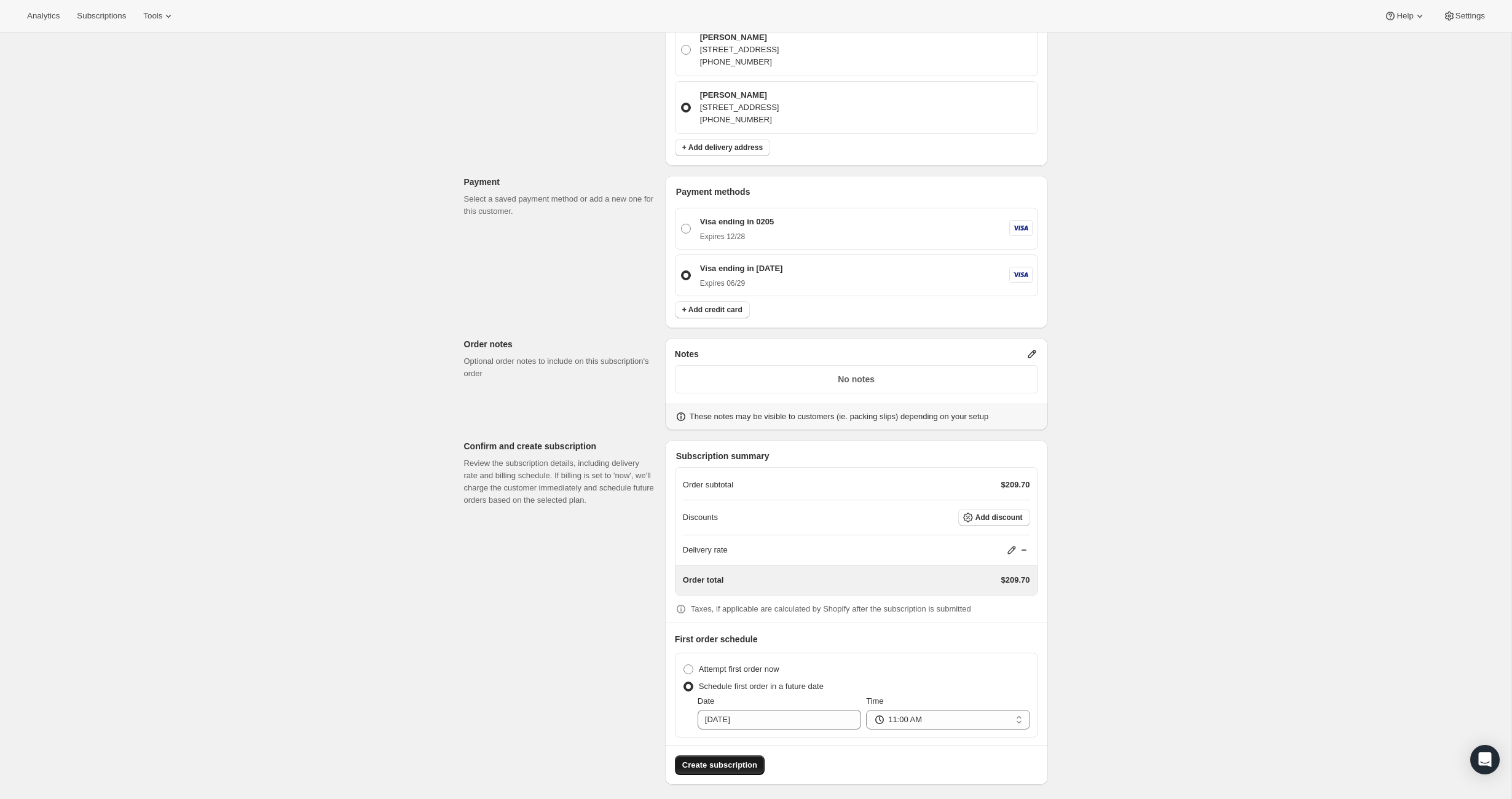
click at [721, 760] on span "Create subscription" at bounding box center [719, 765] width 75 height 12
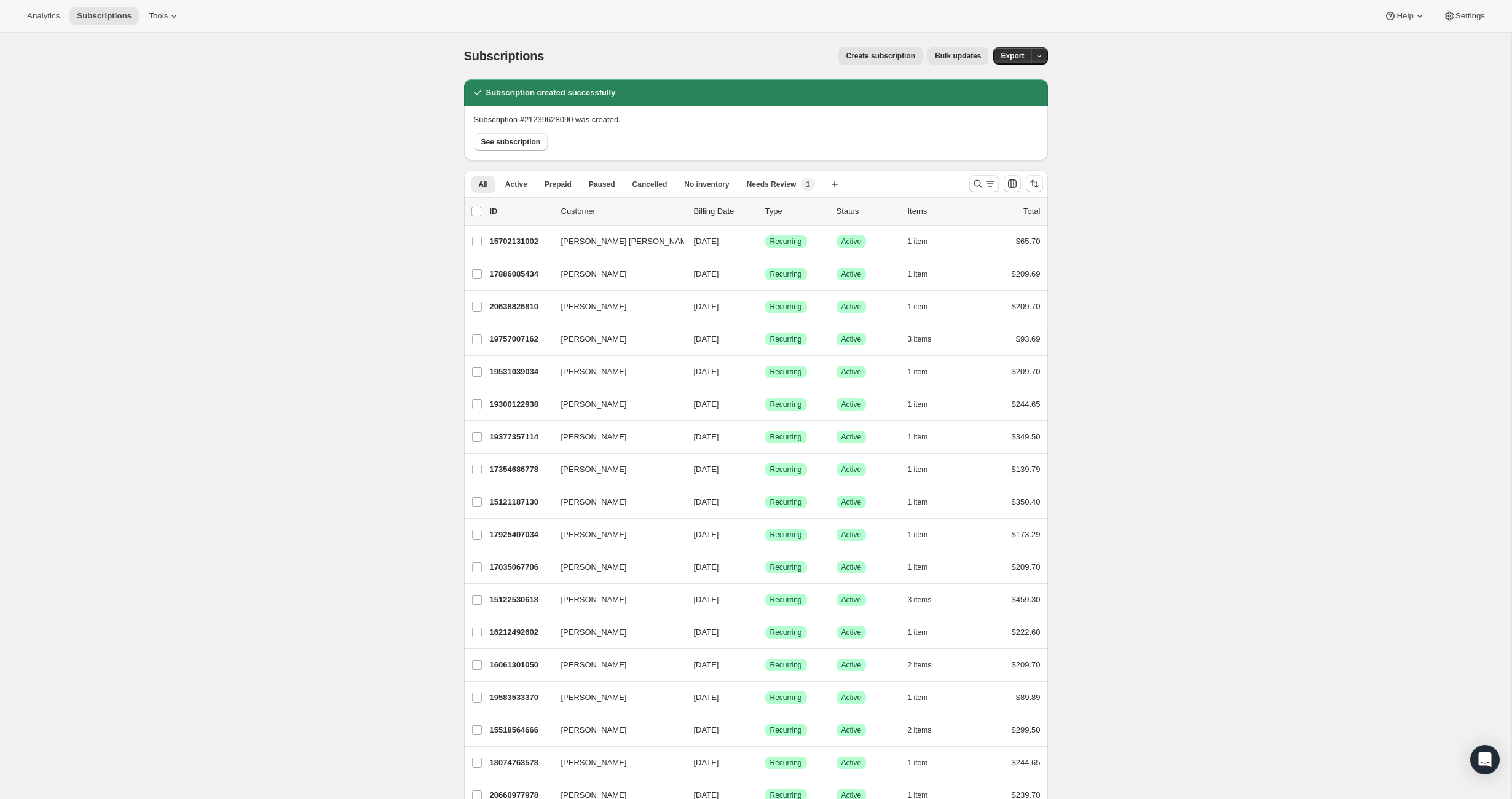
click at [621, 120] on p "Subscription #21239628090 was created." at bounding box center [547, 119] width 147 height 12
drag, startPoint x: 582, startPoint y: 120, endPoint x: 524, endPoint y: 120, distance: 58.0
click at [524, 120] on p "Subscription #21239628090 was created." at bounding box center [547, 119] width 147 height 12
copy p "#21239628090"
click at [979, 186] on icon "Search and filter results" at bounding box center [977, 184] width 8 height 8
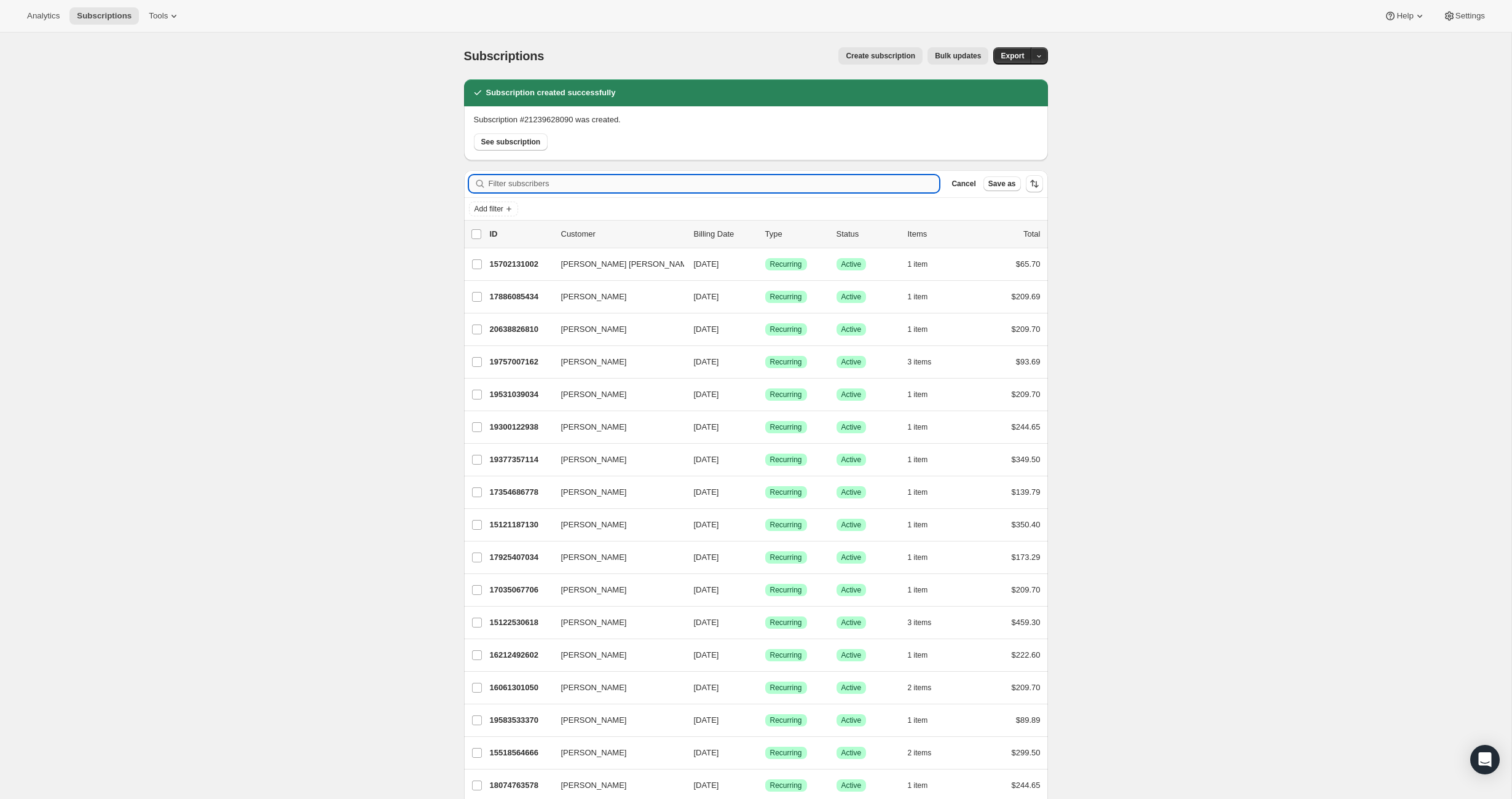
click at [689, 186] on input "Filter subscribers" at bounding box center [714, 184] width 451 height 17
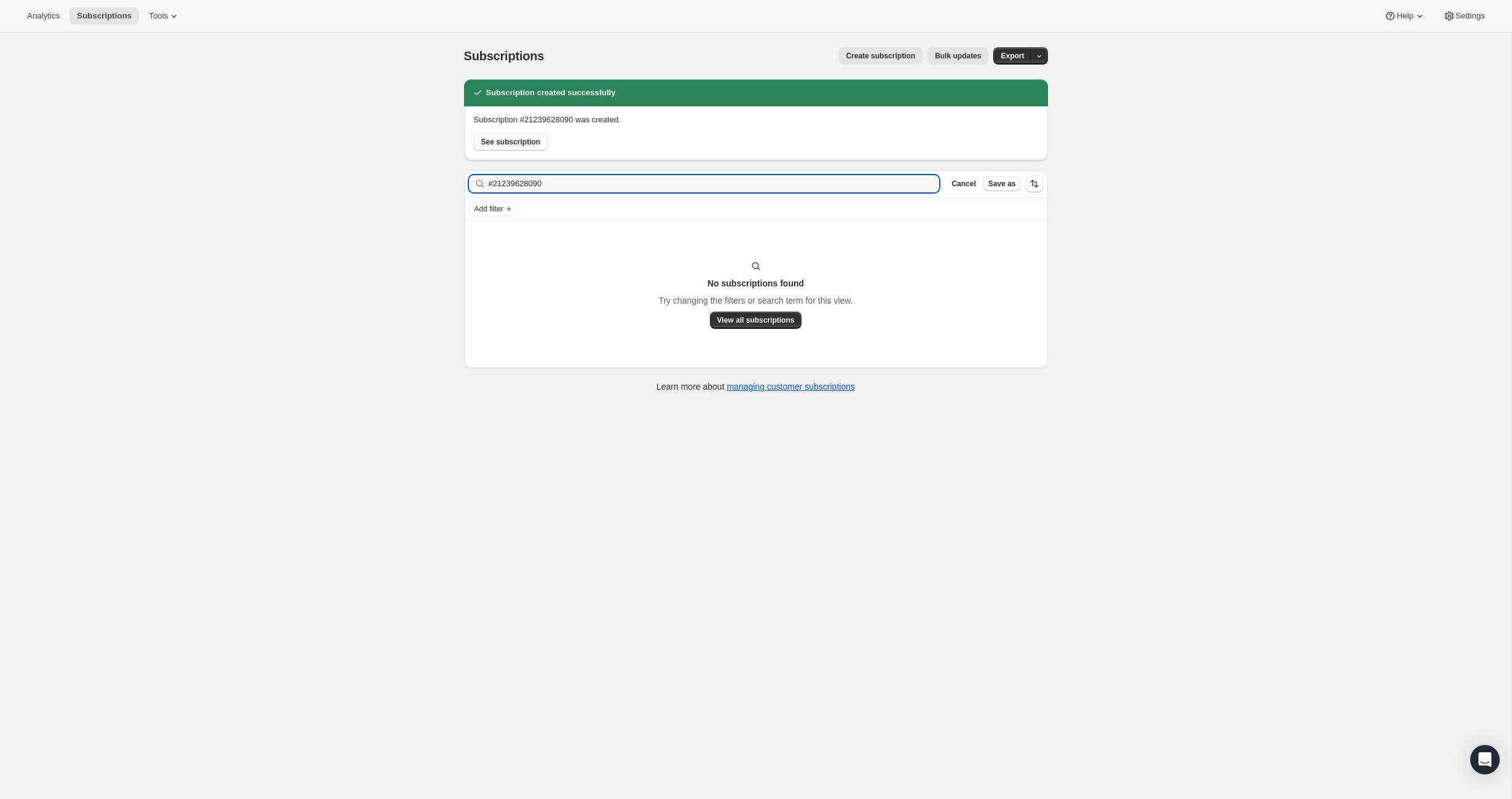
drag, startPoint x: 495, startPoint y: 184, endPoint x: 478, endPoint y: 184, distance: 17.0
click at [478, 184] on div "#21239628090 Clear" at bounding box center [704, 184] width 471 height 17
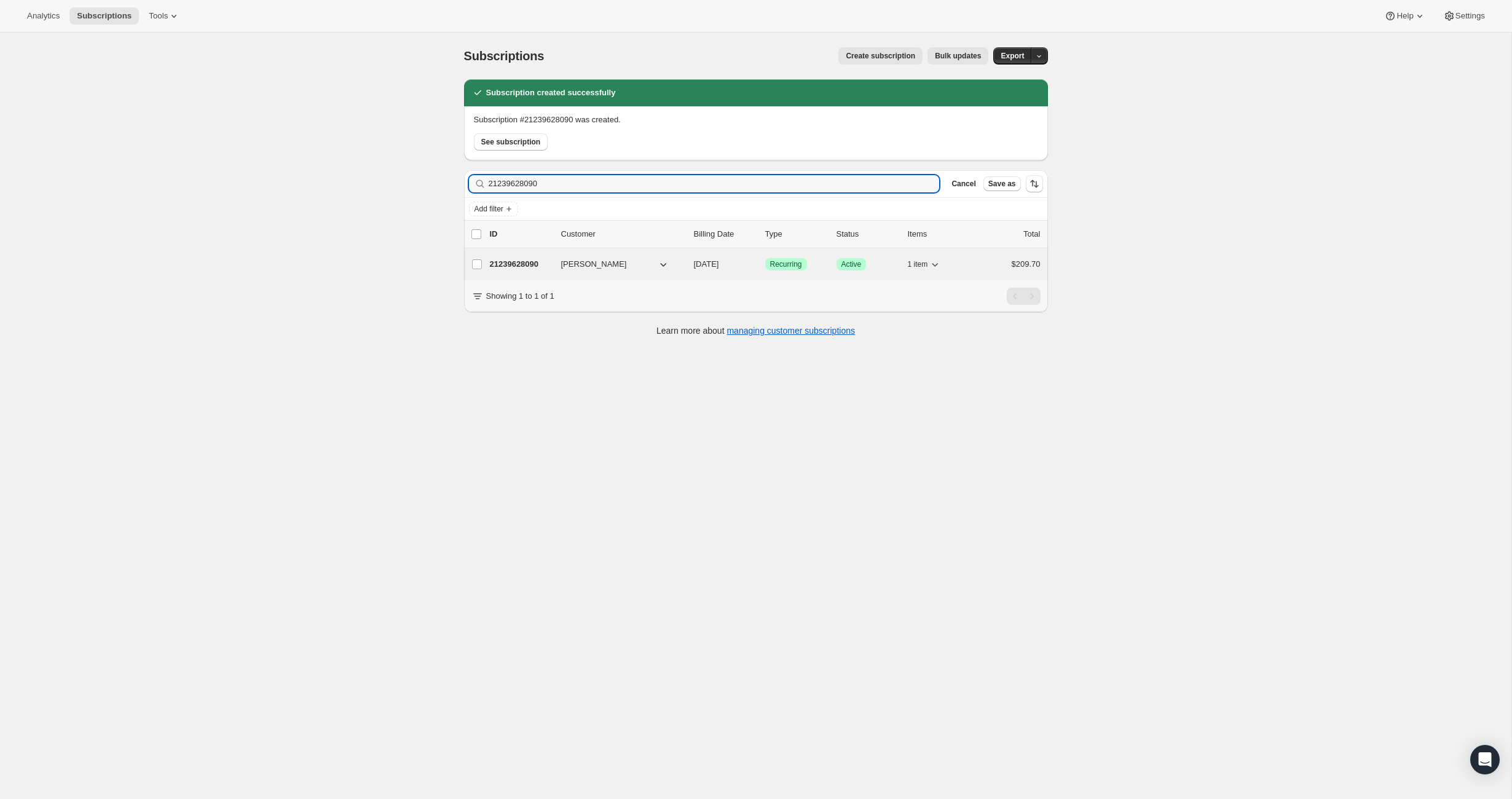
type input "21239628090"
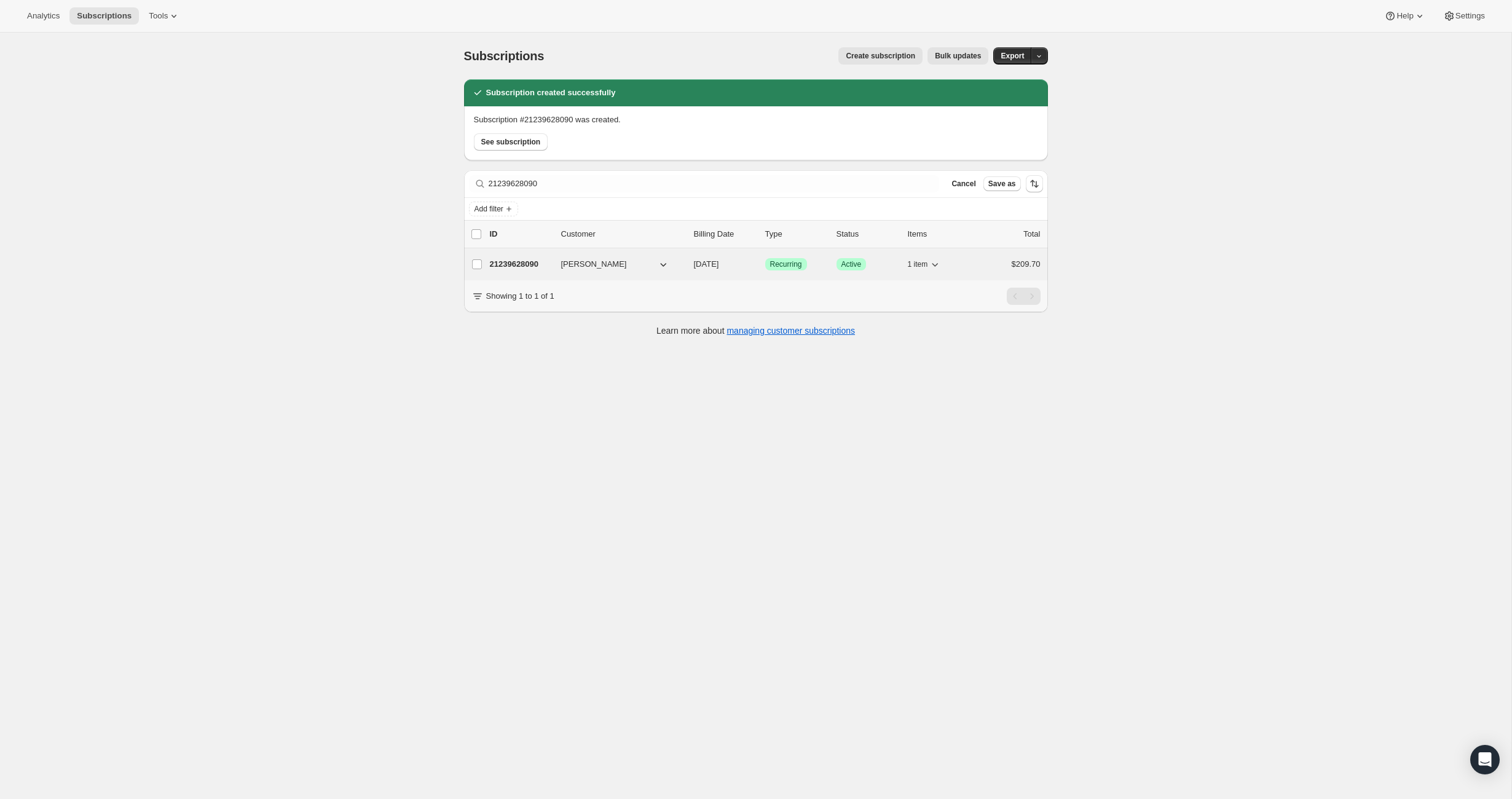
click at [609, 267] on span "[PERSON_NAME]" at bounding box center [594, 264] width 66 height 12
click at [510, 263] on p "21239628090" at bounding box center [521, 264] width 61 height 12
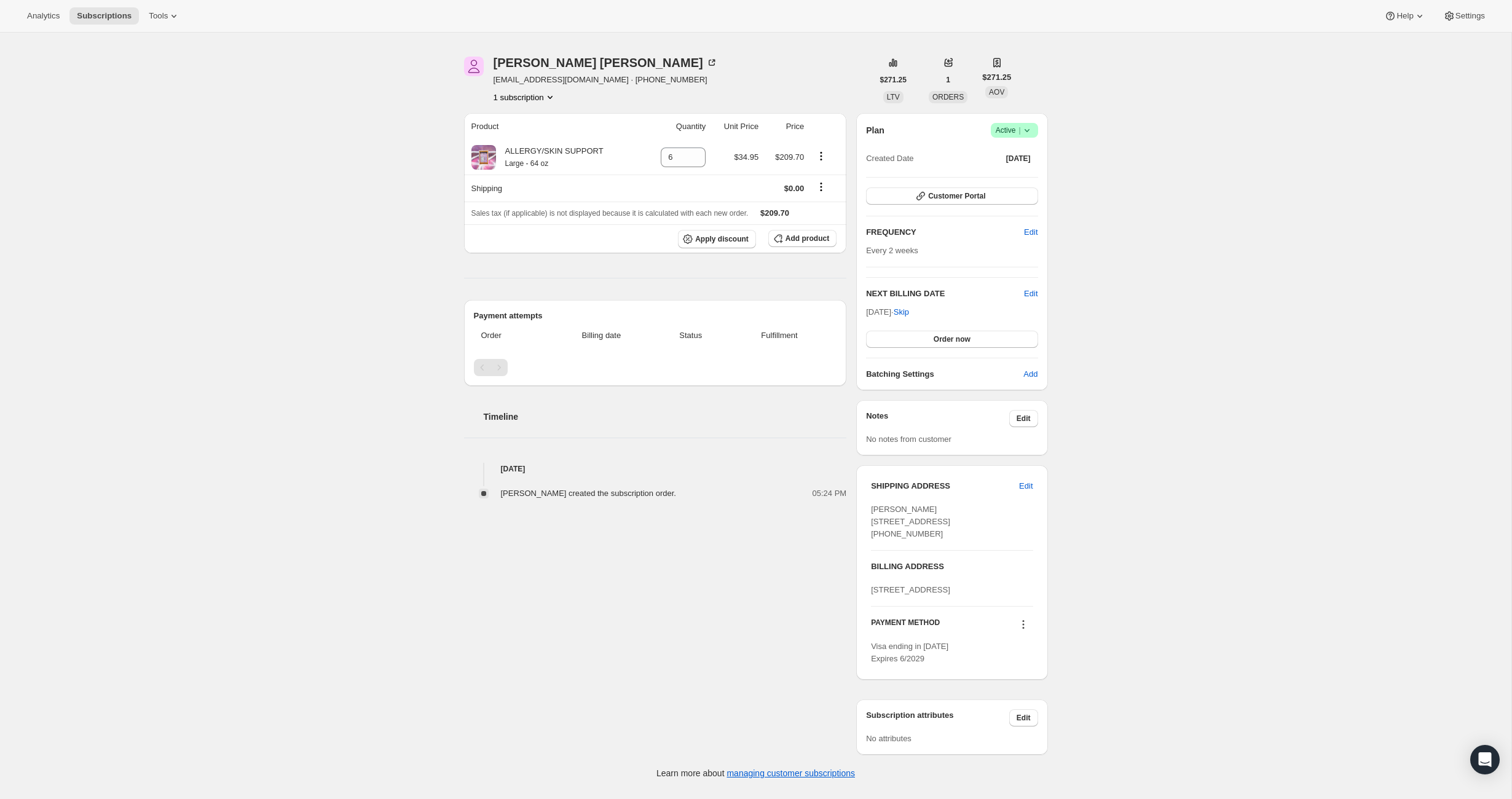
scroll to position [72, 0]
click at [1024, 631] on icon at bounding box center [1023, 624] width 12 height 12
click at [1082, 551] on div "Subscription #21239628090. This page is ready Subscription #21239628090 Success…" at bounding box center [756, 395] width 1511 height 792
click at [1024, 480] on span "Edit" at bounding box center [1026, 486] width 14 height 12
select select "FL"
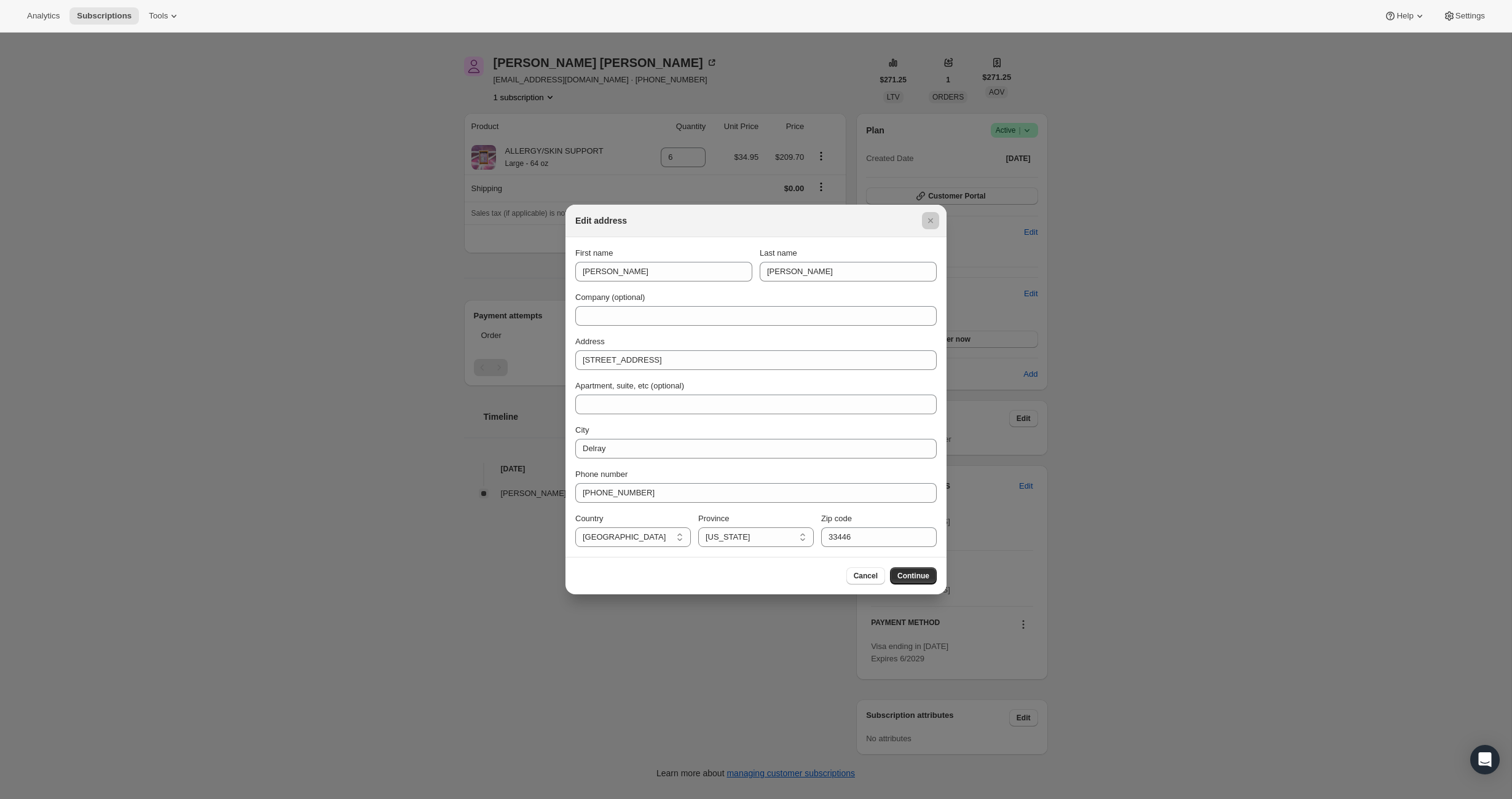
click at [1091, 453] on div at bounding box center [756, 399] width 1512 height 799
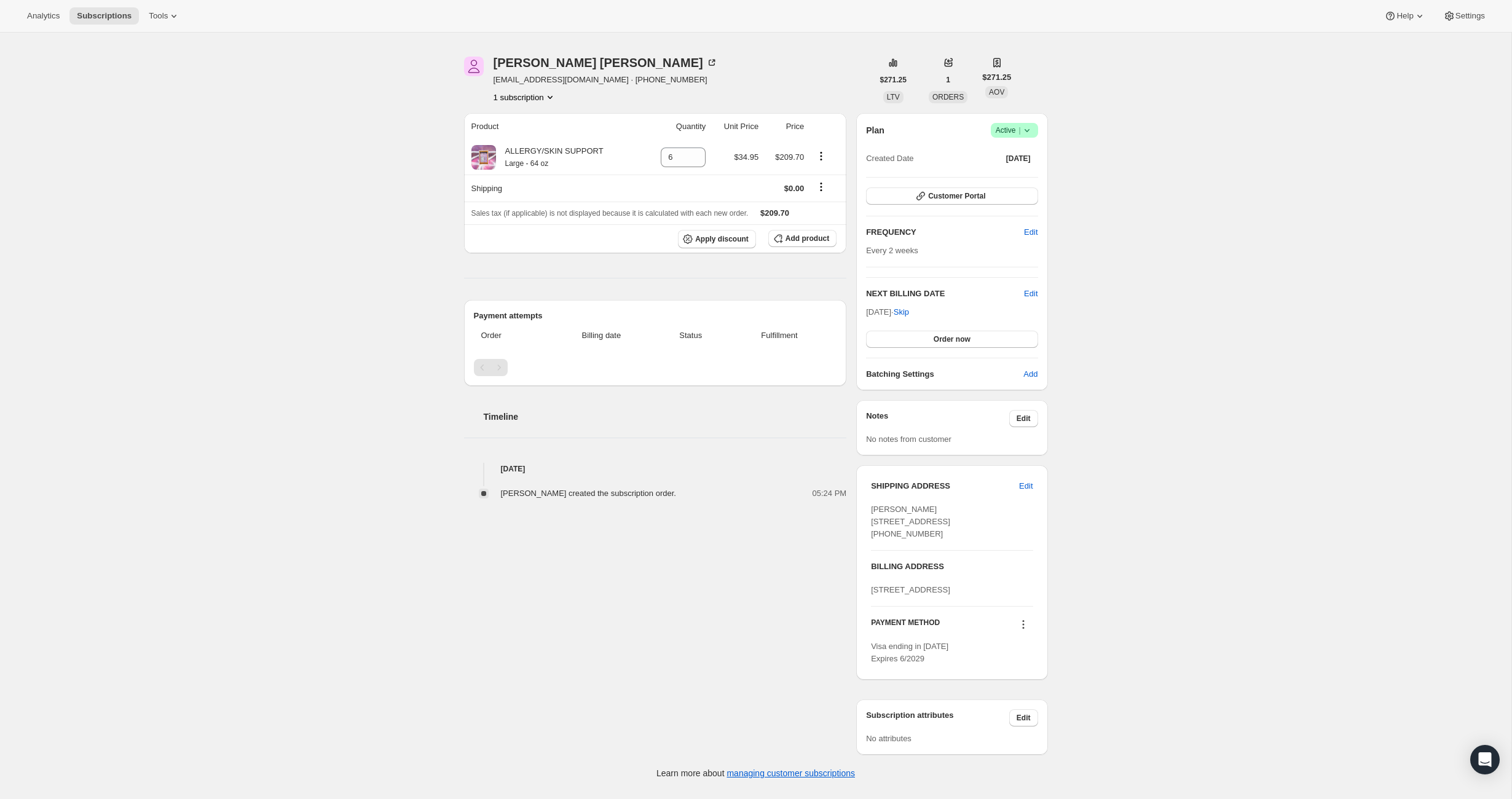
click at [1024, 631] on icon at bounding box center [1023, 624] width 12 height 12
click at [1077, 614] on div "Subscription #21239628090. This page is ready Subscription #21239628090 Success…" at bounding box center [756, 395] width 1511 height 792
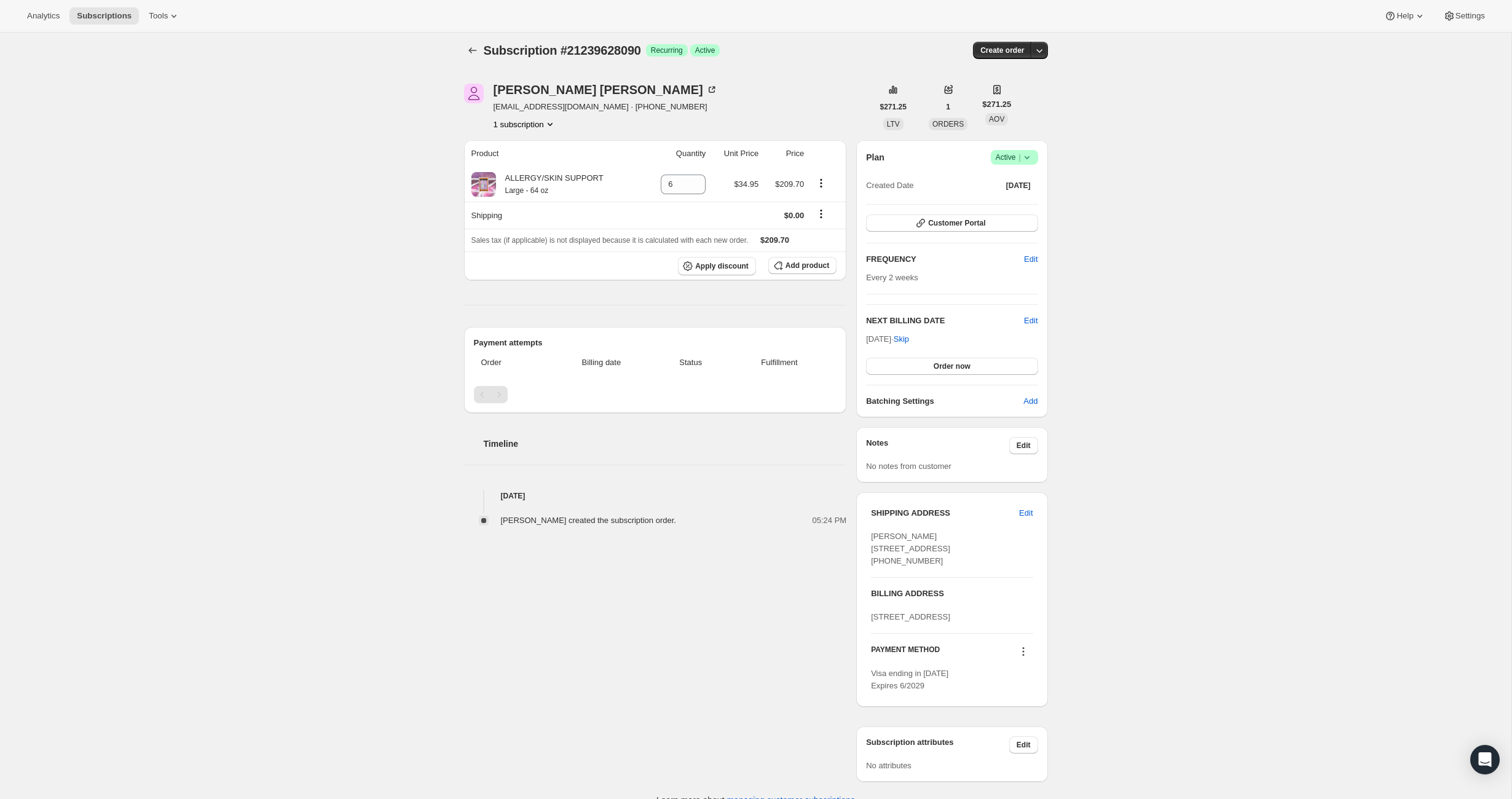
scroll to position [0, 0]
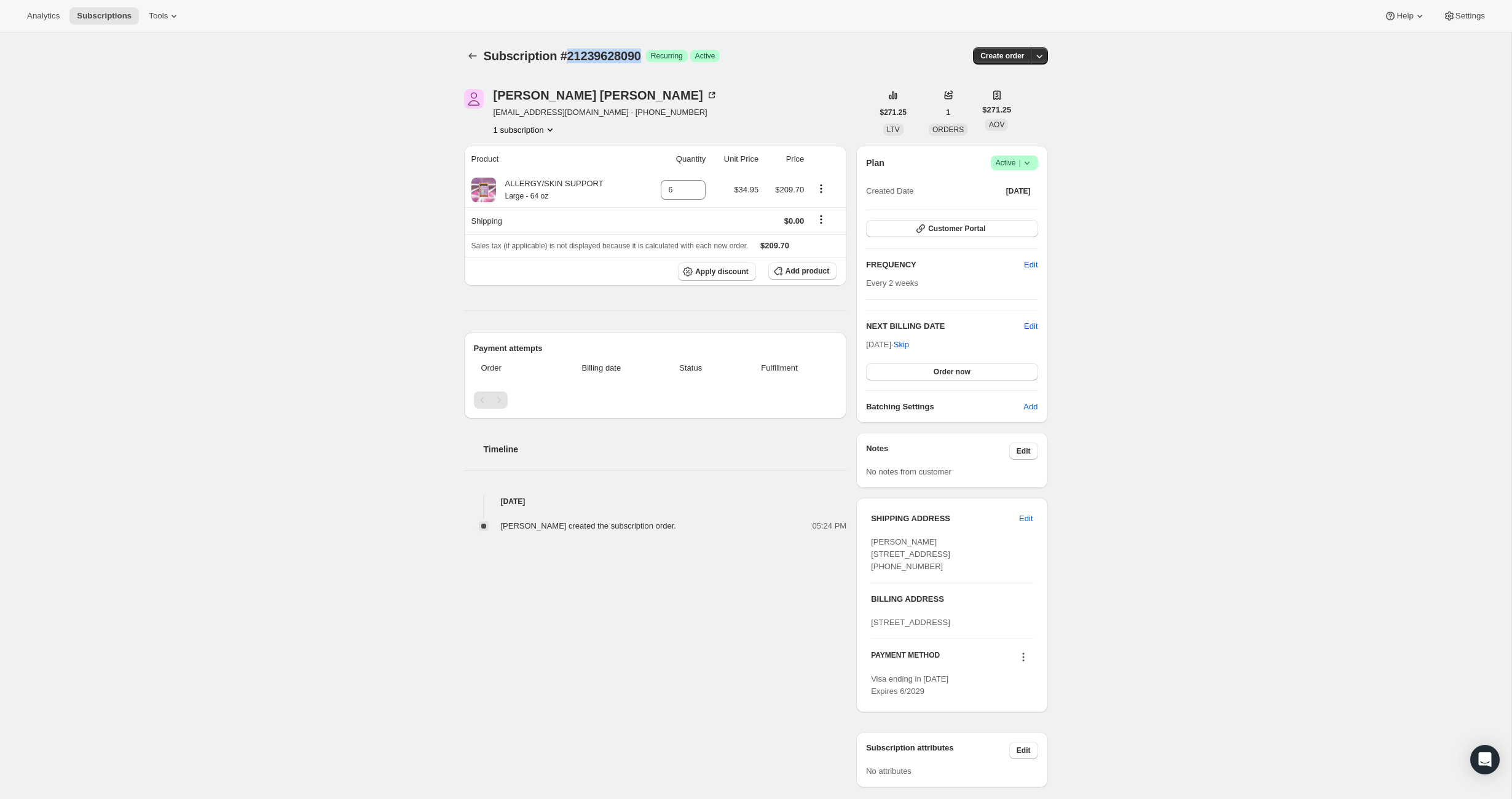
drag, startPoint x: 645, startPoint y: 58, endPoint x: 567, endPoint y: 54, distance: 78.1
click at [567, 54] on span "Subscription #21239628090" at bounding box center [562, 56] width 157 height 14
copy span "21239628090"
